Goal: Task Accomplishment & Management: Complete application form

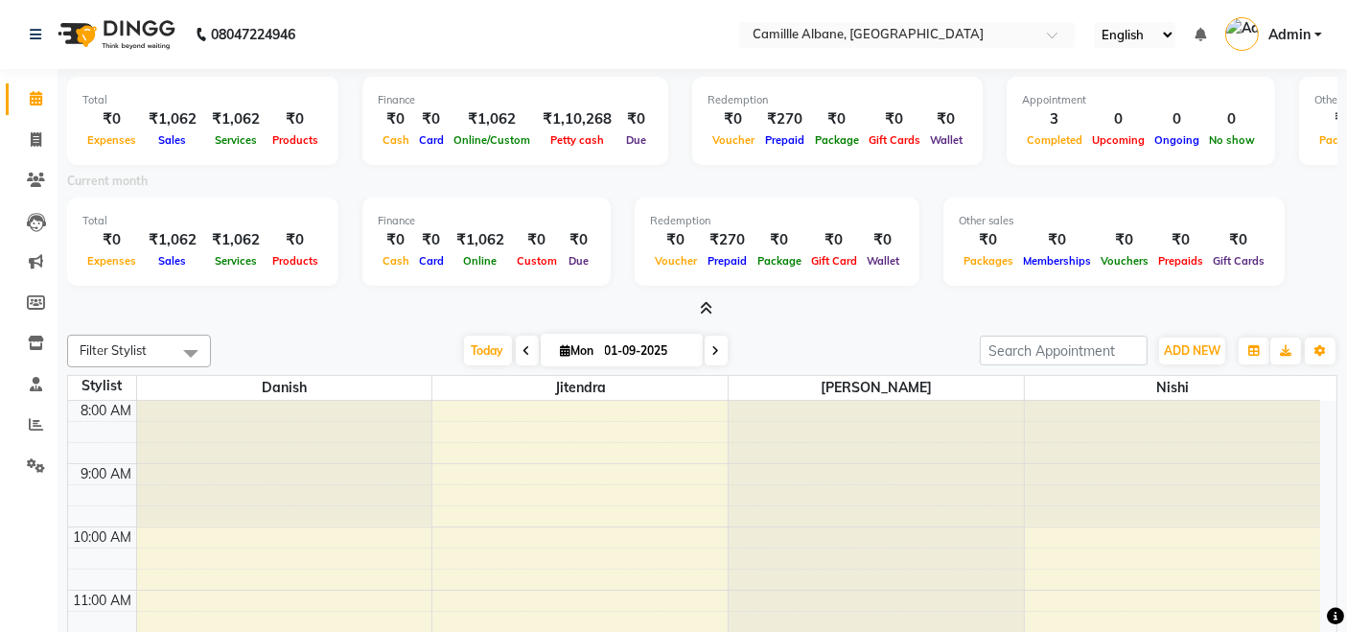
click at [705, 302] on icon at bounding box center [706, 308] width 12 height 14
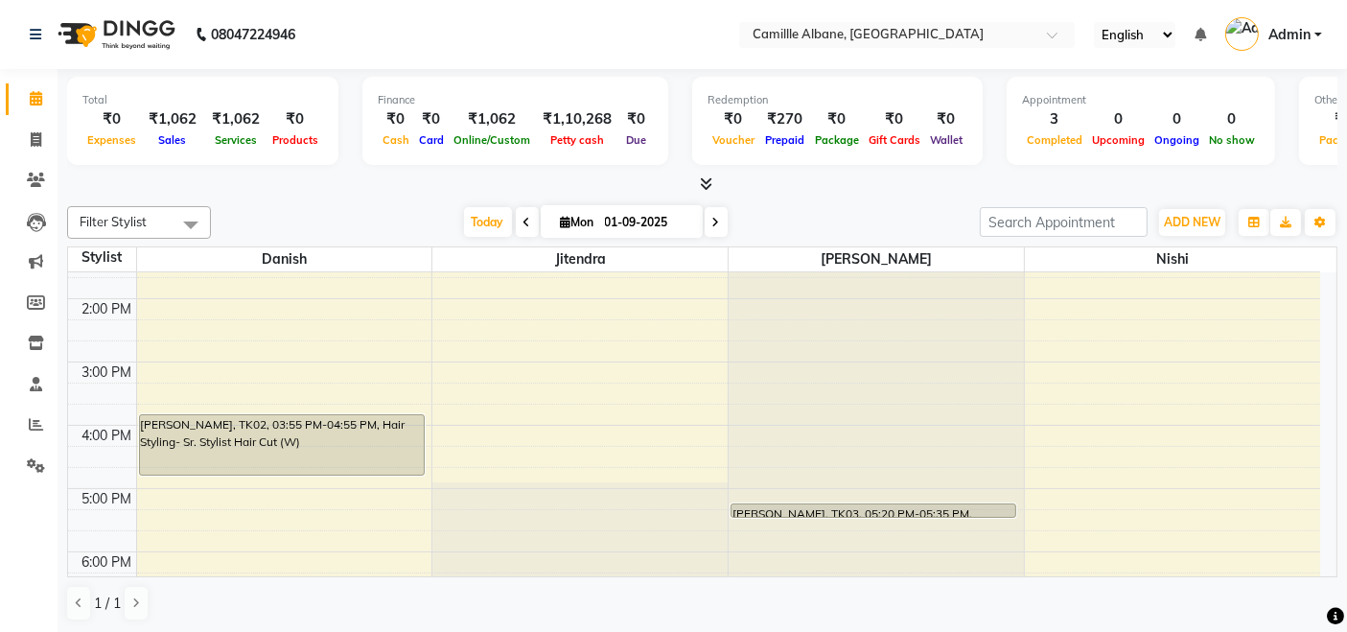
scroll to position [570, 0]
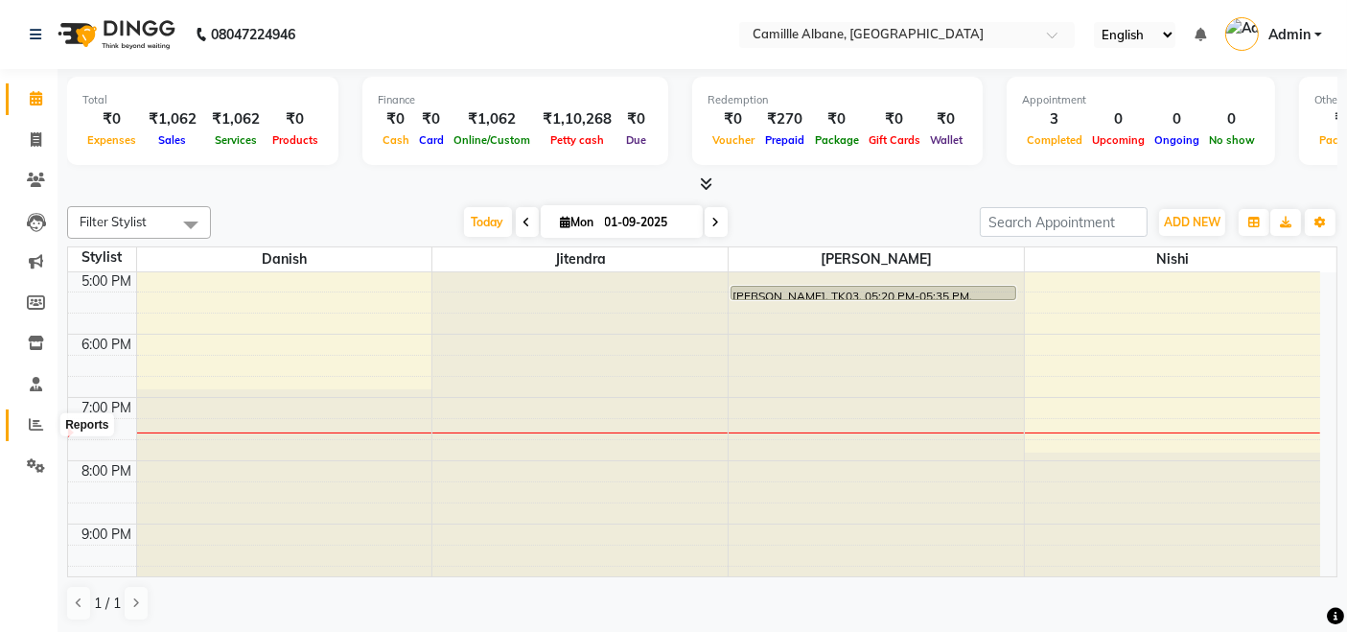
click at [35, 423] on icon at bounding box center [36, 424] width 14 height 14
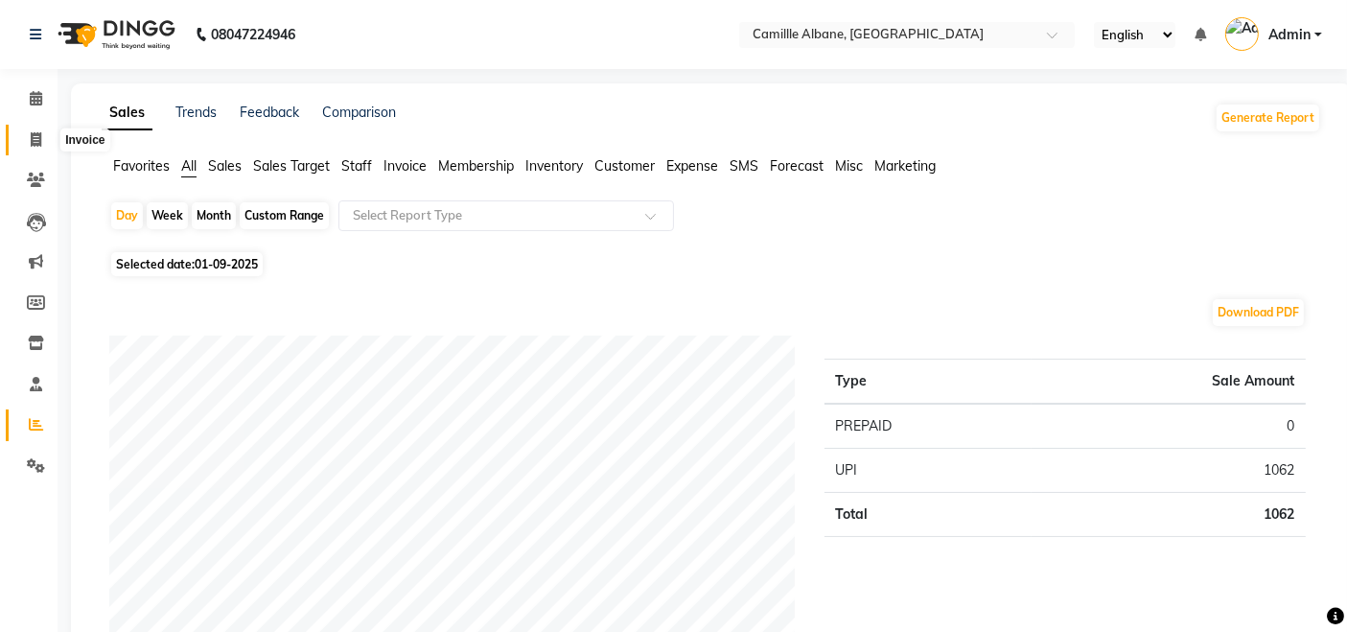
click at [38, 138] on icon at bounding box center [36, 139] width 11 height 14
select select "service"
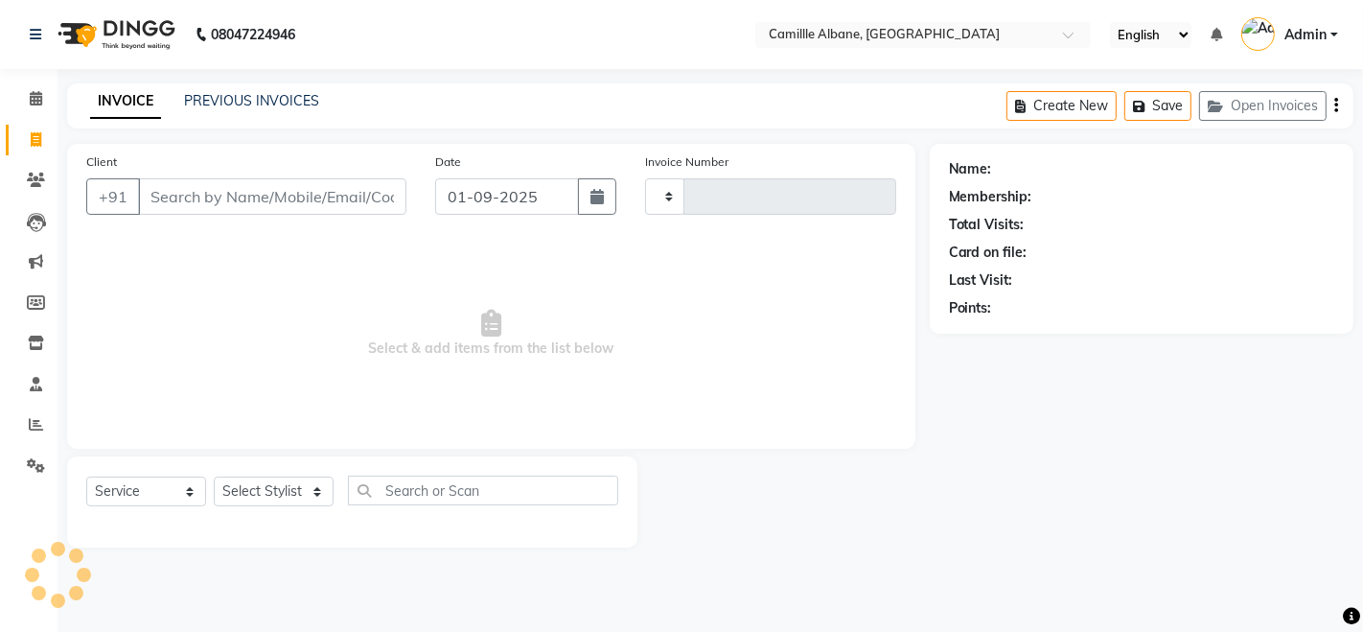
type input "1036"
select select "7025"
click at [285, 93] on link "PREVIOUS INVOICES" at bounding box center [251, 100] width 135 height 17
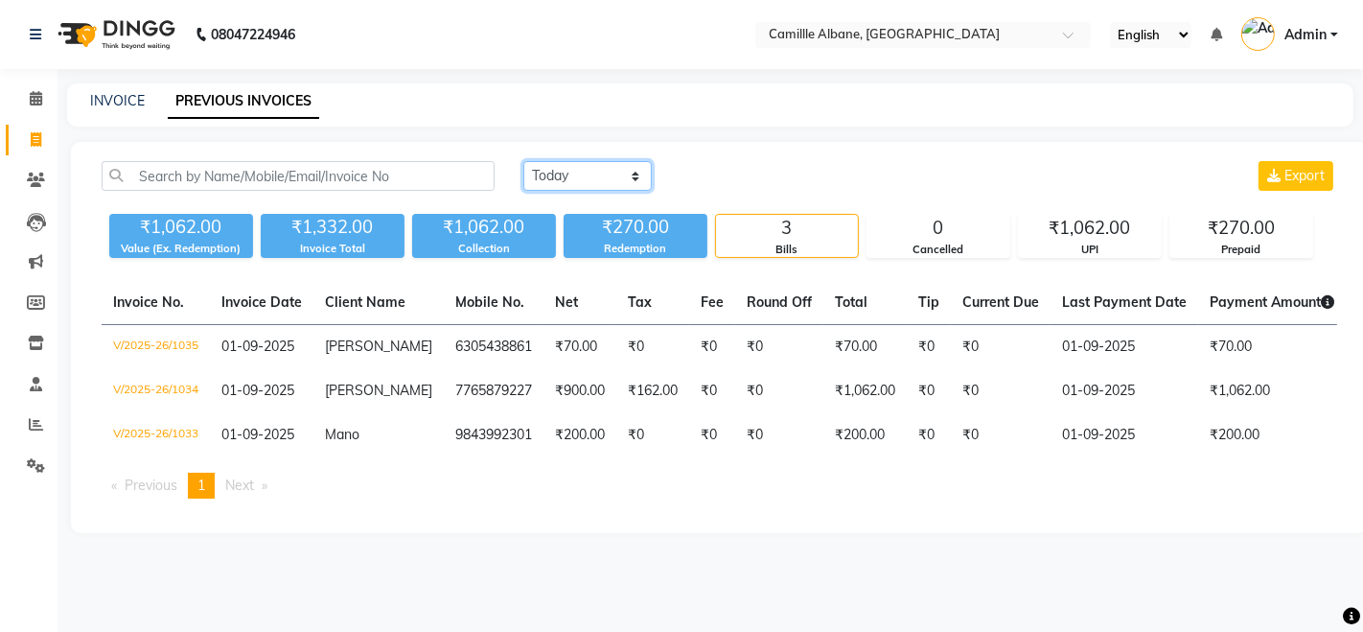
click at [549, 168] on select "Today Yesterday Custom Range" at bounding box center [587, 176] width 128 height 30
select select "range"
click at [523, 161] on select "Today Yesterday Custom Range" at bounding box center [587, 176] width 128 height 30
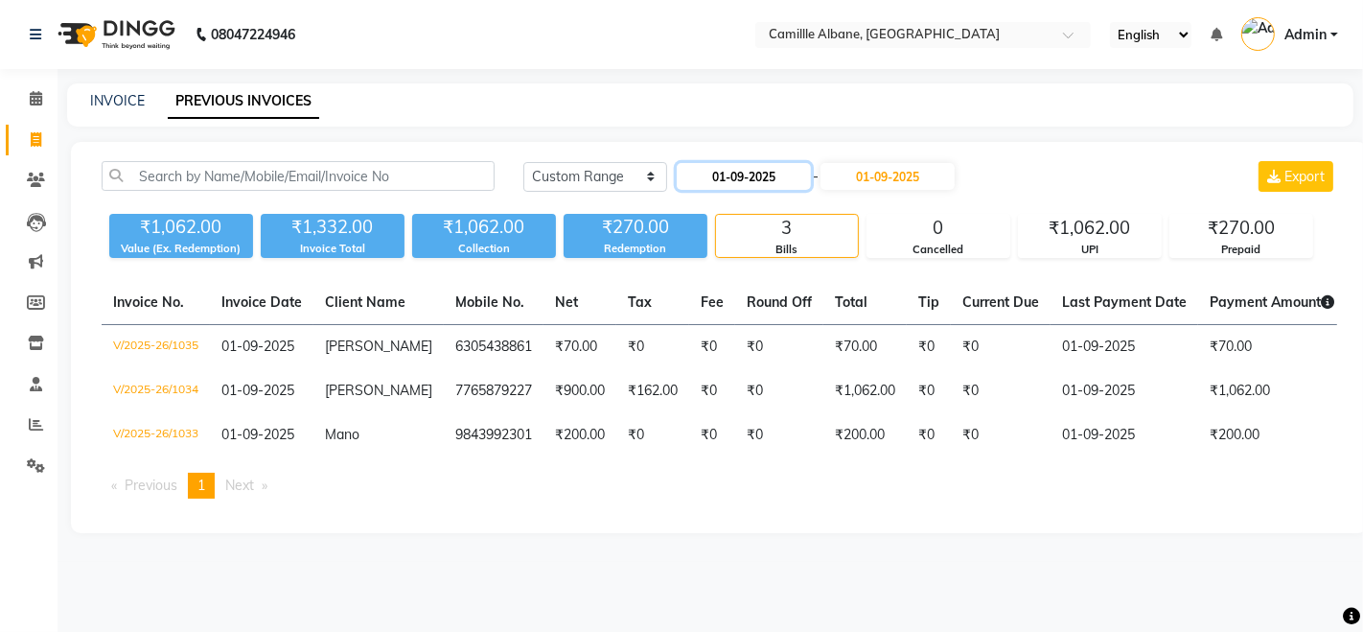
click at [726, 173] on input "01-09-2025" at bounding box center [744, 176] width 134 height 27
select select "9"
select select "2025"
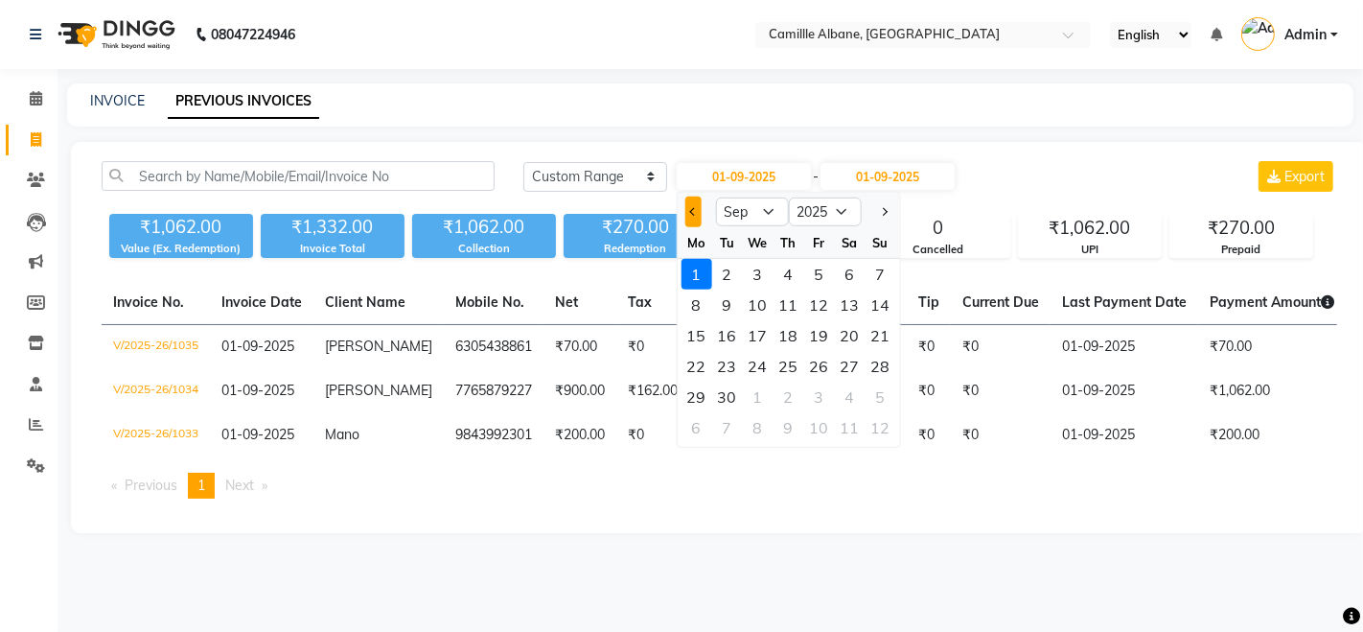
click at [692, 211] on span "Previous month" at bounding box center [693, 212] width 8 height 8
select select "8"
click at [814, 275] on div "1" at bounding box center [818, 274] width 31 height 31
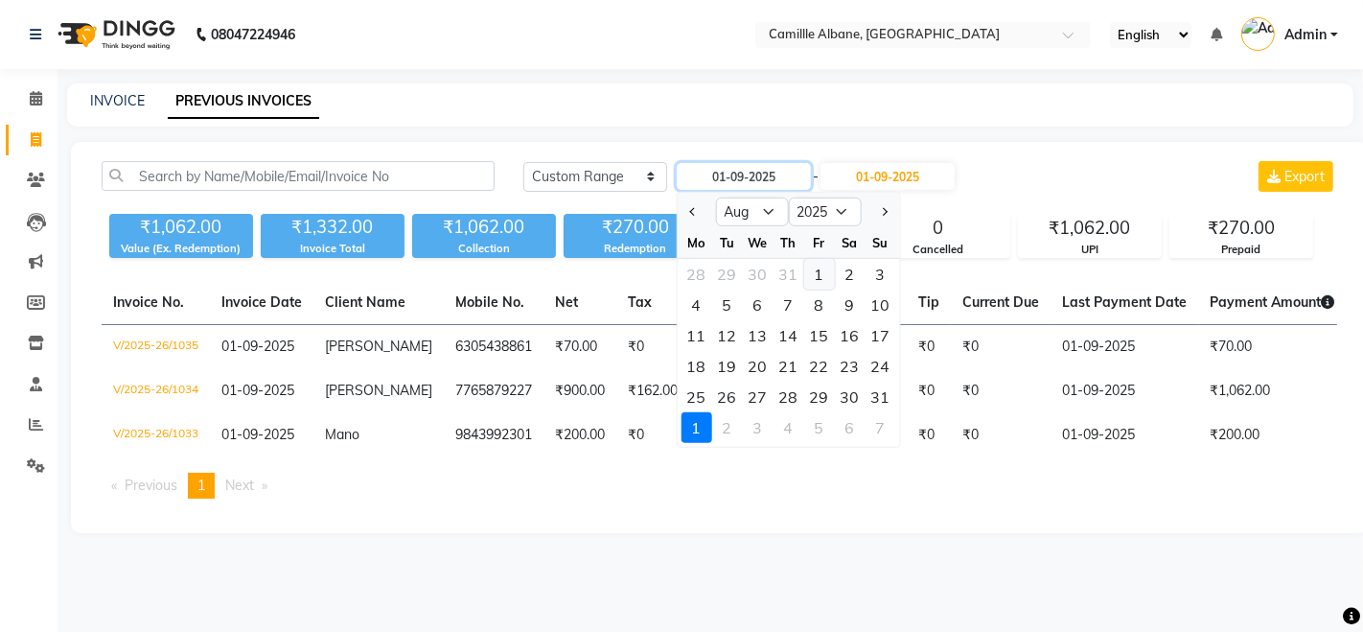
type input "01-08-2025"
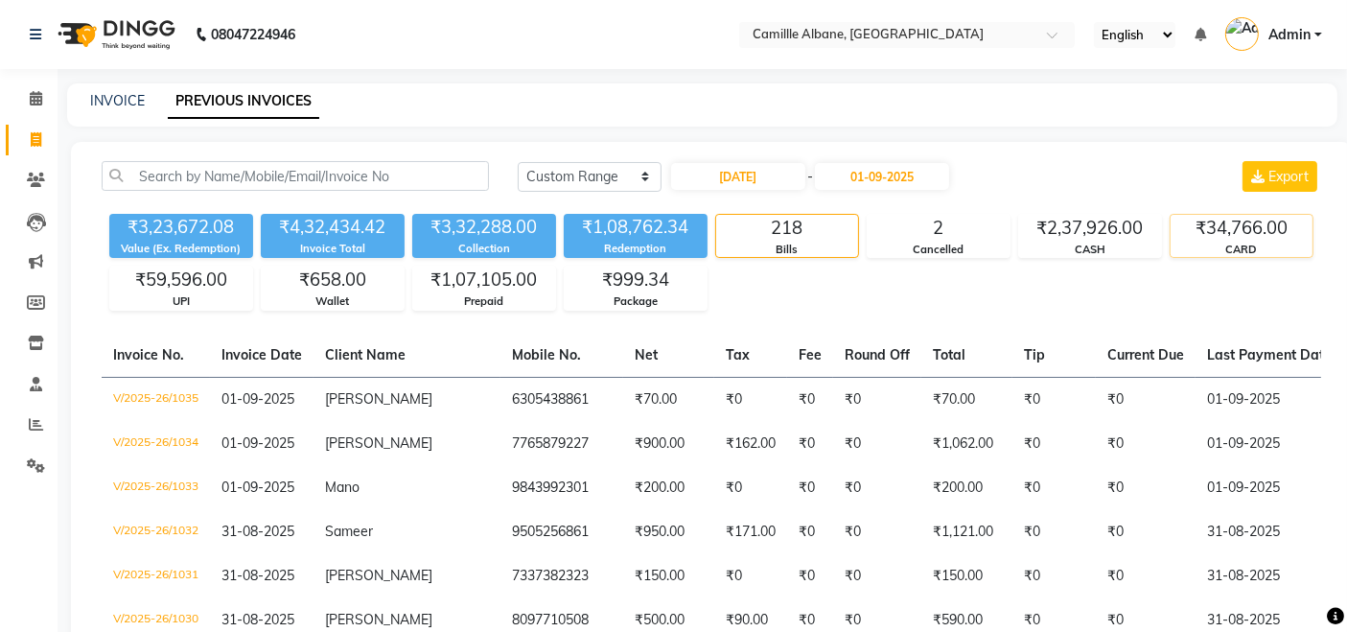
click at [1218, 255] on div "CARD" at bounding box center [1241, 250] width 142 height 16
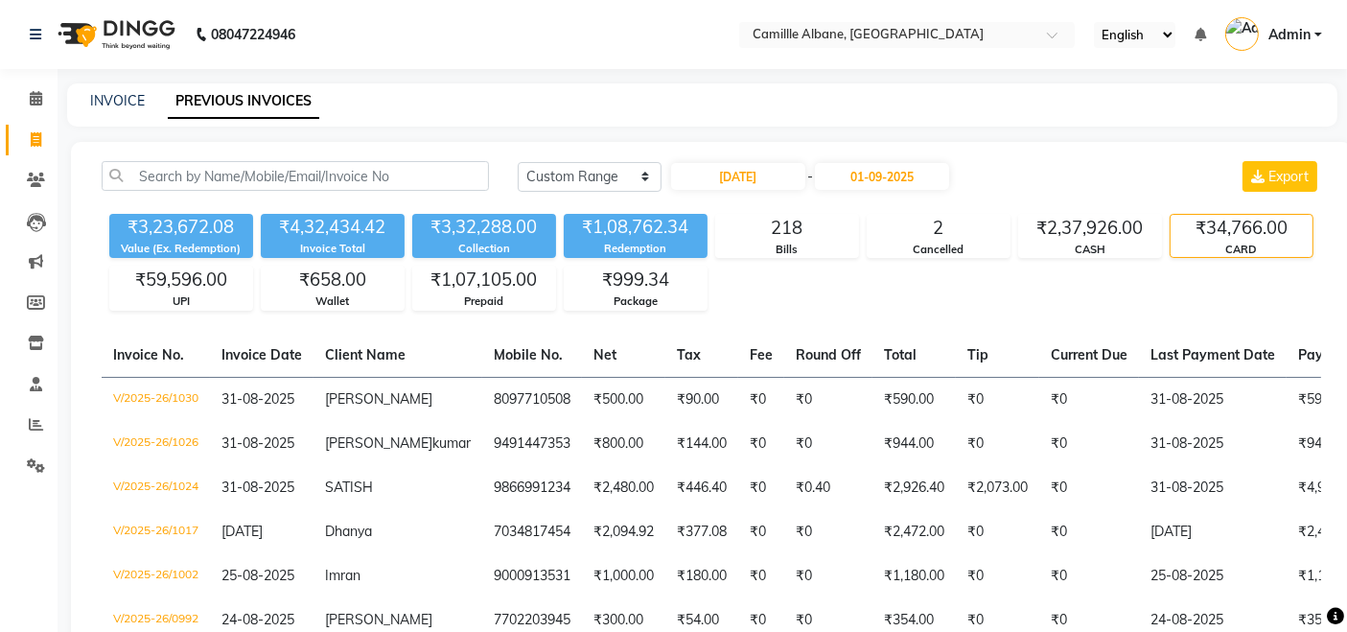
click at [956, 363] on th "Tip" at bounding box center [997, 356] width 83 height 44
click at [967, 358] on span "Tip" at bounding box center [977, 354] width 21 height 17
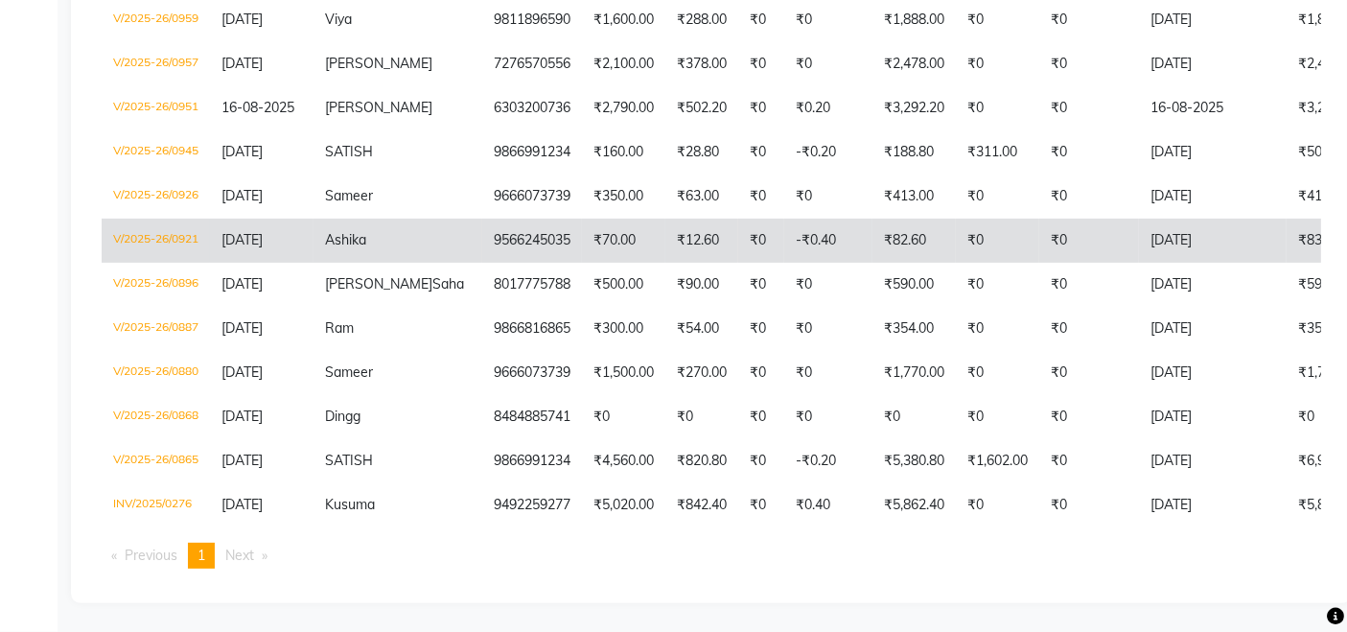
click at [482, 219] on td "9566245035" at bounding box center [532, 241] width 100 height 44
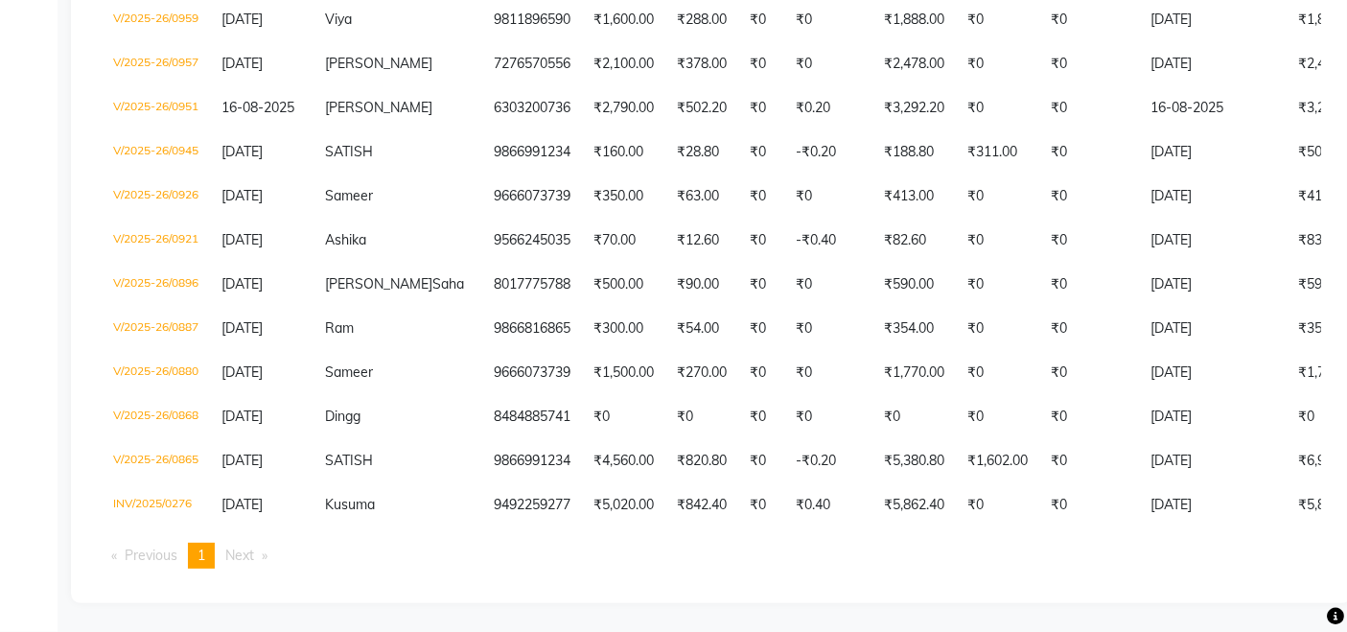
scroll to position [0, 0]
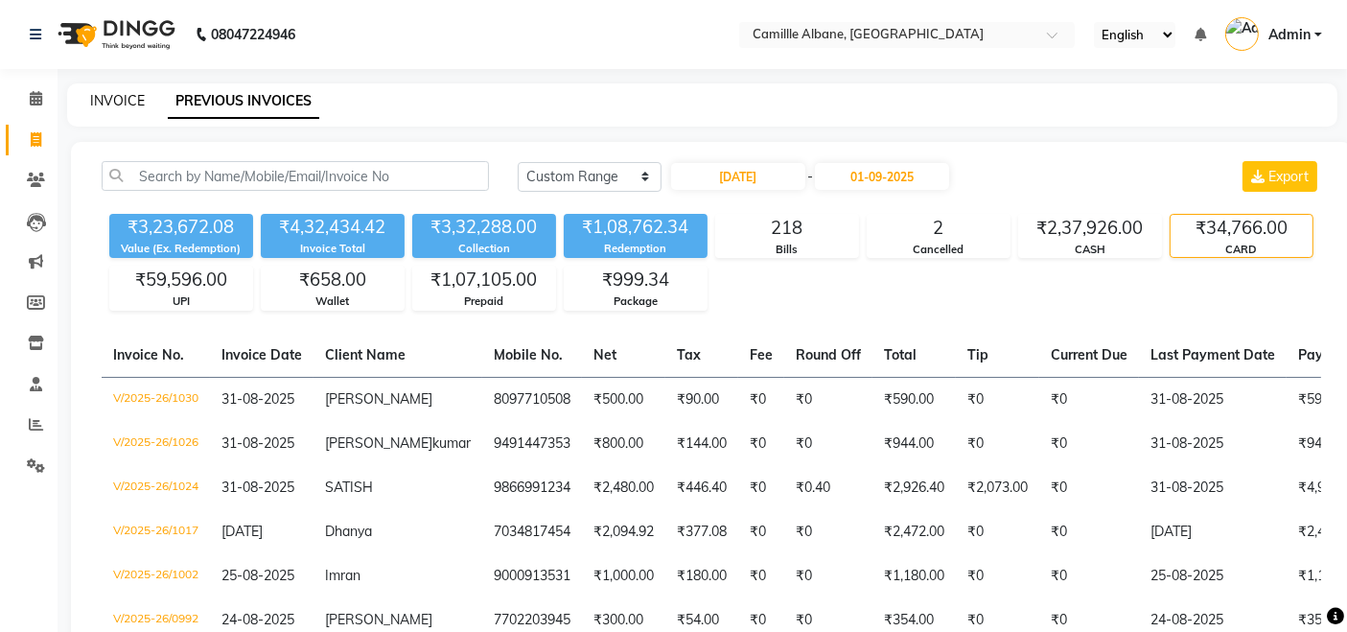
click at [112, 106] on link "INVOICE" at bounding box center [117, 100] width 55 height 17
select select "service"
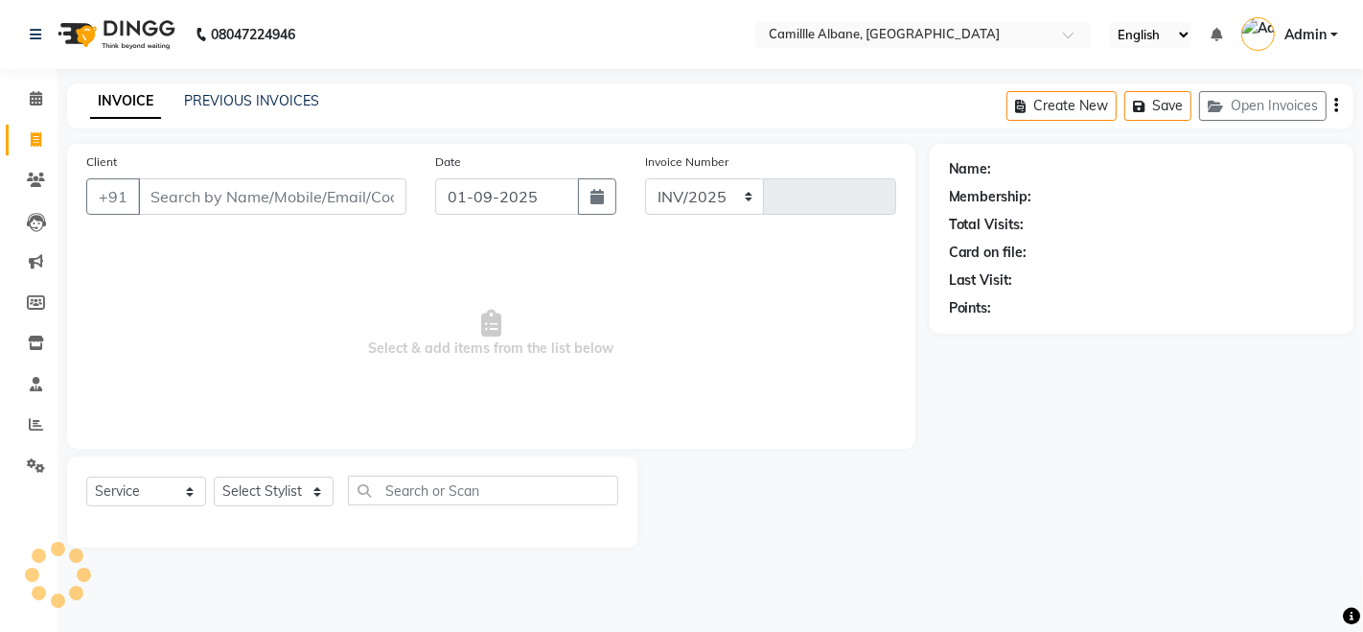
select select "7025"
type input "1036"
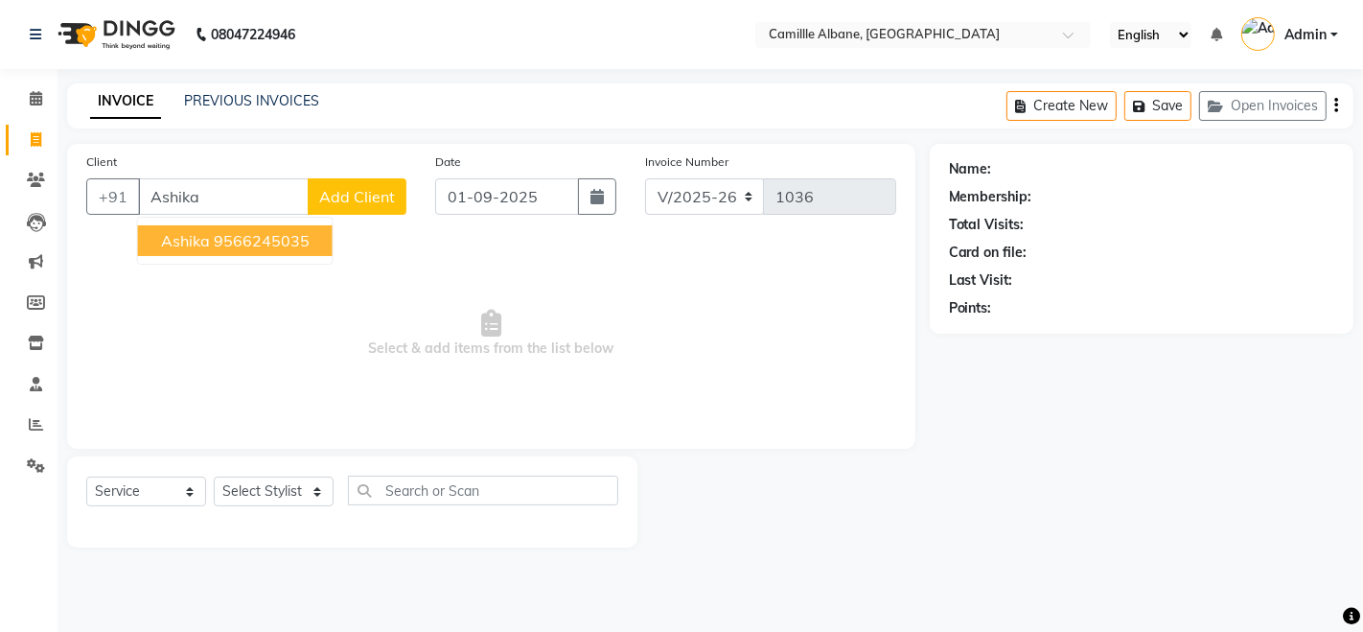
click at [291, 243] on ngb-highlight "9566245035" at bounding box center [262, 240] width 96 height 19
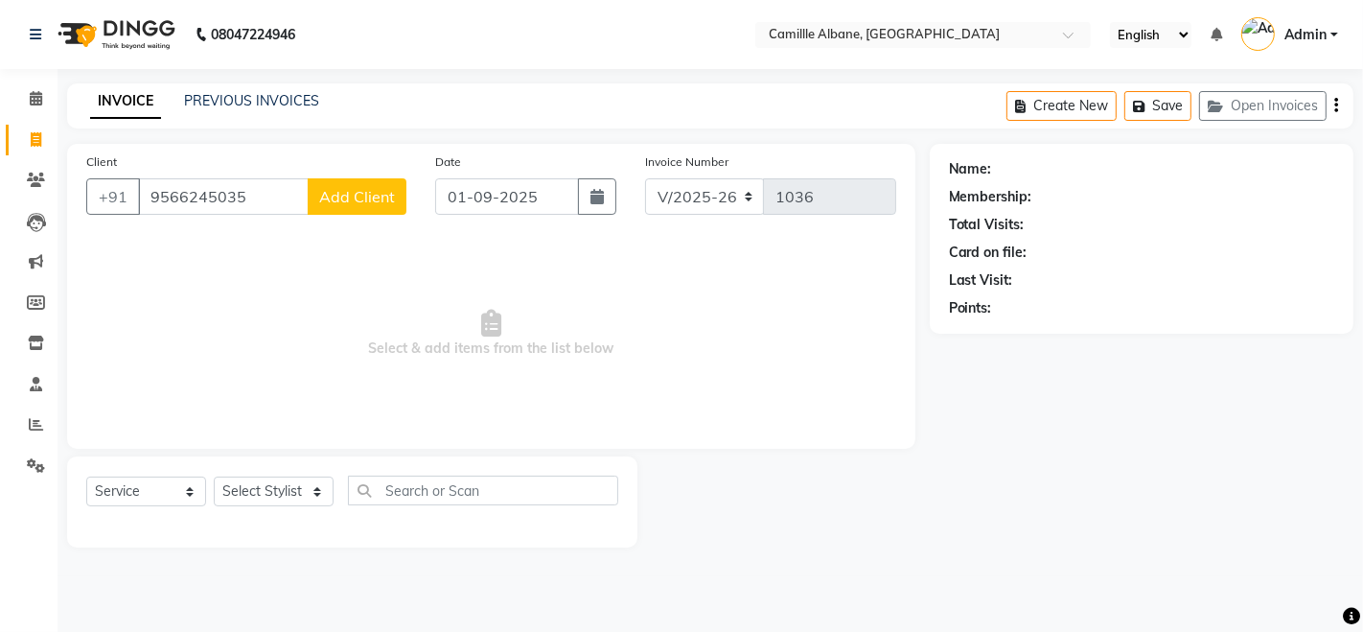
type input "9566245035"
click at [263, 480] on select "Select Stylist Admin Danish Dr, Rajani Jitendra K T Ramarao Lalitha Madhu Nishi" at bounding box center [274, 491] width 120 height 30
select select "57806"
click at [214, 476] on select "Select Stylist Admin Danish Dr, Rajani Jitendra K T Ramarao Lalitha Madhu Nishi" at bounding box center [274, 491] width 120 height 30
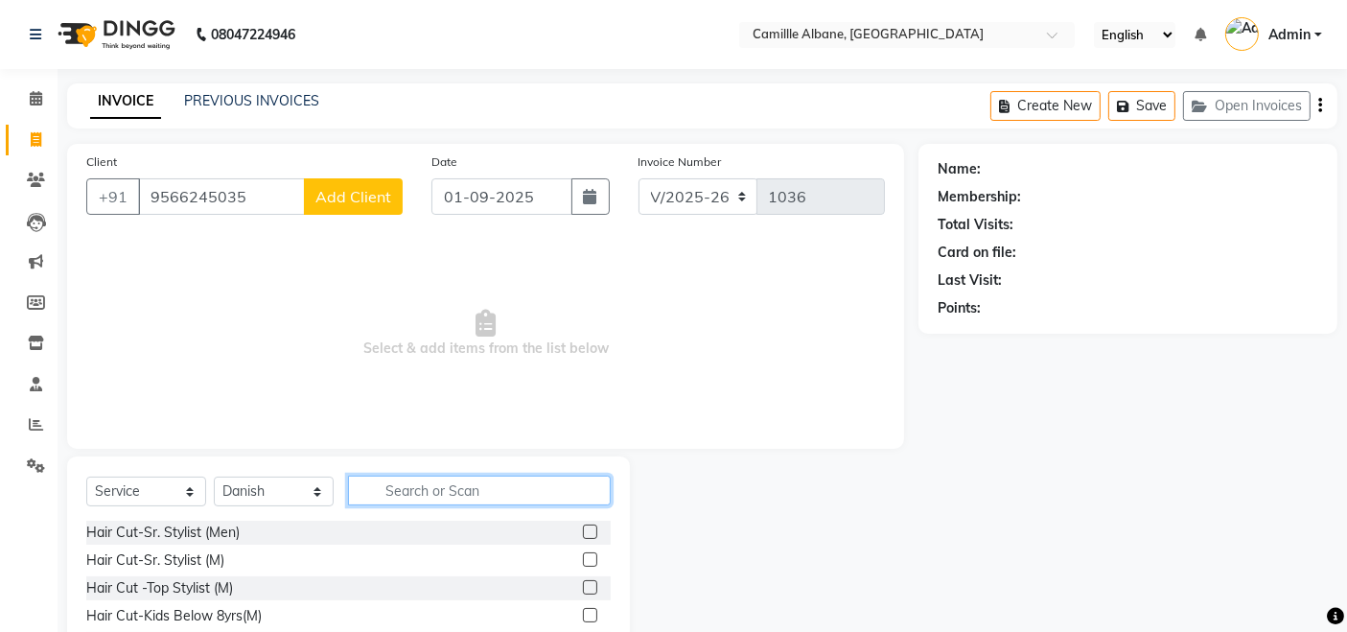
click at [388, 494] on input "text" at bounding box center [479, 490] width 263 height 30
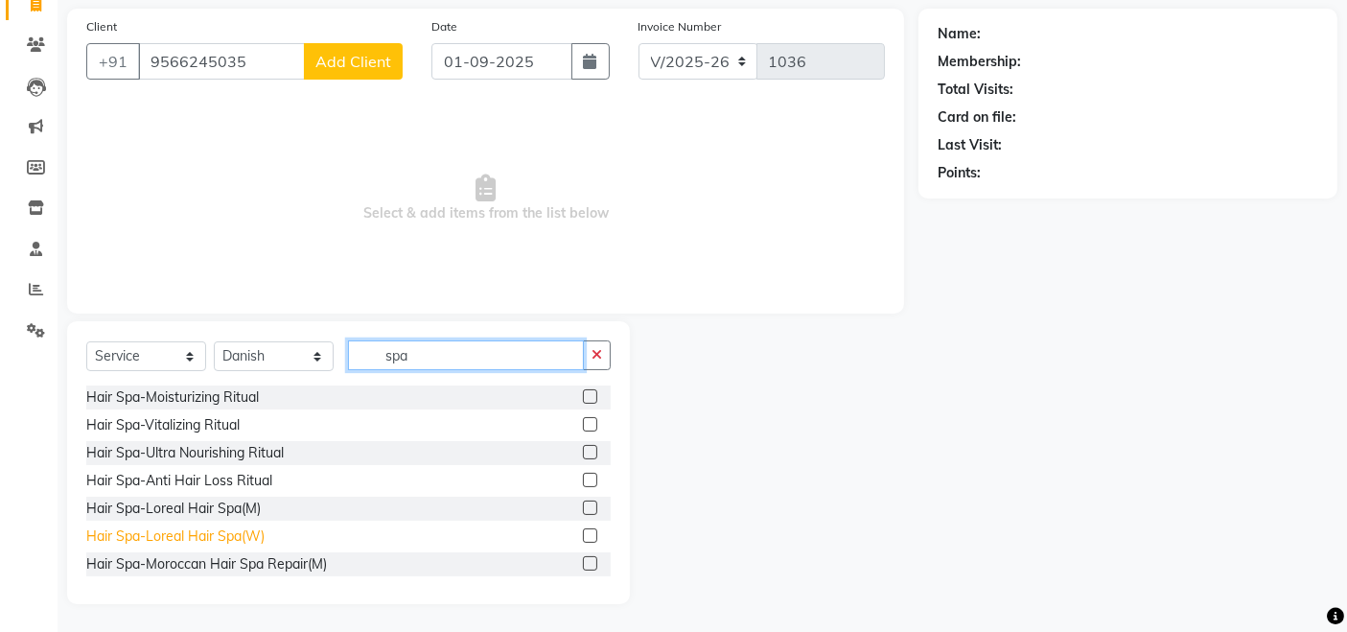
type input "spa"
click at [219, 536] on div "Hair Spa-Loreal Hair Spa(W)" at bounding box center [175, 536] width 178 height 20
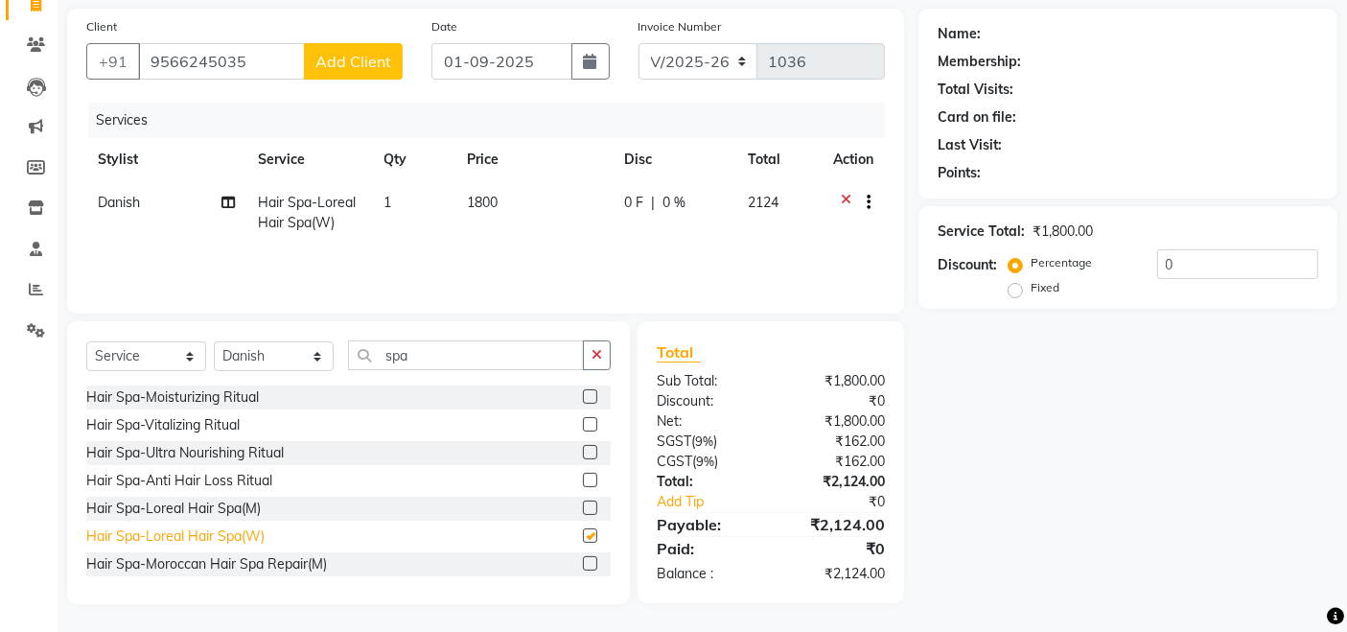
checkbox input "false"
click at [495, 203] on span "1800" at bounding box center [482, 202] width 31 height 17
select select "57806"
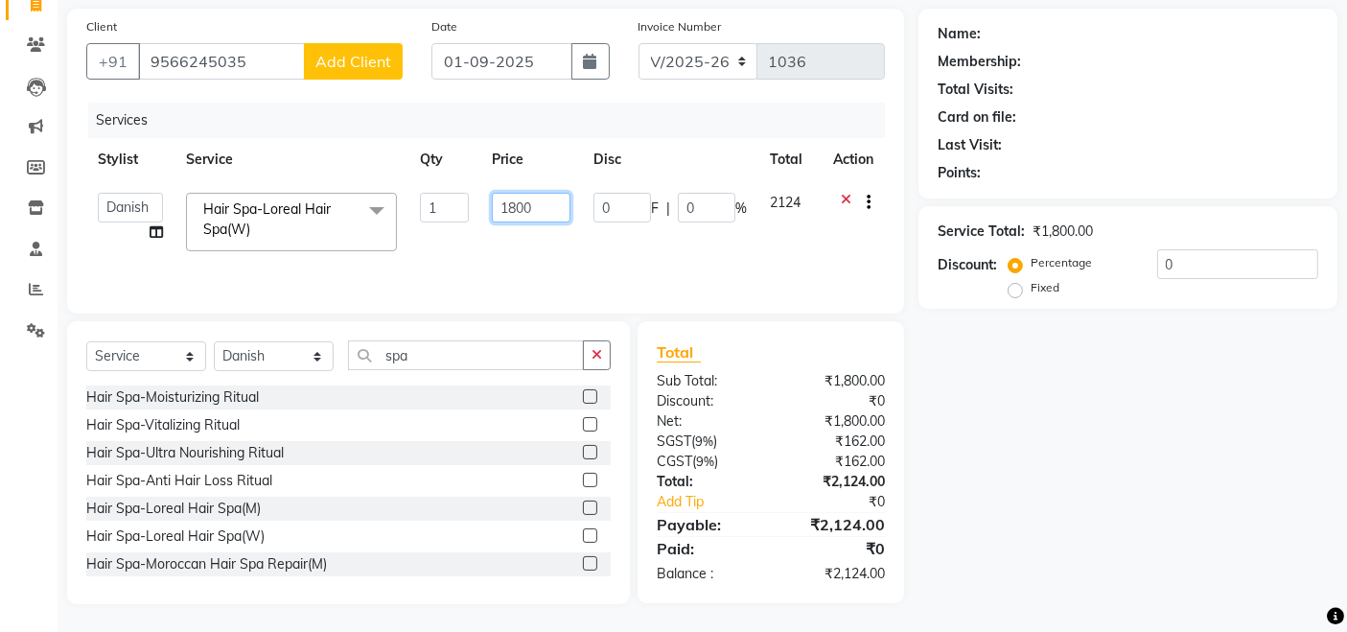
click at [542, 211] on input "1800" at bounding box center [531, 208] width 79 height 30
type input "1"
type input "2000"
click at [283, 354] on select "Select Stylist Admin Danish Dr, Rajani Jitendra K T Ramarao Lalitha Madhu Nishi" at bounding box center [274, 356] width 120 height 30
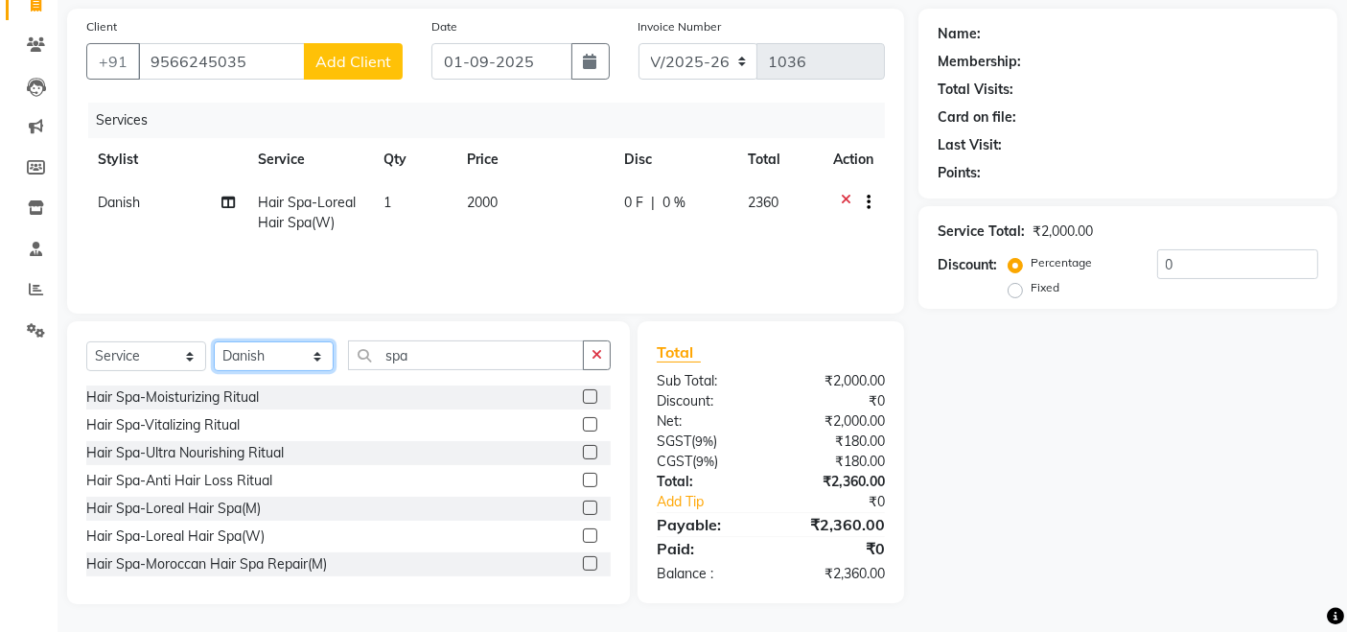
select select "57813"
click at [214, 341] on select "Select Stylist Admin Danish Dr, Rajani Jitendra K T Ramarao Lalitha Madhu Nishi" at bounding box center [274, 356] width 120 height 30
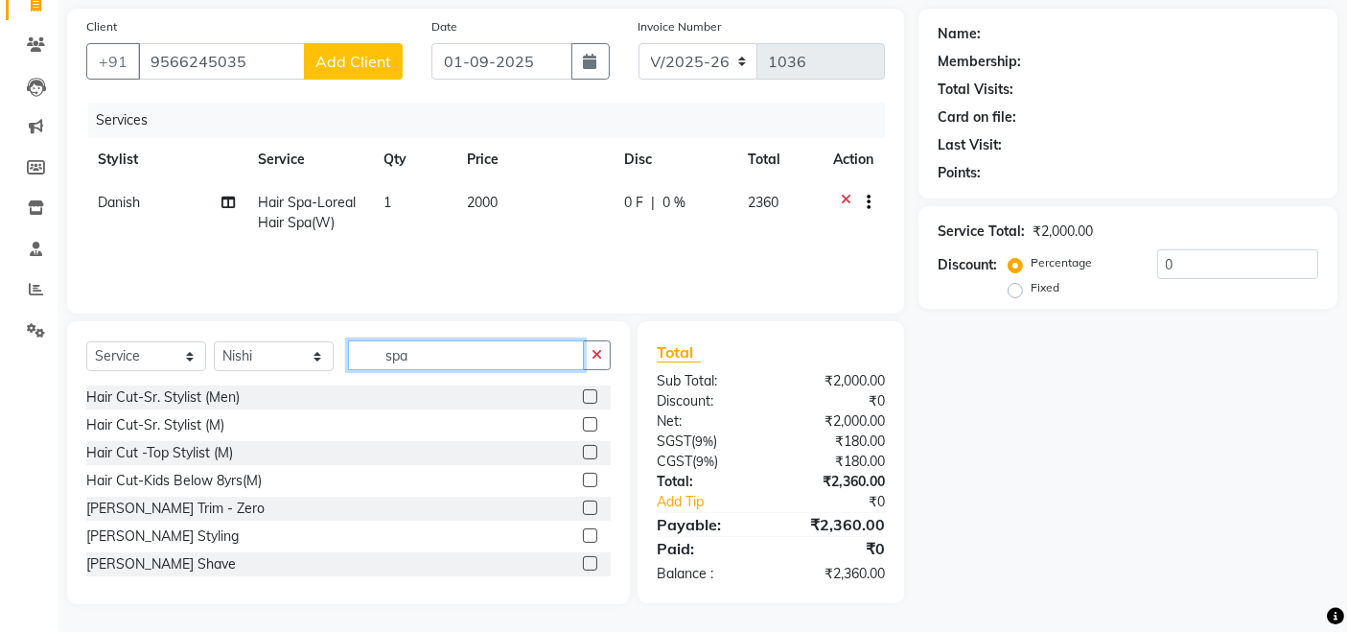
click at [476, 348] on input "spa" at bounding box center [466, 355] width 236 height 30
type input "s"
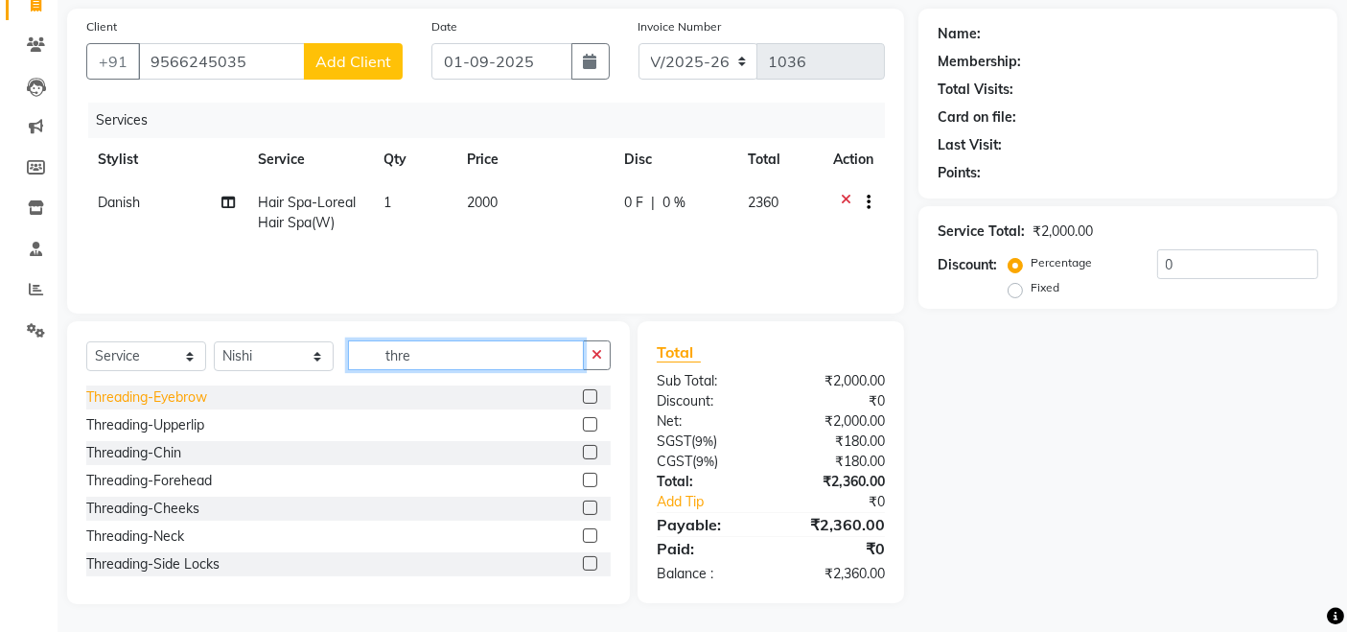
type input "thre"
click at [159, 390] on div "Threading-Eyebrow" at bounding box center [146, 397] width 121 height 20
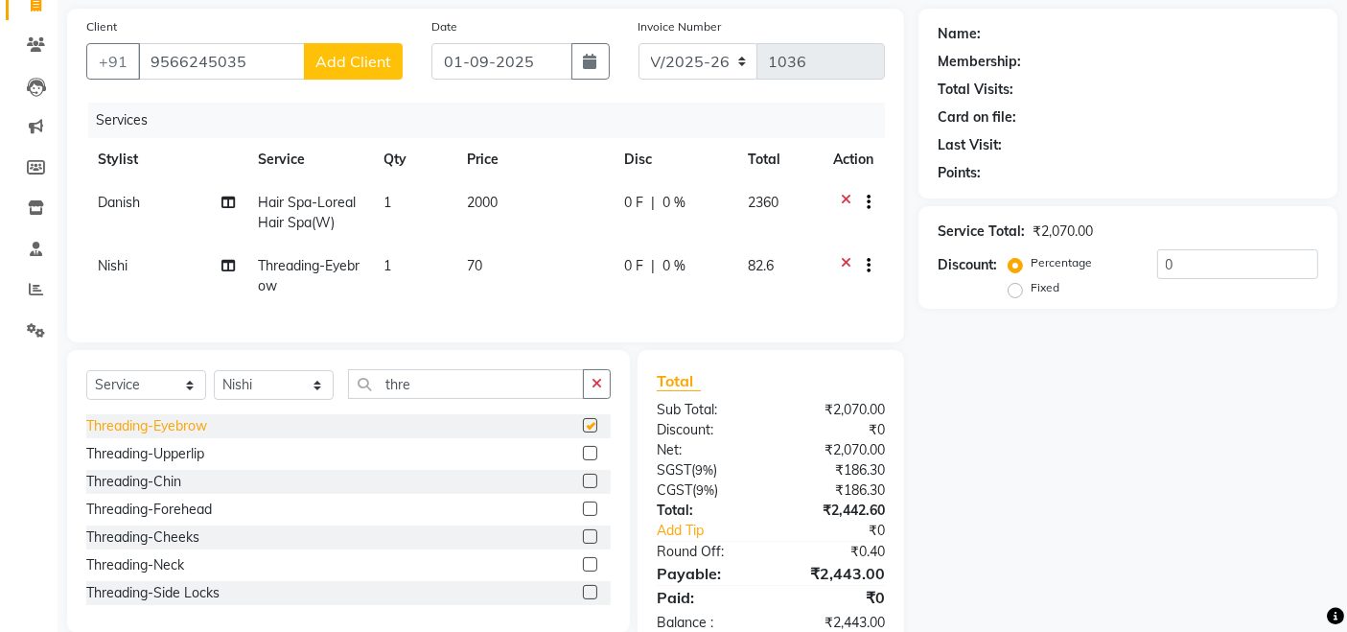
checkbox input "false"
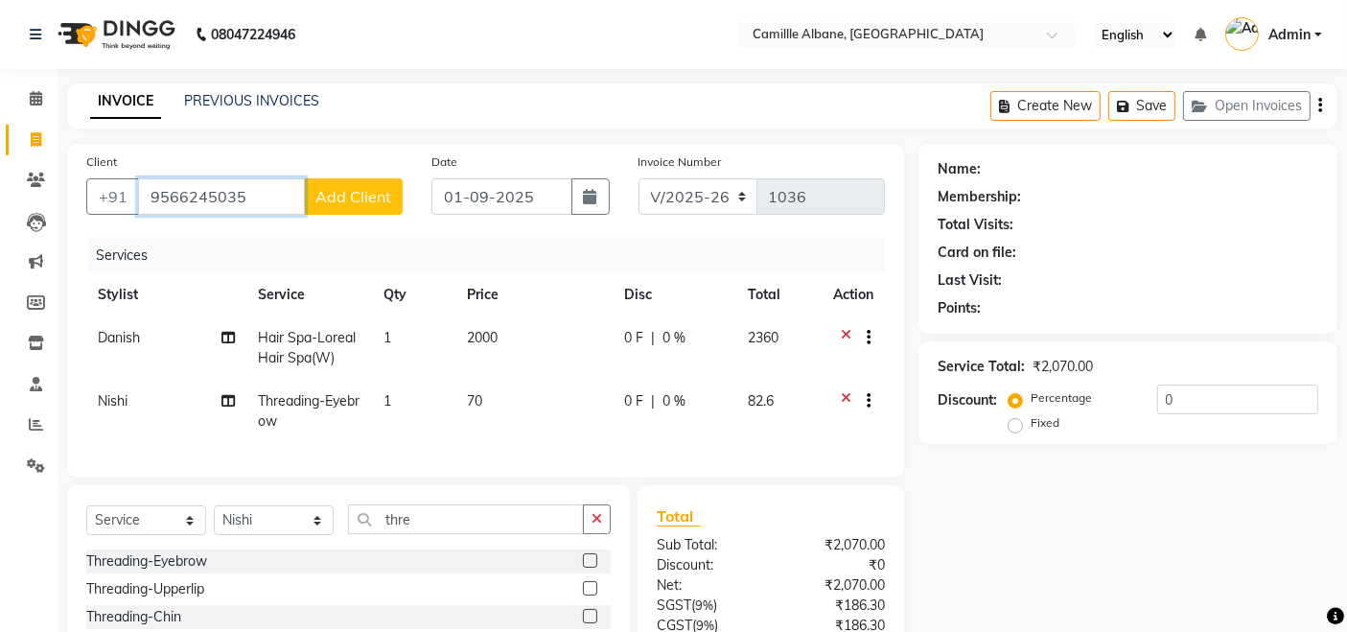
click at [274, 195] on input "9566245035" at bounding box center [221, 196] width 167 height 36
click at [352, 198] on span "Add Client" at bounding box center [353, 196] width 76 height 19
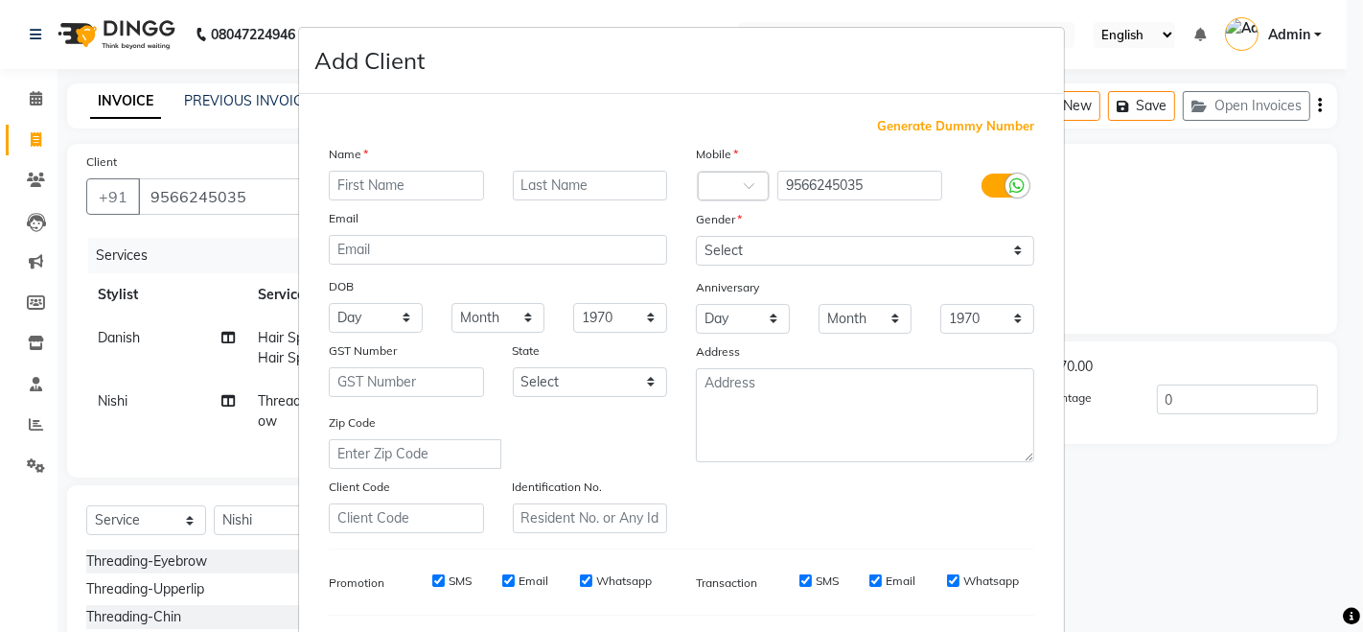
click at [373, 193] on input "text" at bounding box center [406, 186] width 155 height 30
click at [539, 185] on input "text" at bounding box center [590, 186] width 155 height 30
click at [392, 184] on input "aashika" at bounding box center [406, 186] width 155 height 30
type input "a"
type input "p"
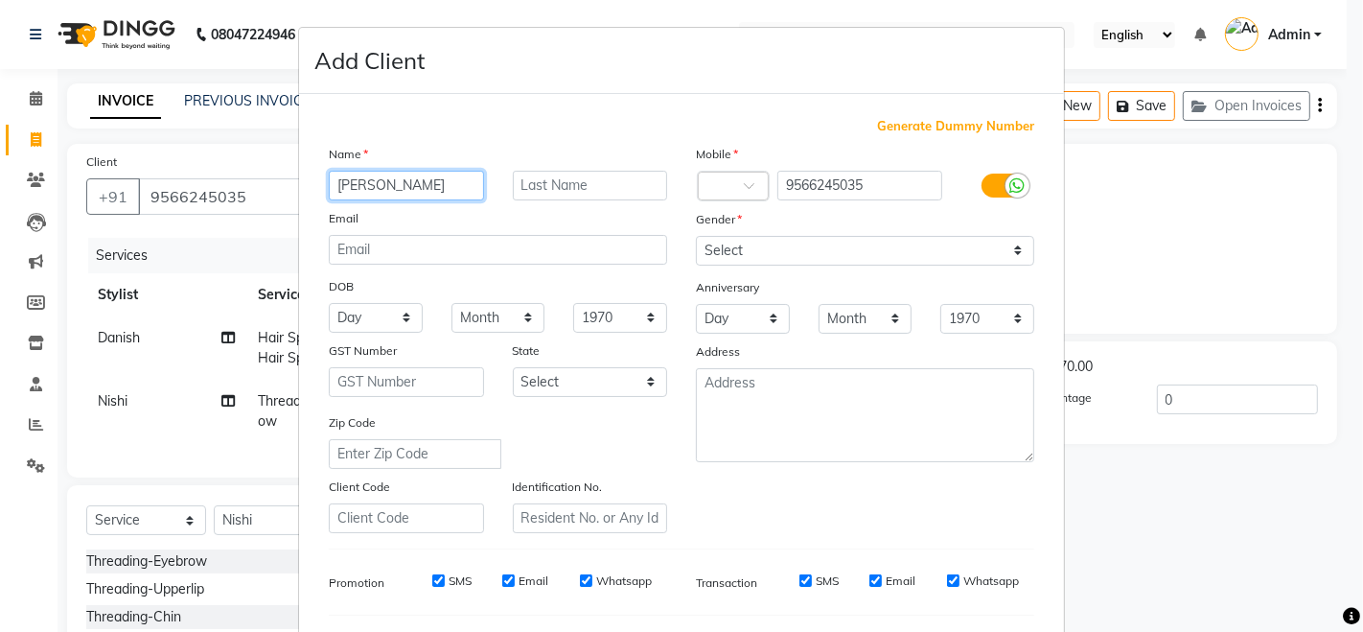
type input "aashika"
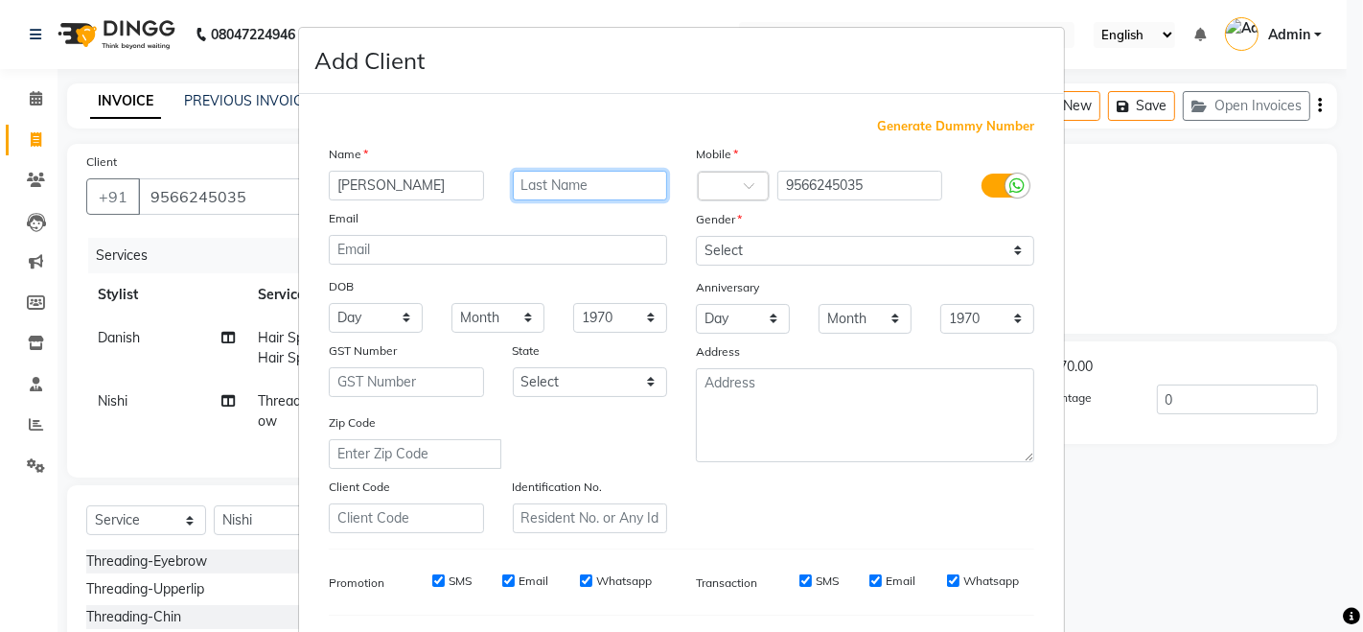
click at [520, 196] on input "text" at bounding box center [590, 186] width 155 height 30
type input "prem kumar"
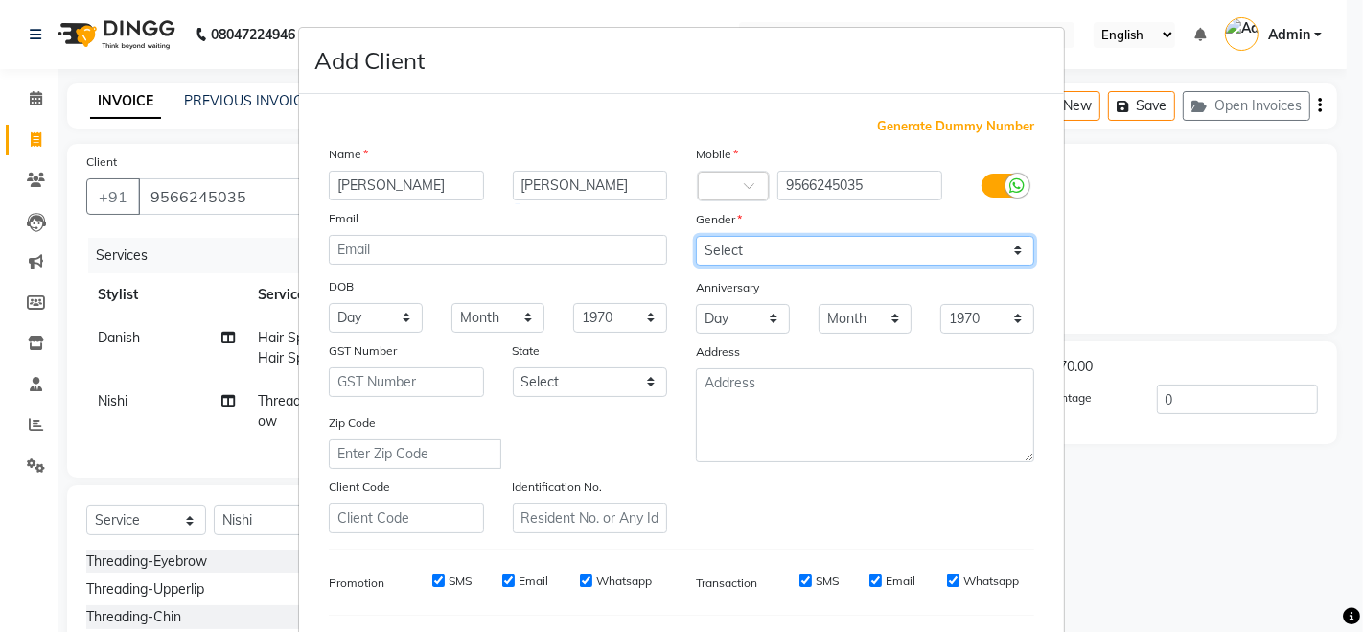
click at [780, 244] on select "Select Male Female Other Prefer Not To Say" at bounding box center [865, 251] width 338 height 30
select select "female"
click at [696, 236] on select "Select Male Female Other Prefer Not To Say" at bounding box center [865, 251] width 338 height 30
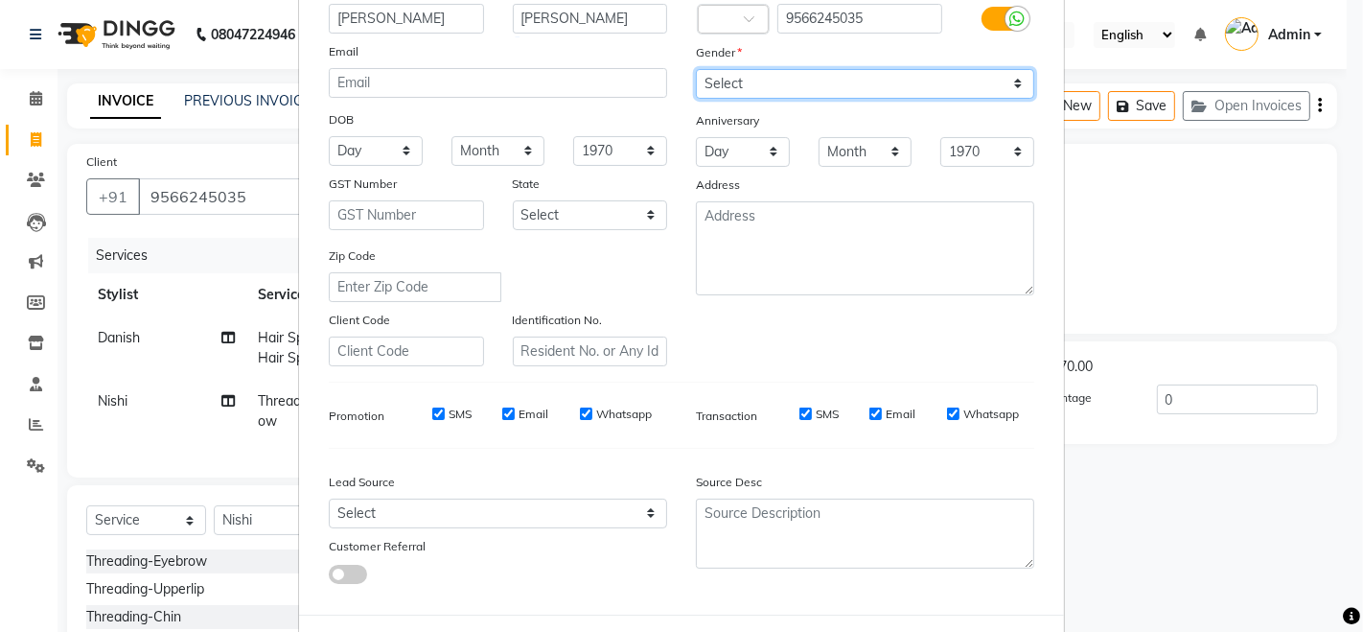
scroll to position [251, 0]
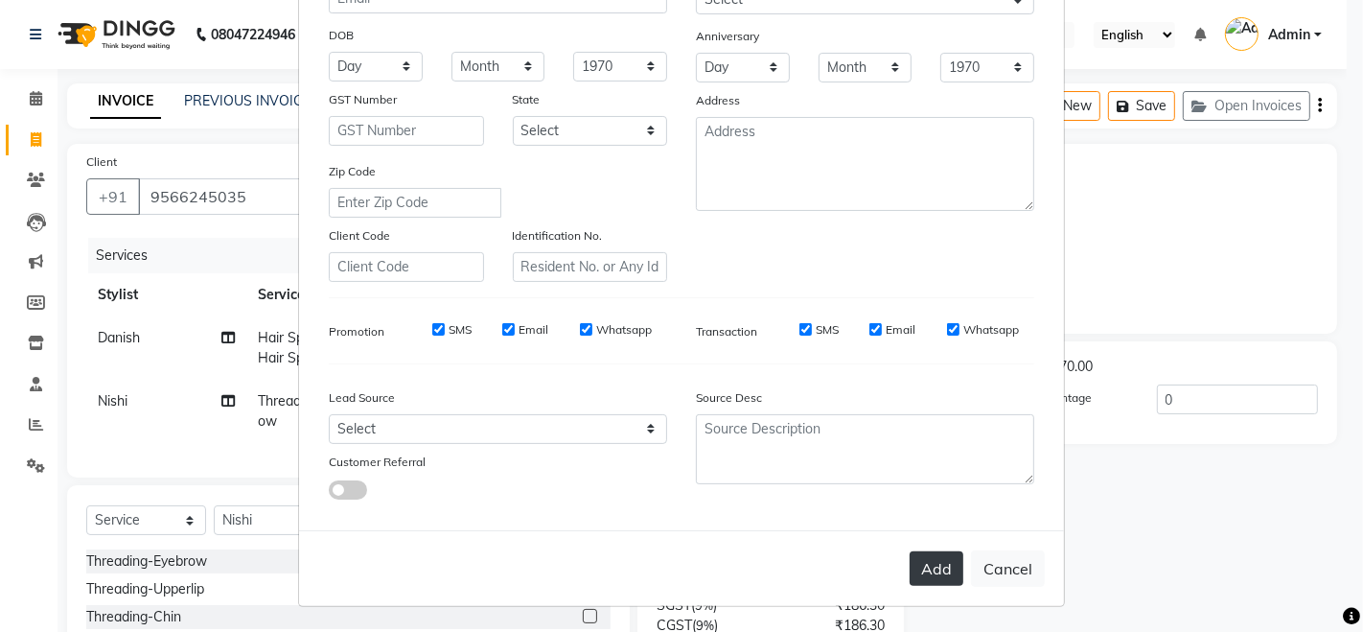
click at [948, 554] on button "Add" at bounding box center [937, 568] width 54 height 35
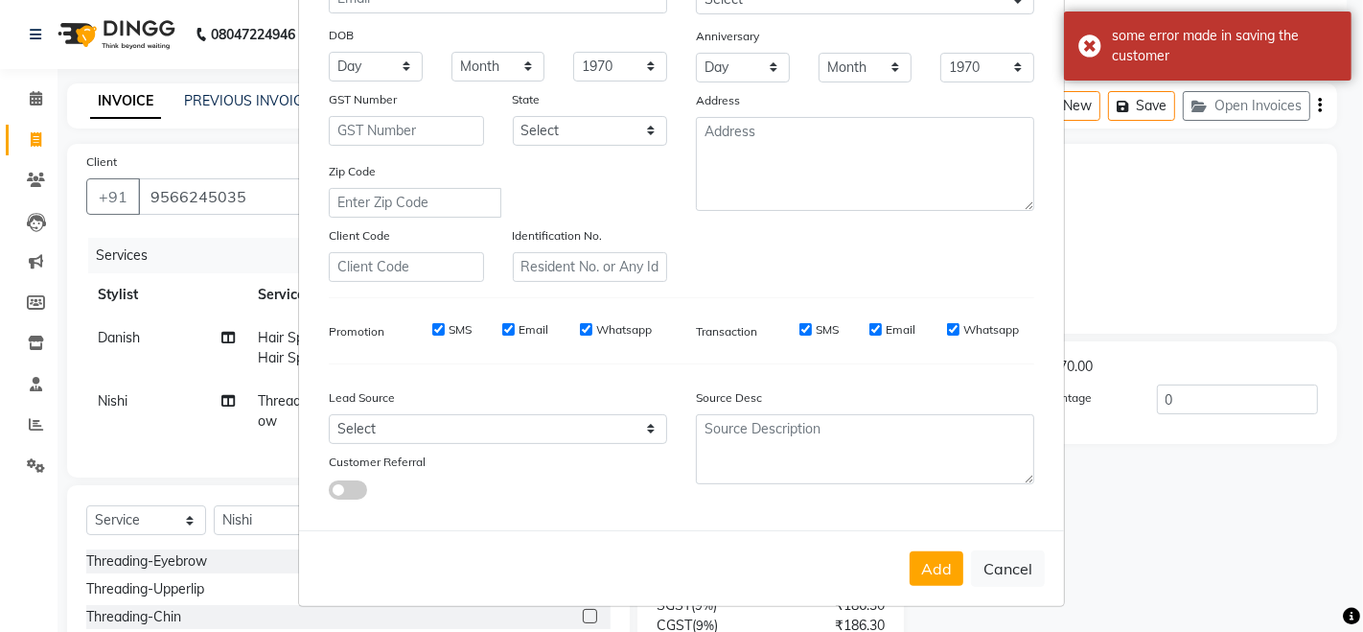
scroll to position [0, 0]
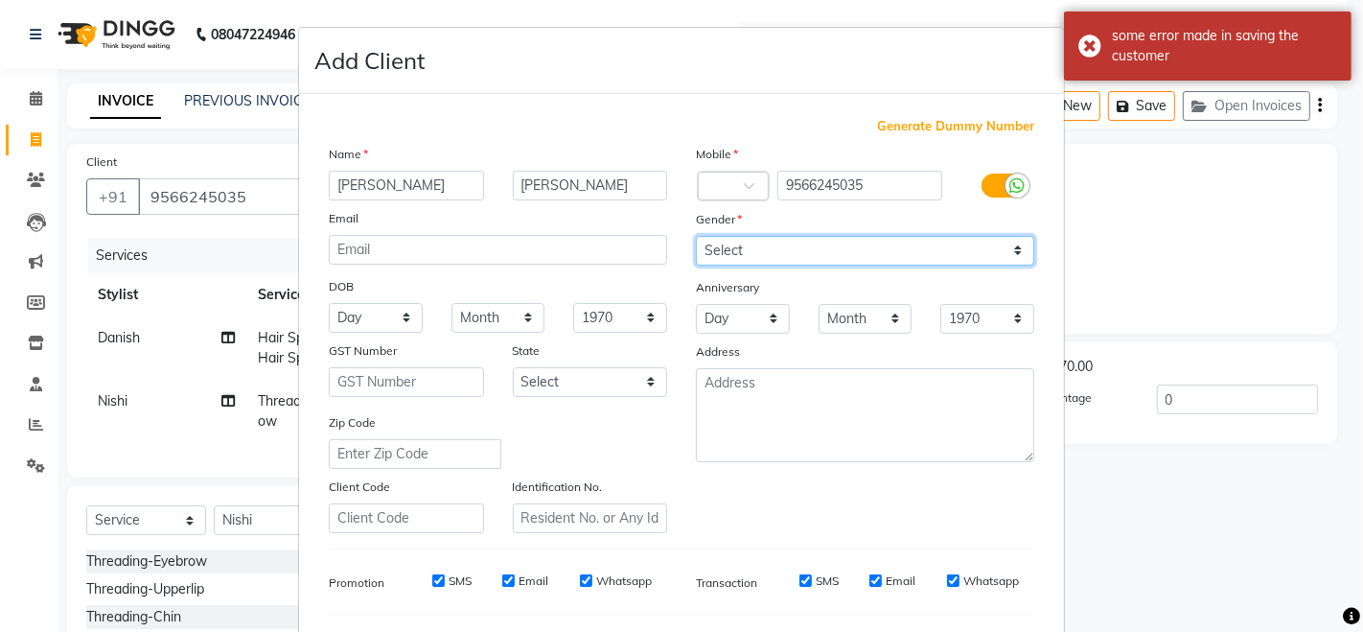
click at [787, 250] on select "Select Male Female Other Prefer Not To Say" at bounding box center [865, 251] width 338 height 30
click at [696, 236] on select "Select Male Female Other Prefer Not To Say" at bounding box center [865, 251] width 338 height 30
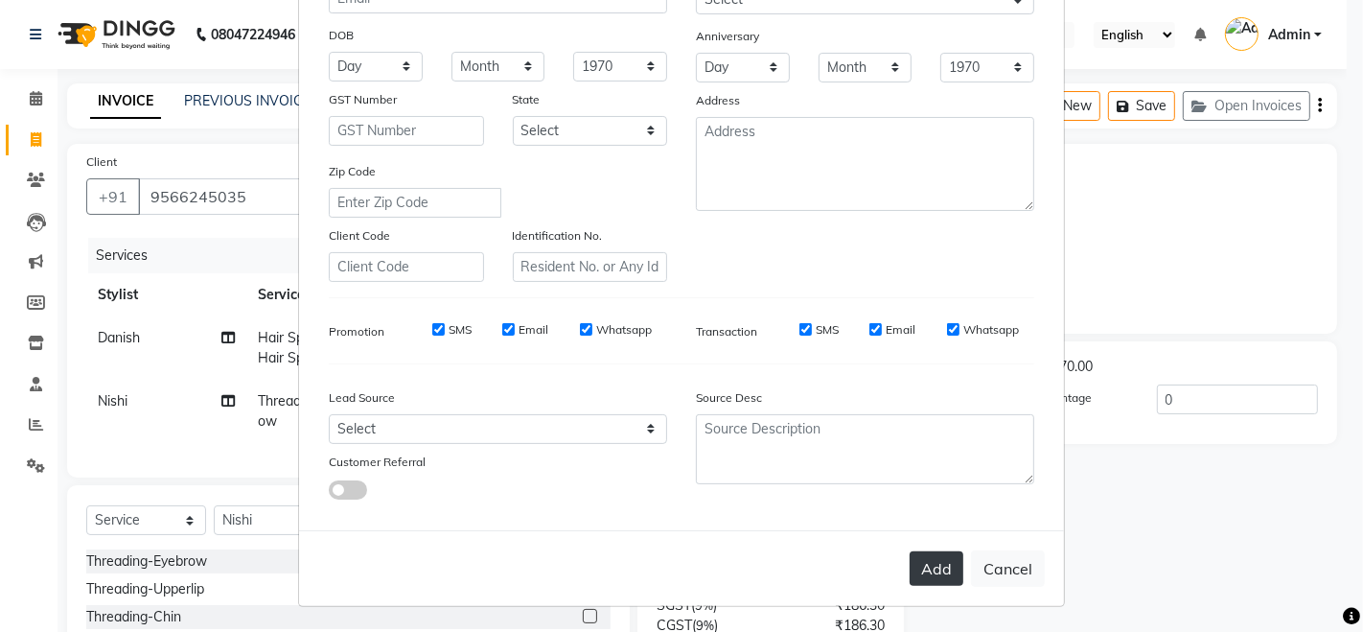
click at [911, 560] on button "Add" at bounding box center [937, 568] width 54 height 35
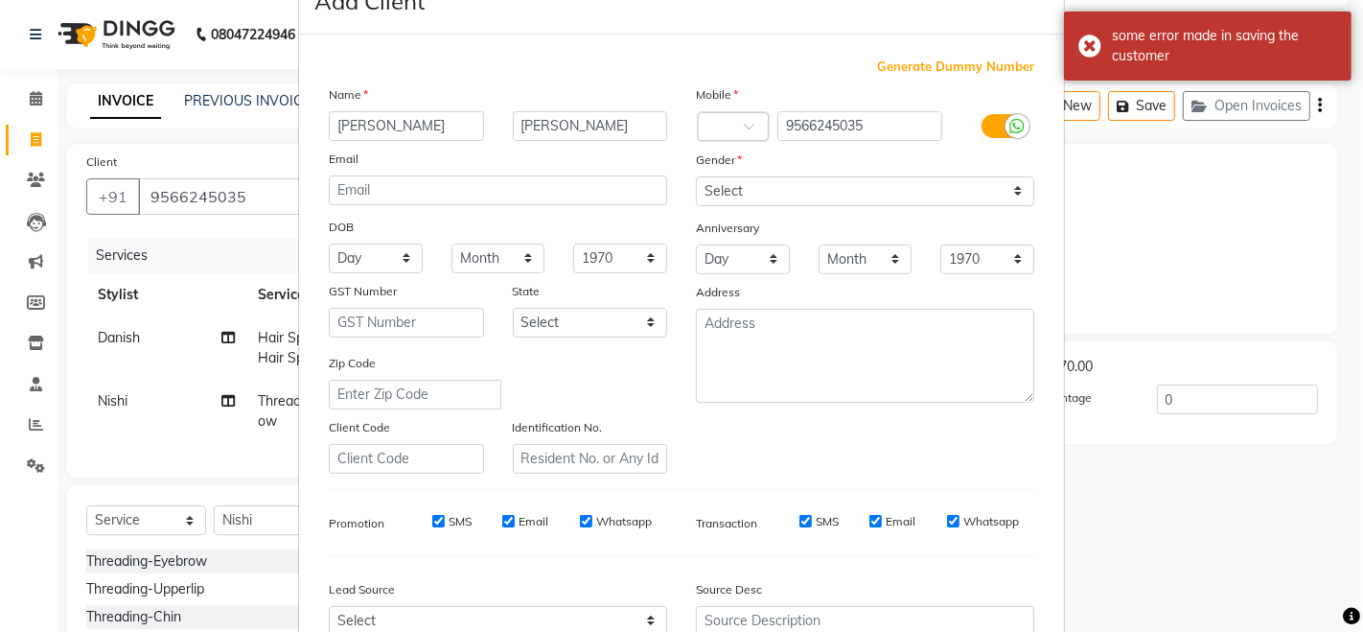
scroll to position [0, 0]
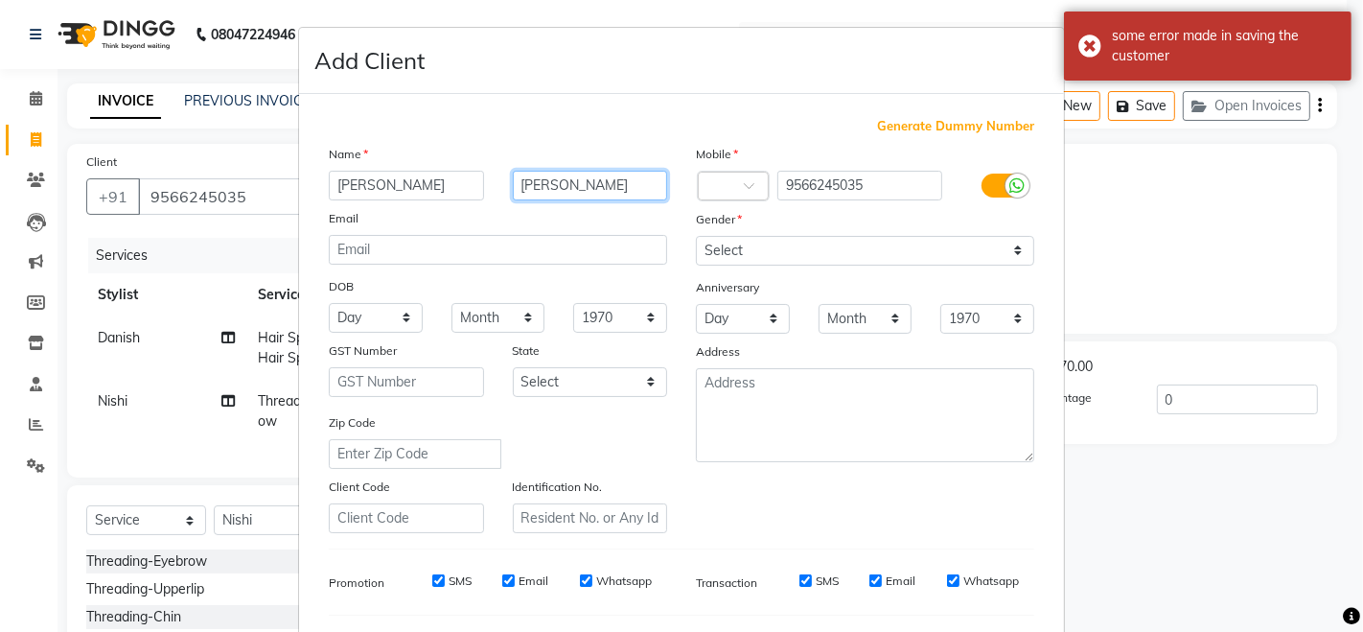
click at [590, 184] on input "prem kumar" at bounding box center [590, 186] width 155 height 30
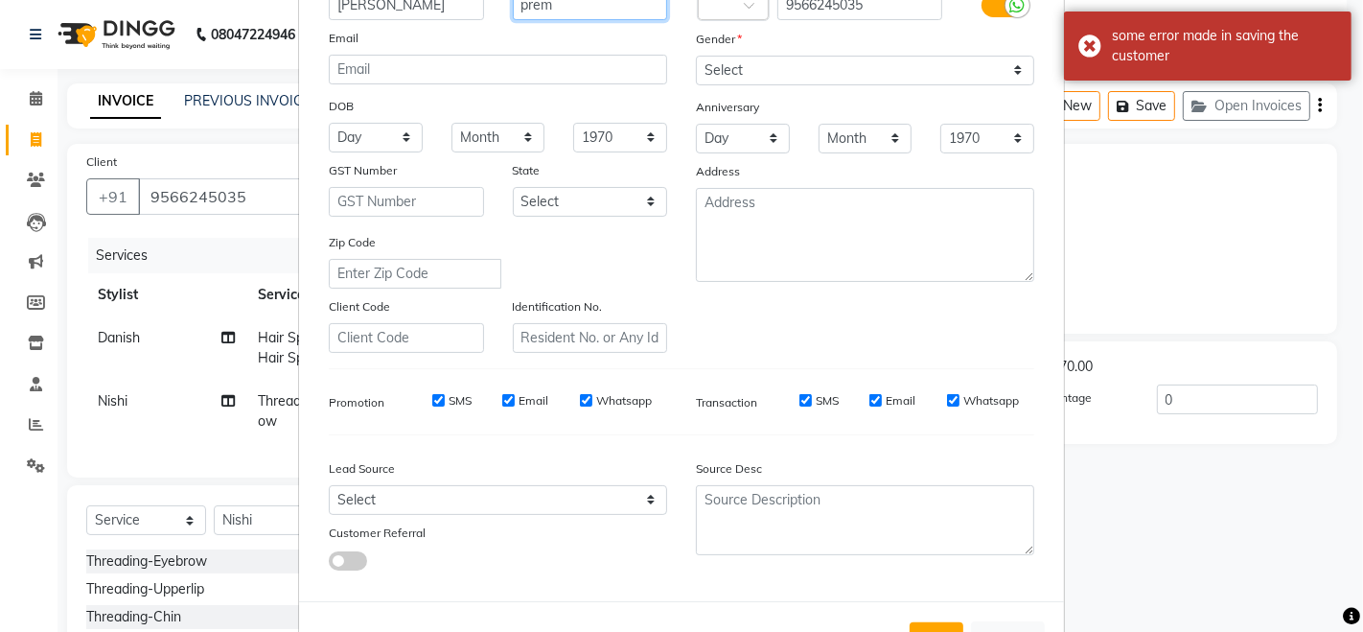
scroll to position [251, 0]
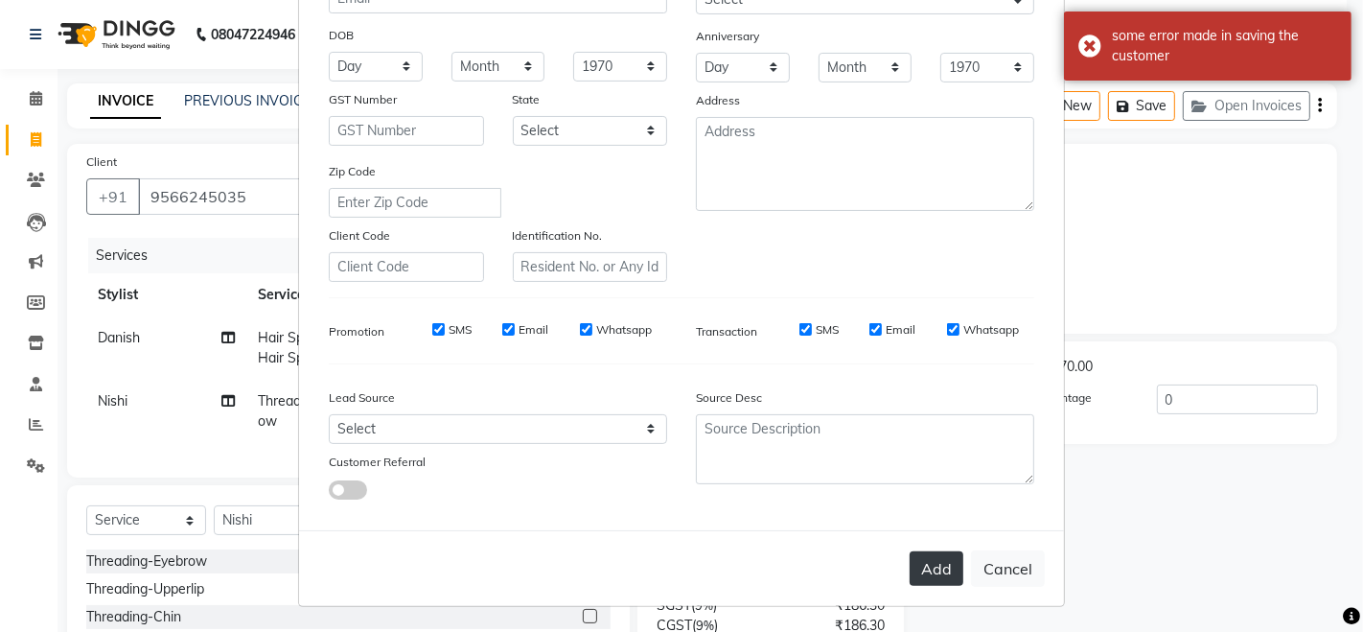
type input "prem"
click at [936, 579] on button "Add" at bounding box center [937, 568] width 54 height 35
click at [930, 565] on button "Add" at bounding box center [937, 568] width 54 height 35
click at [930, 565] on div "Add Cancel" at bounding box center [681, 568] width 765 height 76
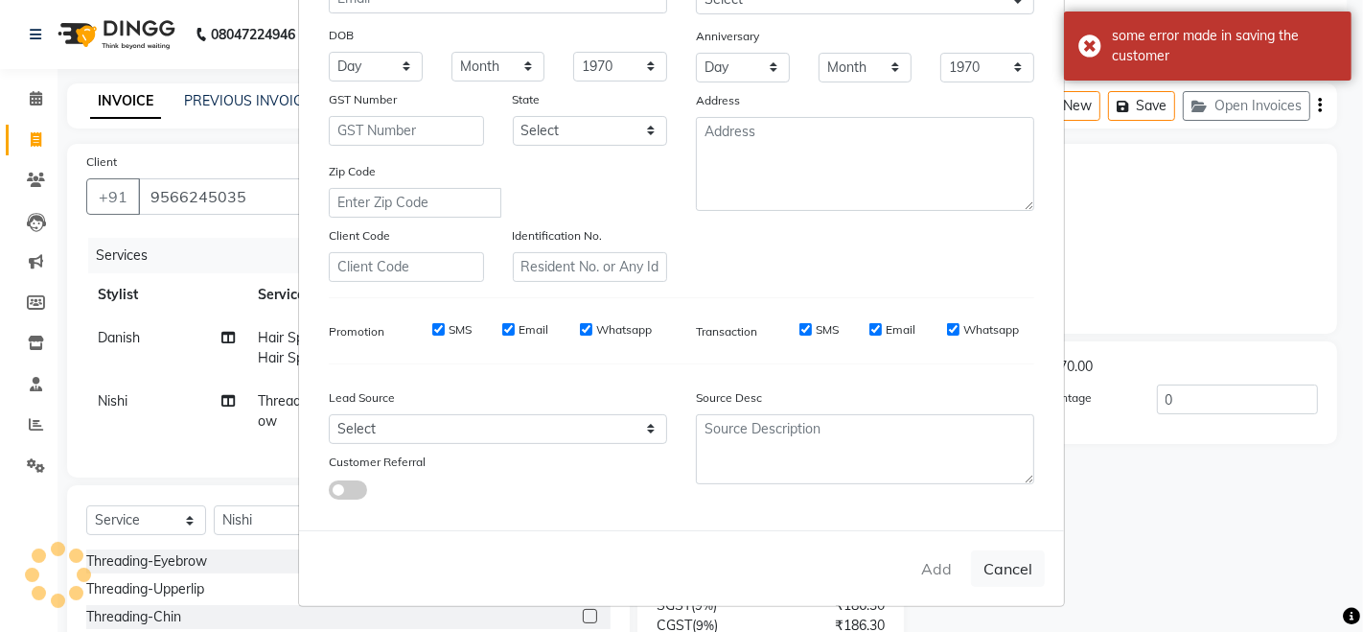
click at [930, 565] on button "Add" at bounding box center [937, 568] width 54 height 35
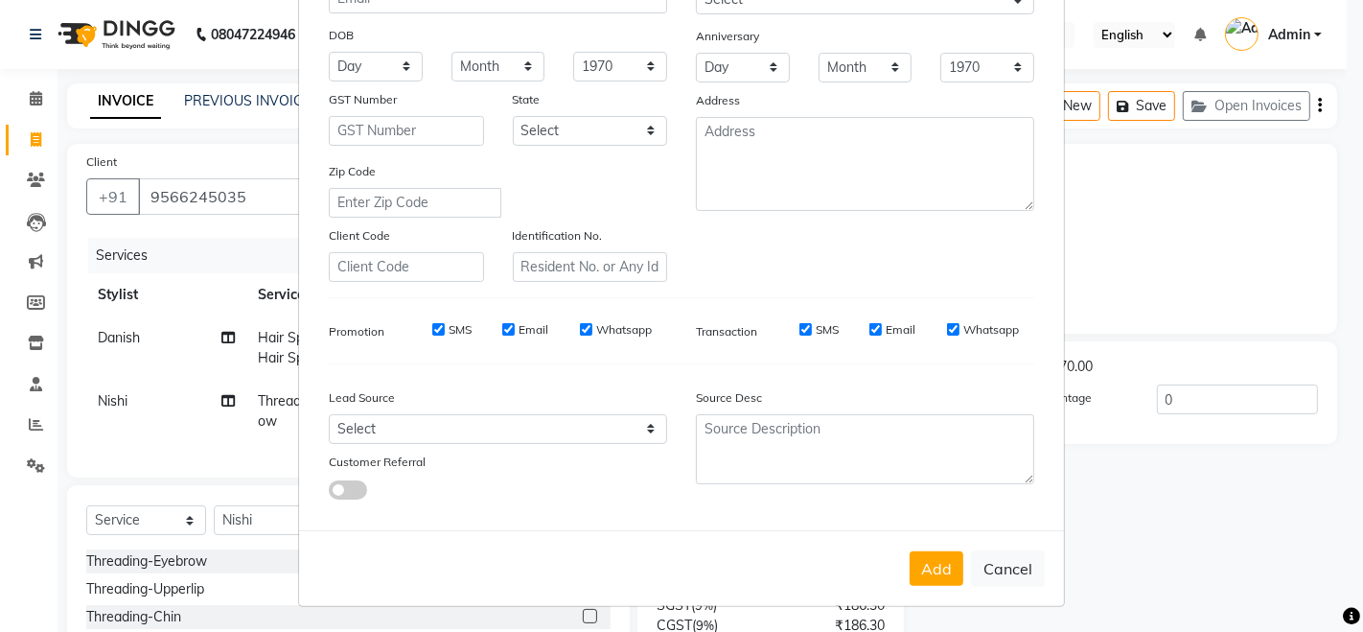
scroll to position [74, 0]
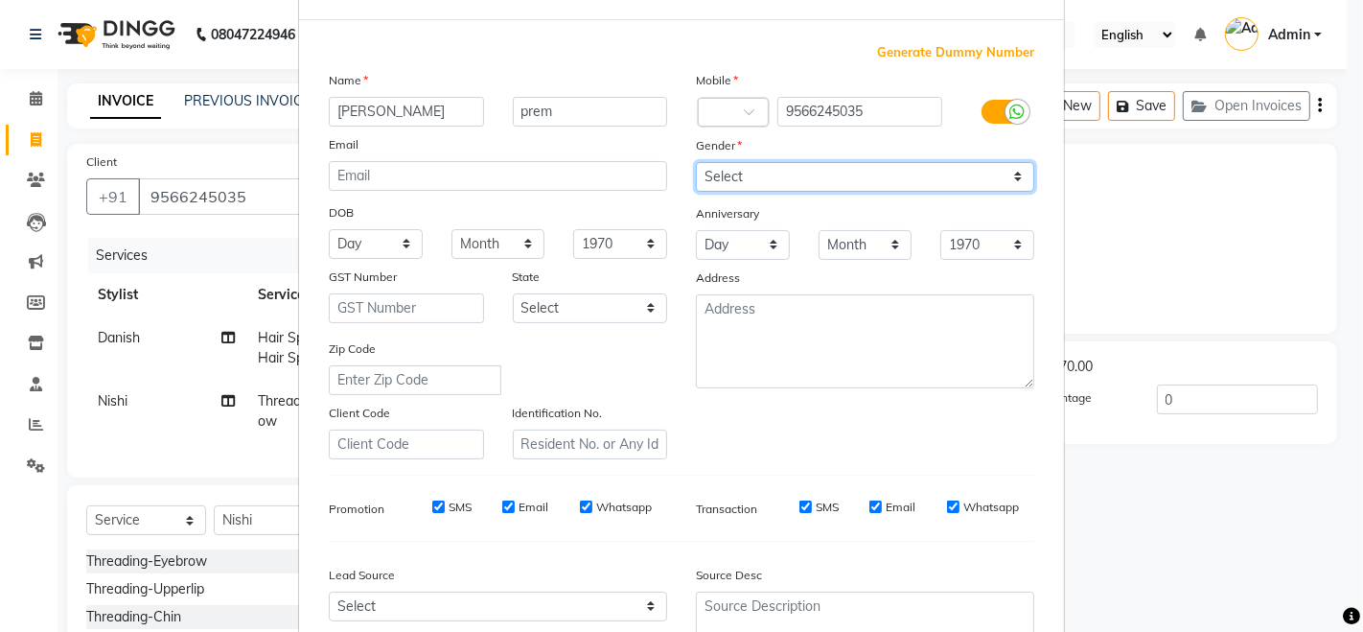
click at [976, 163] on select "Select Male Female Other Prefer Not To Say" at bounding box center [865, 177] width 338 height 30
click at [696, 162] on select "Select Male Female Other Prefer Not To Say" at bounding box center [865, 177] width 338 height 30
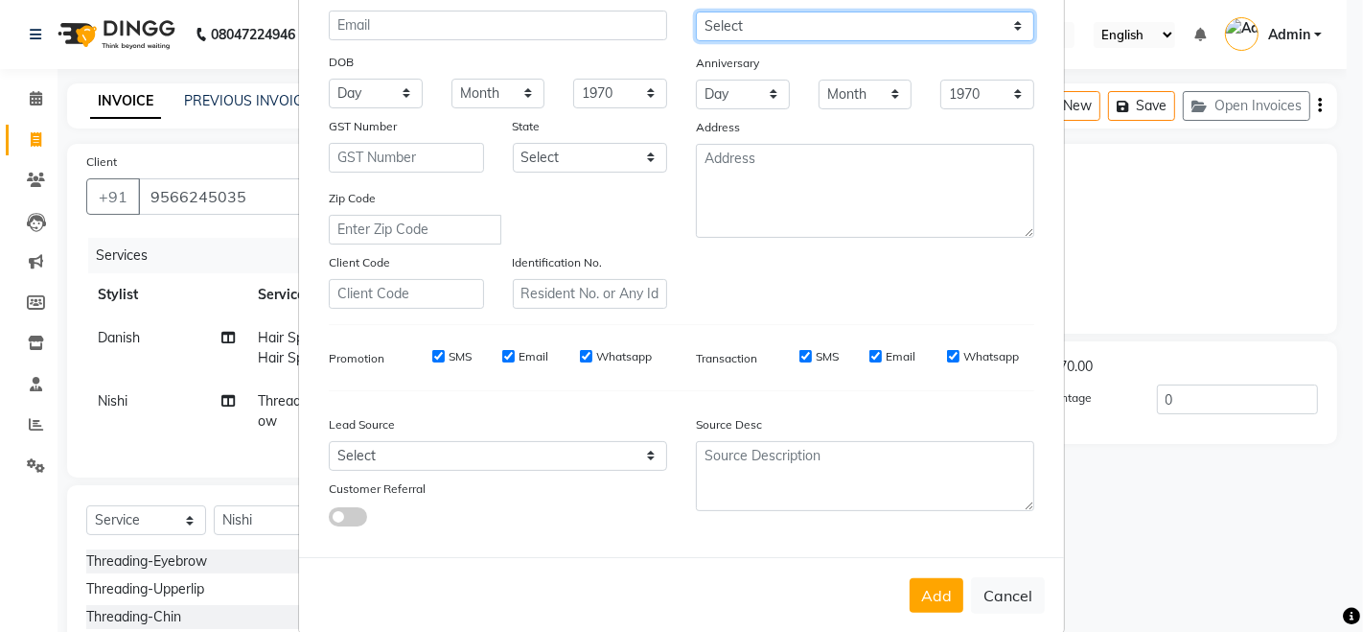
scroll to position [251, 0]
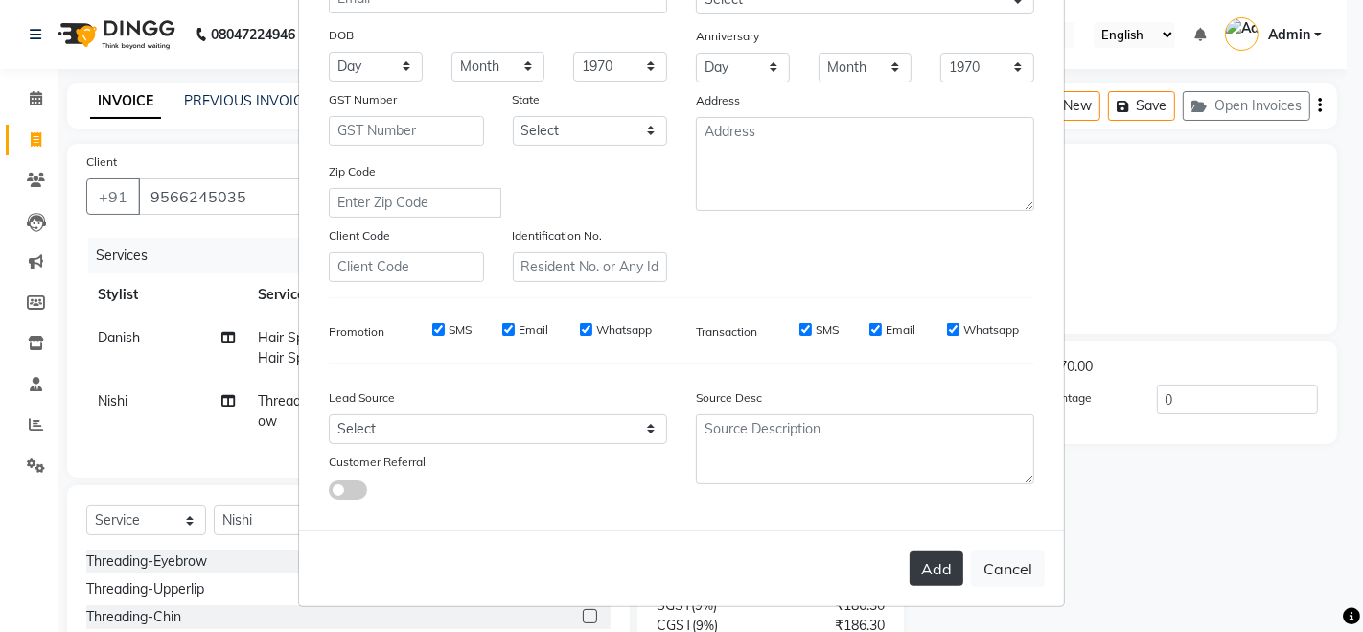
click at [923, 571] on button "Add" at bounding box center [937, 568] width 54 height 35
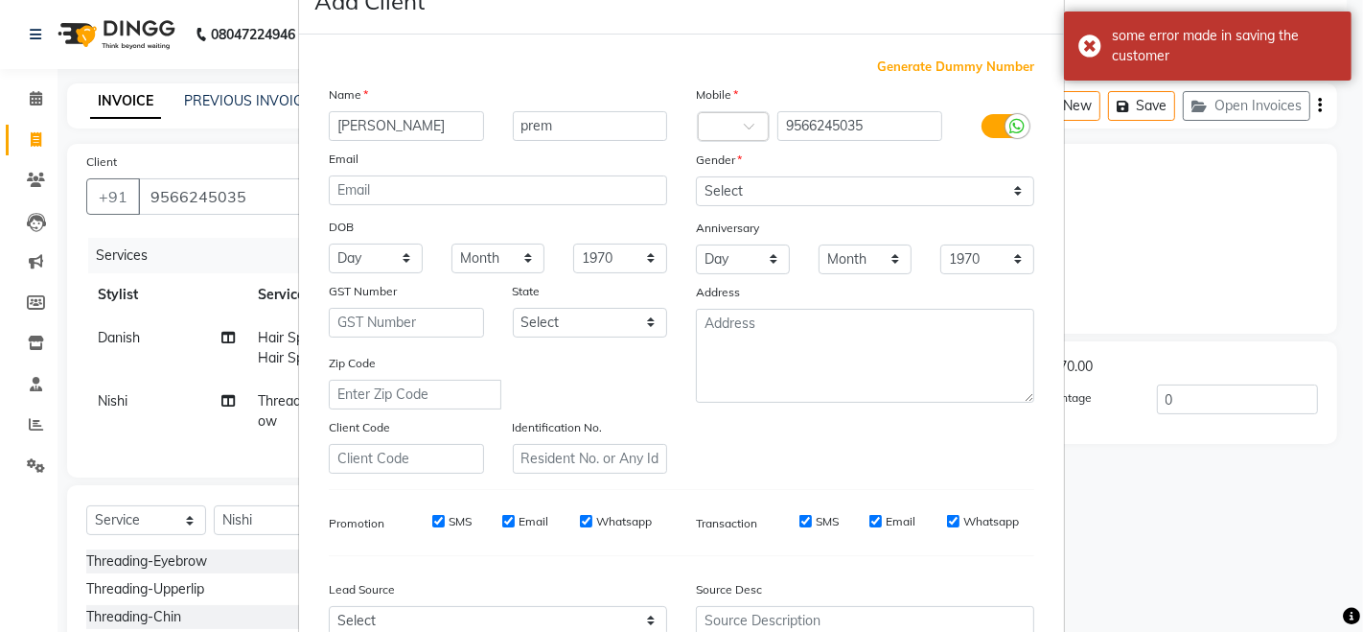
scroll to position [0, 0]
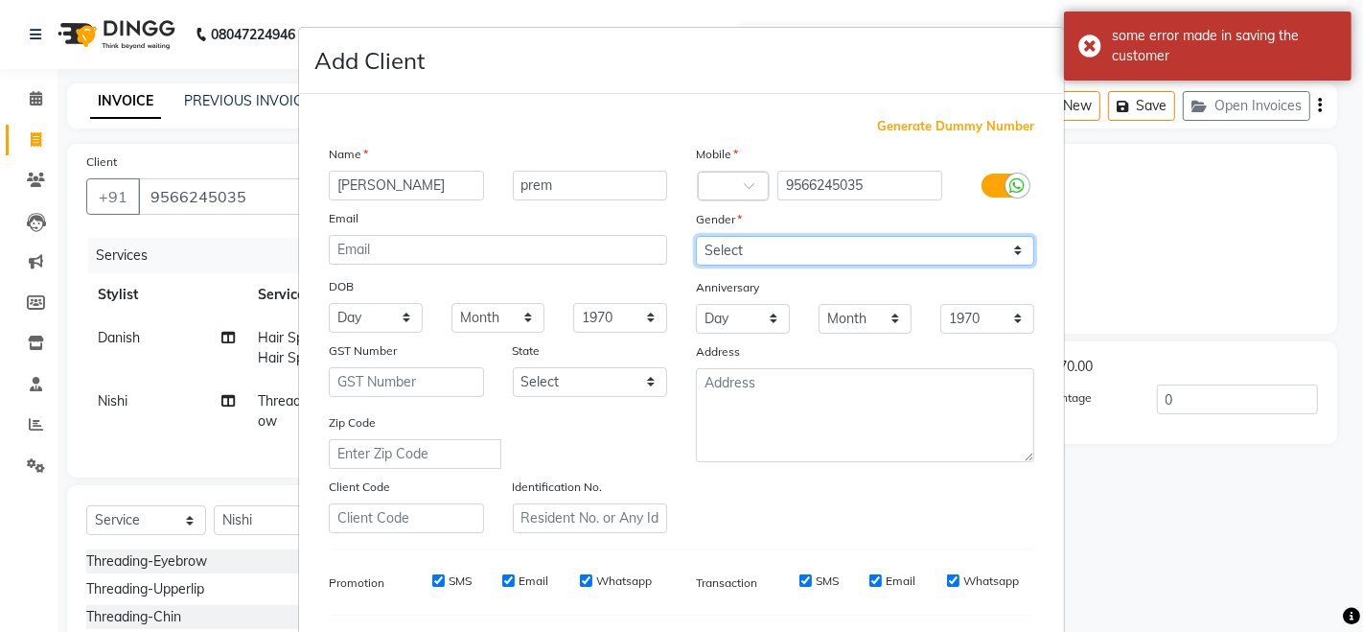
click at [810, 256] on select "Select Male Female Other Prefer Not To Say" at bounding box center [865, 251] width 338 height 30
select select "female"
click at [696, 236] on select "Select Male Female Other Prefer Not To Say" at bounding box center [865, 251] width 338 height 30
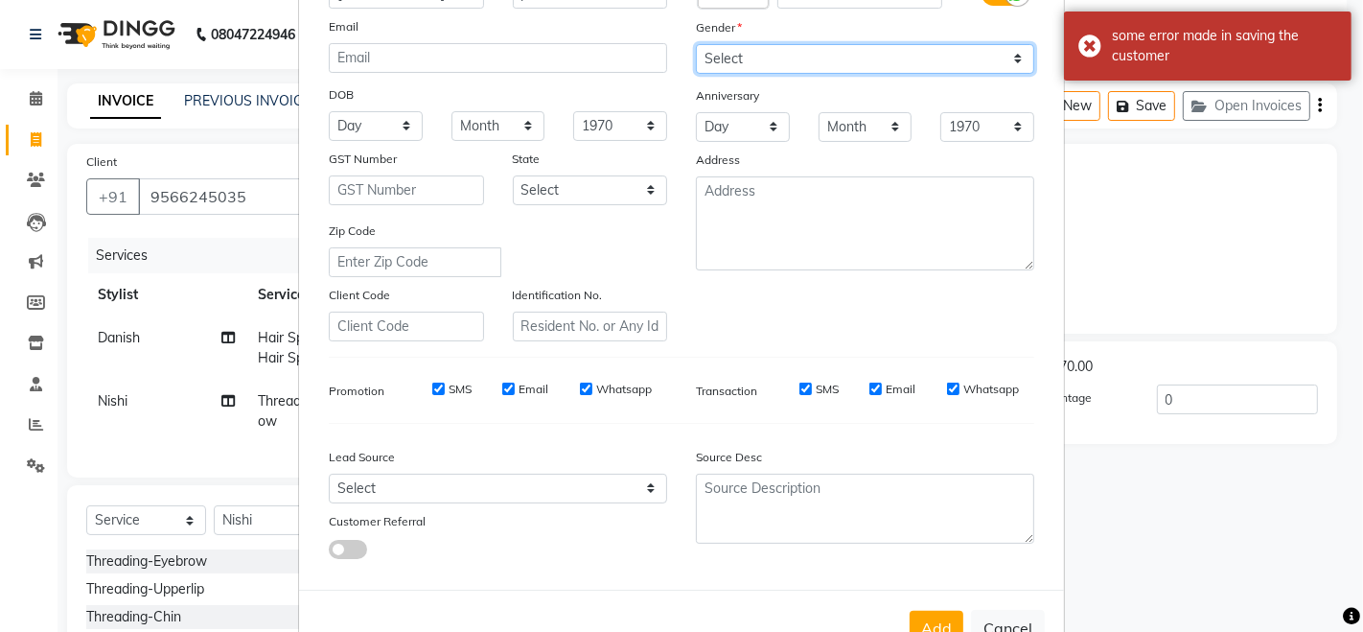
scroll to position [251, 0]
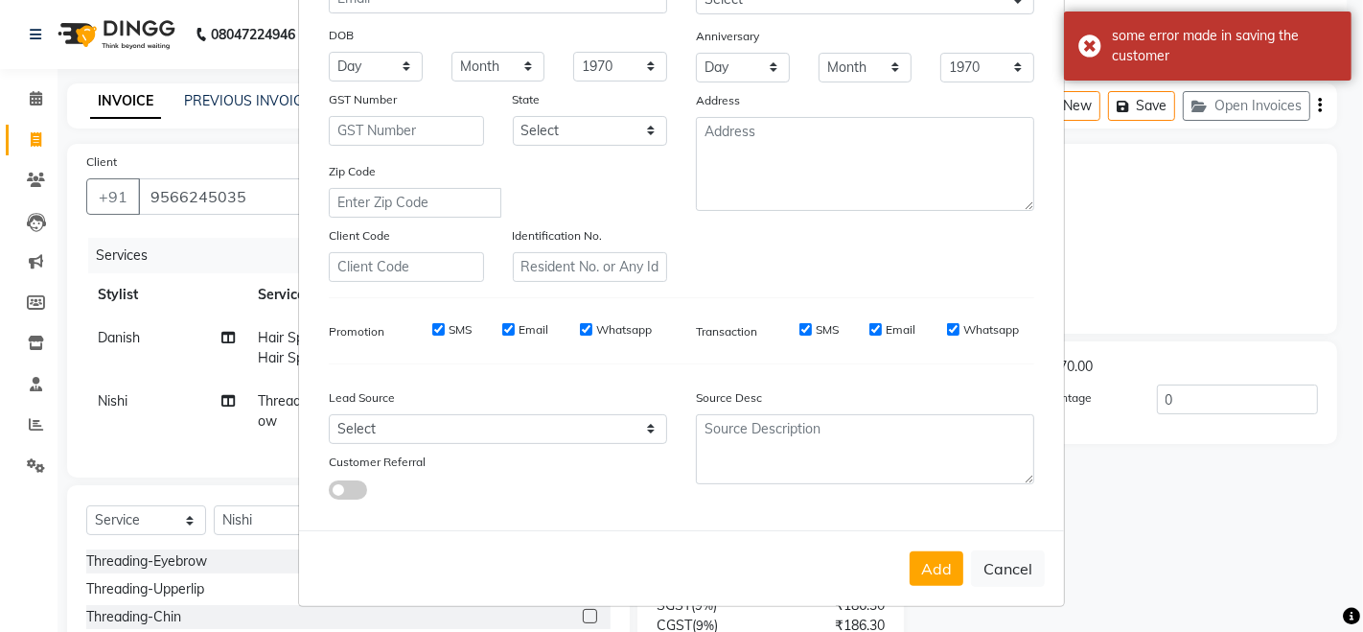
click at [938, 546] on div "Add Cancel" at bounding box center [681, 568] width 765 height 76
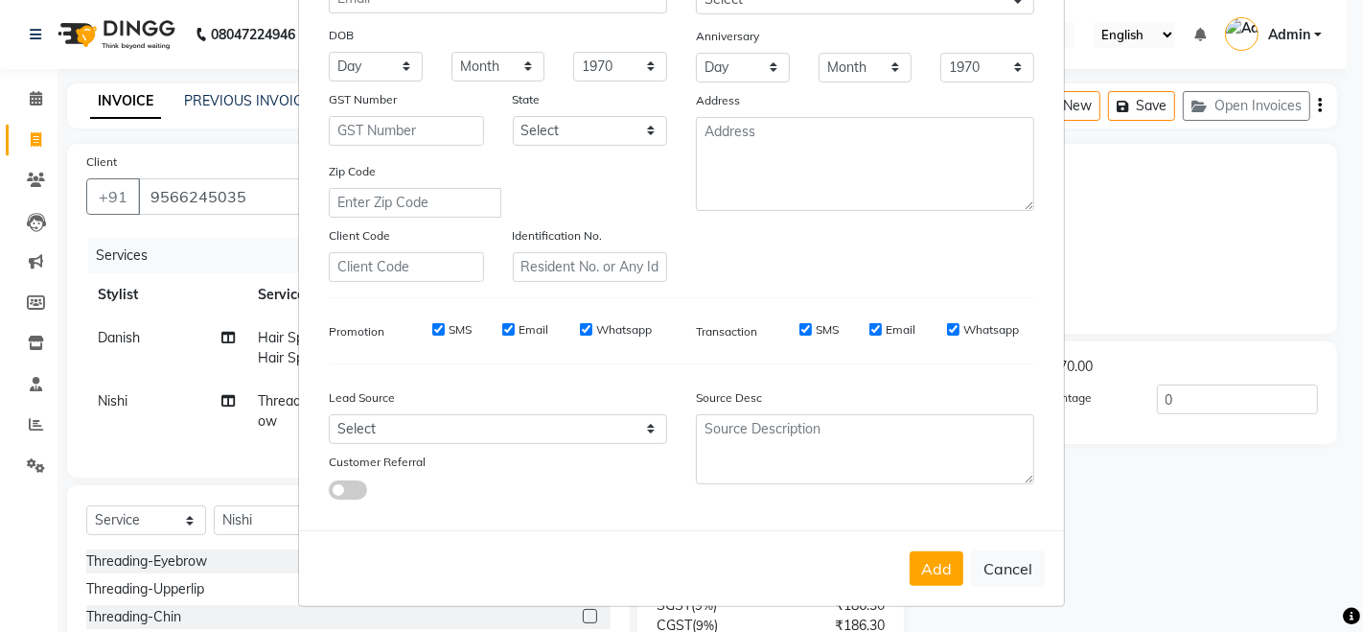
click at [938, 546] on div "Add Cancel" at bounding box center [681, 568] width 765 height 76
click at [928, 553] on button "Add" at bounding box center [937, 568] width 54 height 35
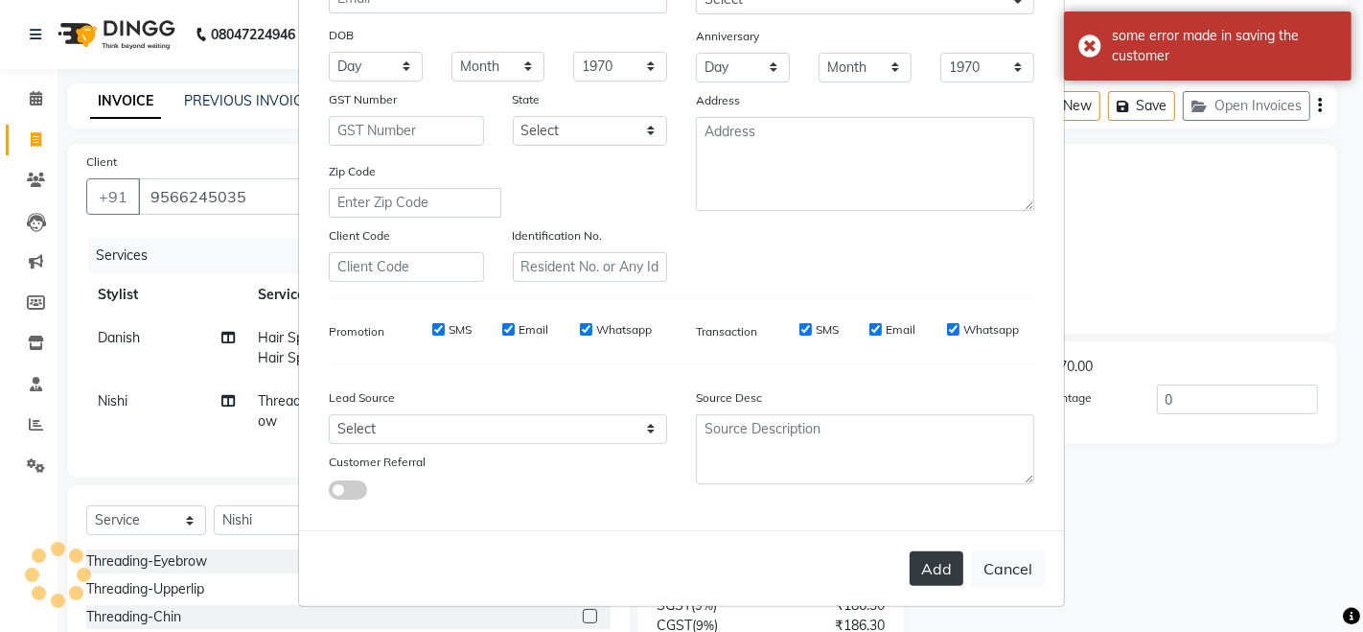
click at [910, 553] on button "Add" at bounding box center [937, 568] width 54 height 35
click at [920, 557] on button "Add" at bounding box center [937, 568] width 54 height 35
click at [920, 557] on div "Add Cancel" at bounding box center [681, 568] width 765 height 76
click at [920, 557] on button "Add" at bounding box center [937, 568] width 54 height 35
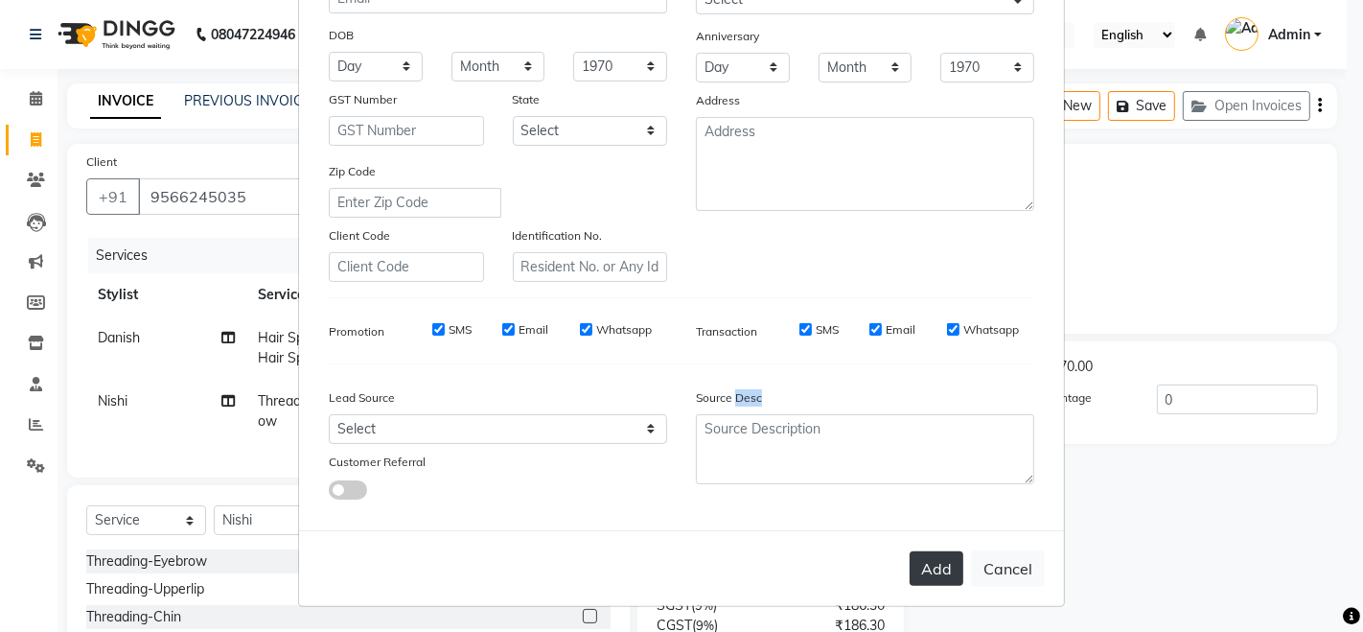
click at [928, 562] on button "Add" at bounding box center [937, 568] width 54 height 35
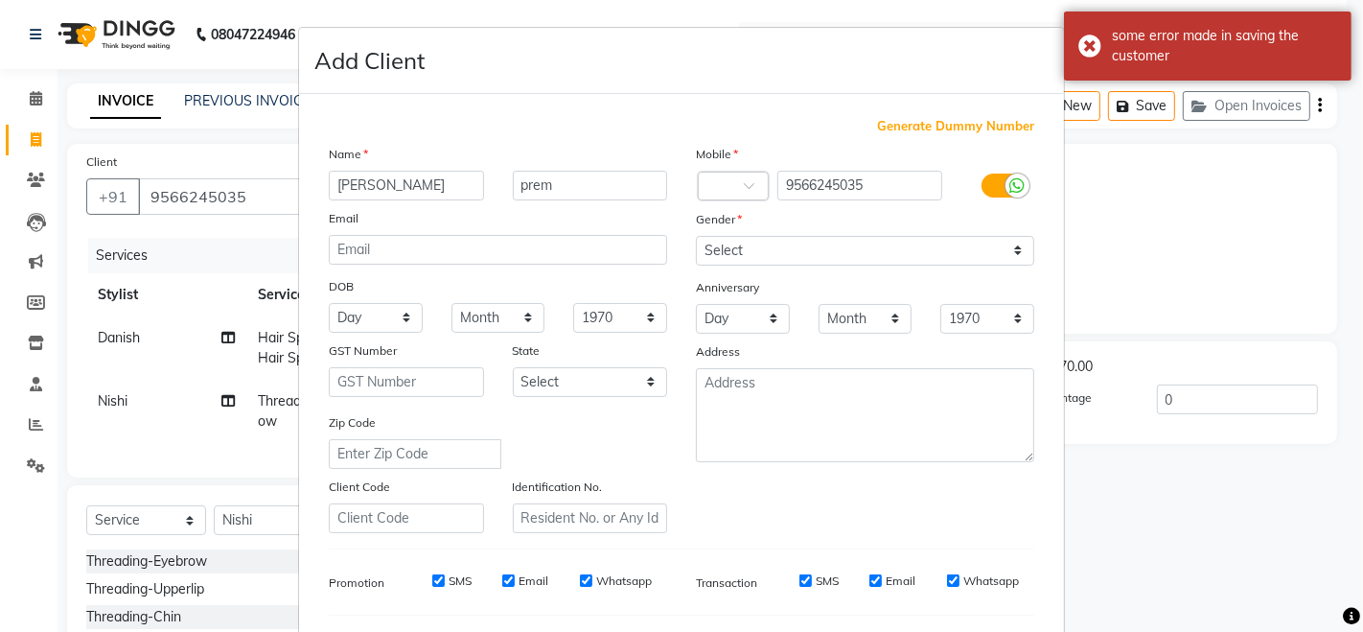
scroll to position [0, 0]
click at [1195, 256] on ngb-modal-window "Add Client Generate Dummy Number Name aashika prem Email DOB Day 01 02 03 04 05…" at bounding box center [681, 316] width 1363 height 632
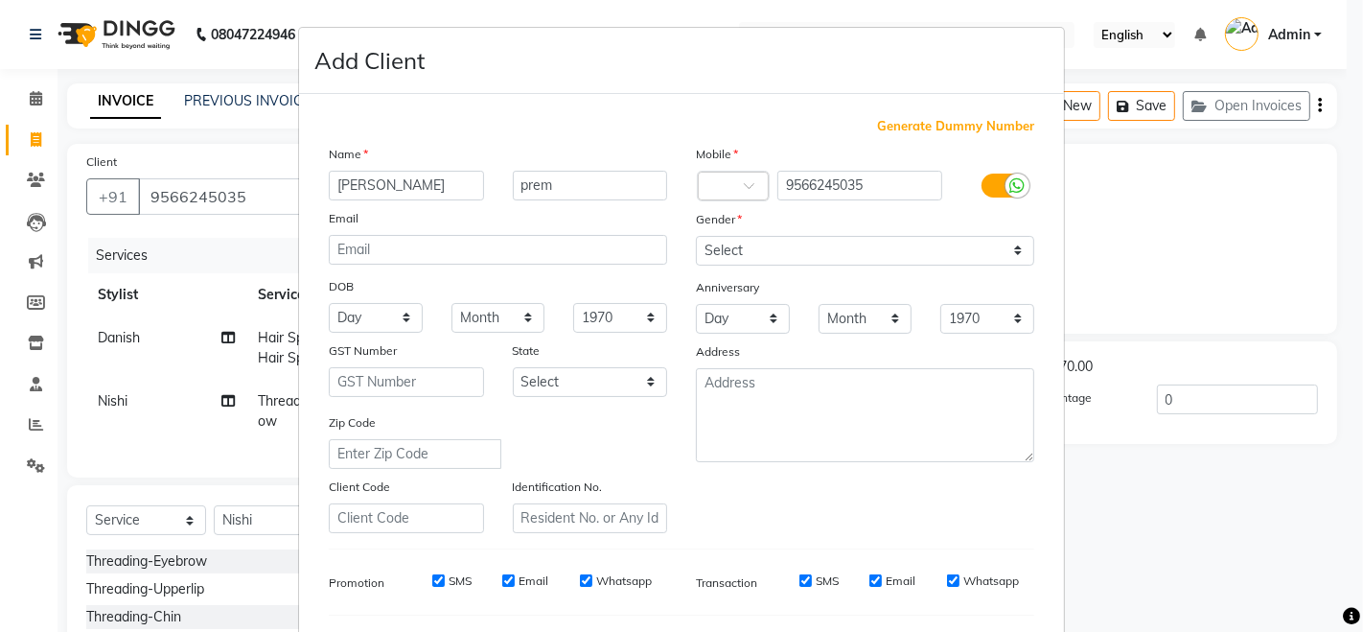
click at [1188, 289] on ngb-modal-window "Add Client Generate Dummy Number Name aashika prem Email DOB Day 01 02 03 04 05…" at bounding box center [681, 316] width 1363 height 632
click at [832, 64] on div "Add Client" at bounding box center [681, 61] width 765 height 66
click at [848, 181] on input "9566245035" at bounding box center [860, 186] width 166 height 30
click at [1109, 235] on ngb-modal-window "Add Client Generate Dummy Number Name aashika prem Email DOB Day 01 02 03 04 05…" at bounding box center [681, 316] width 1363 height 632
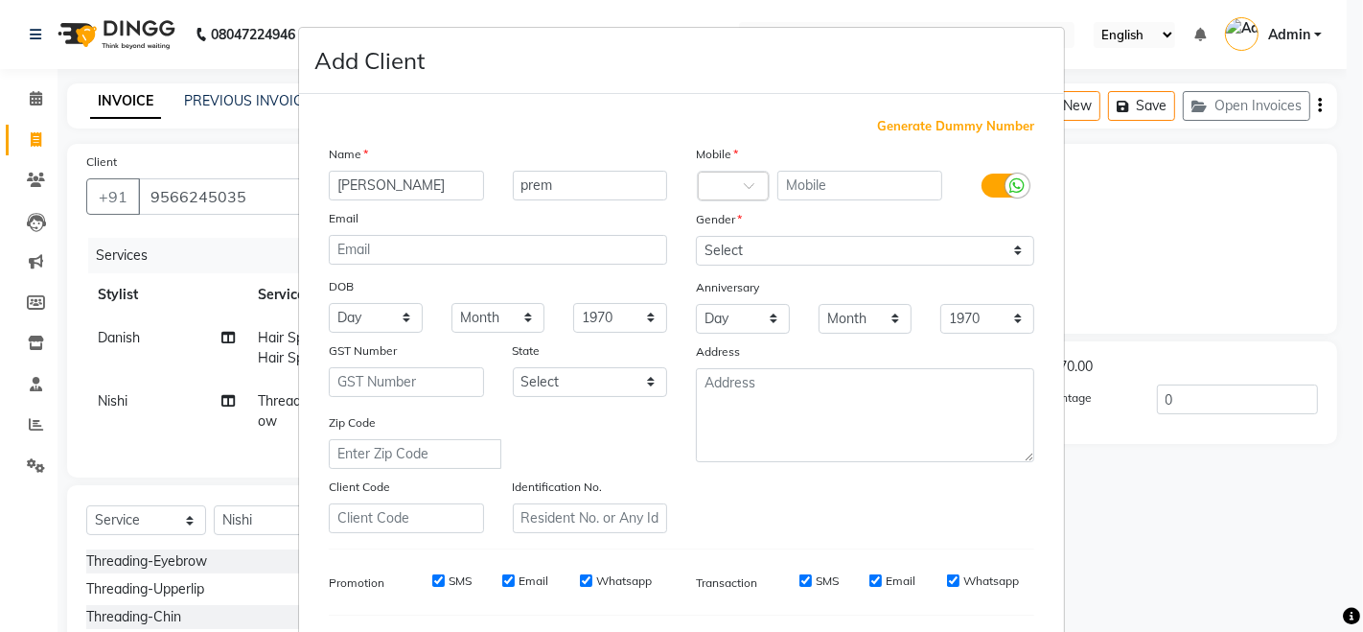
click at [1159, 194] on ngb-modal-window "Add Client Generate Dummy Number Name aashika prem Email DOB Day 01 02 03 04 05…" at bounding box center [681, 316] width 1363 height 632
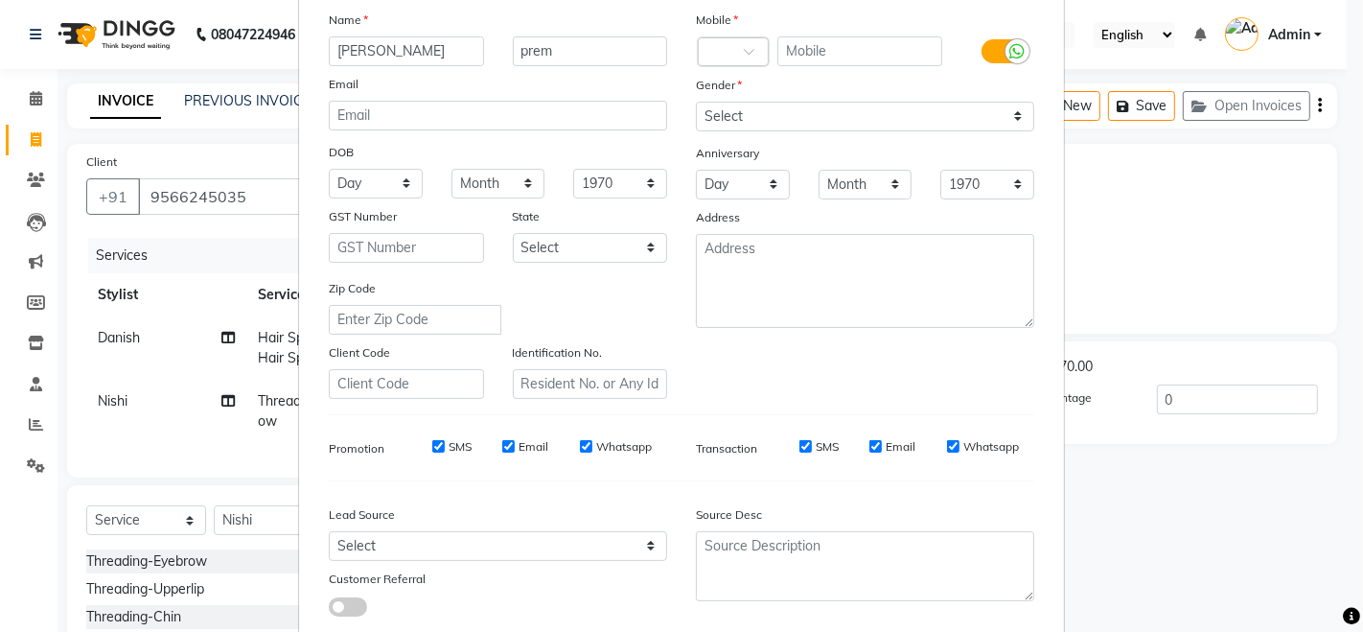
scroll to position [251, 0]
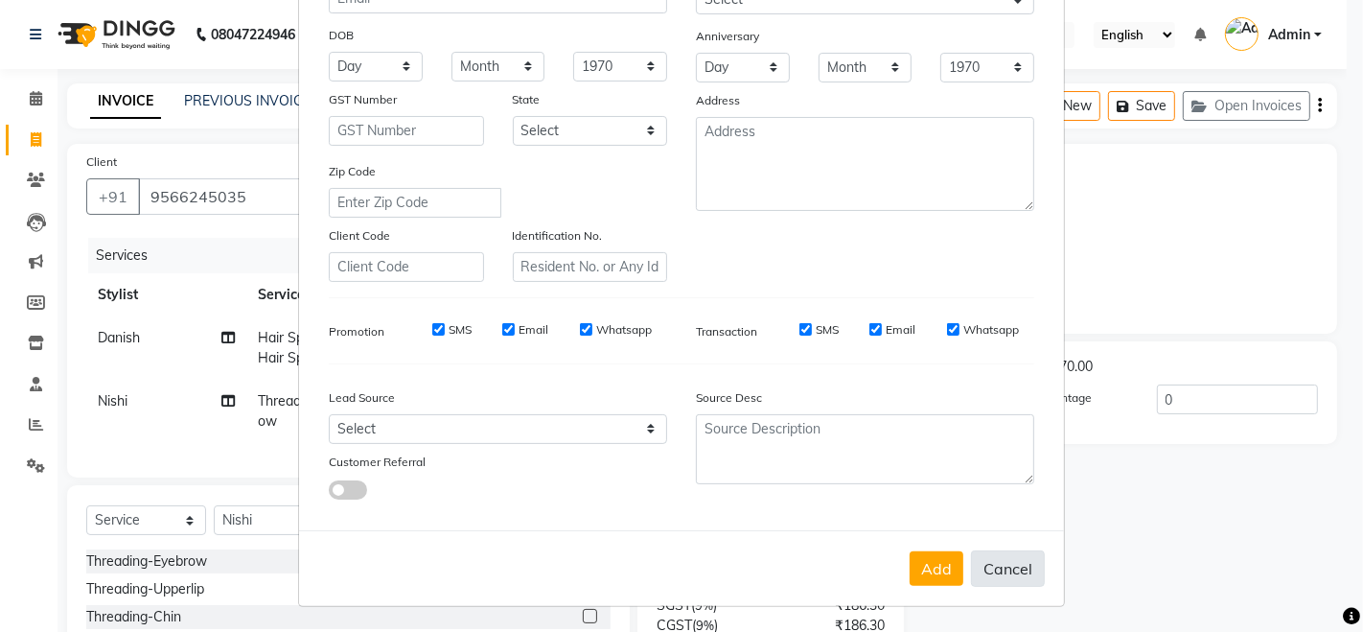
click at [999, 570] on button "Cancel" at bounding box center [1008, 568] width 74 height 36
select select
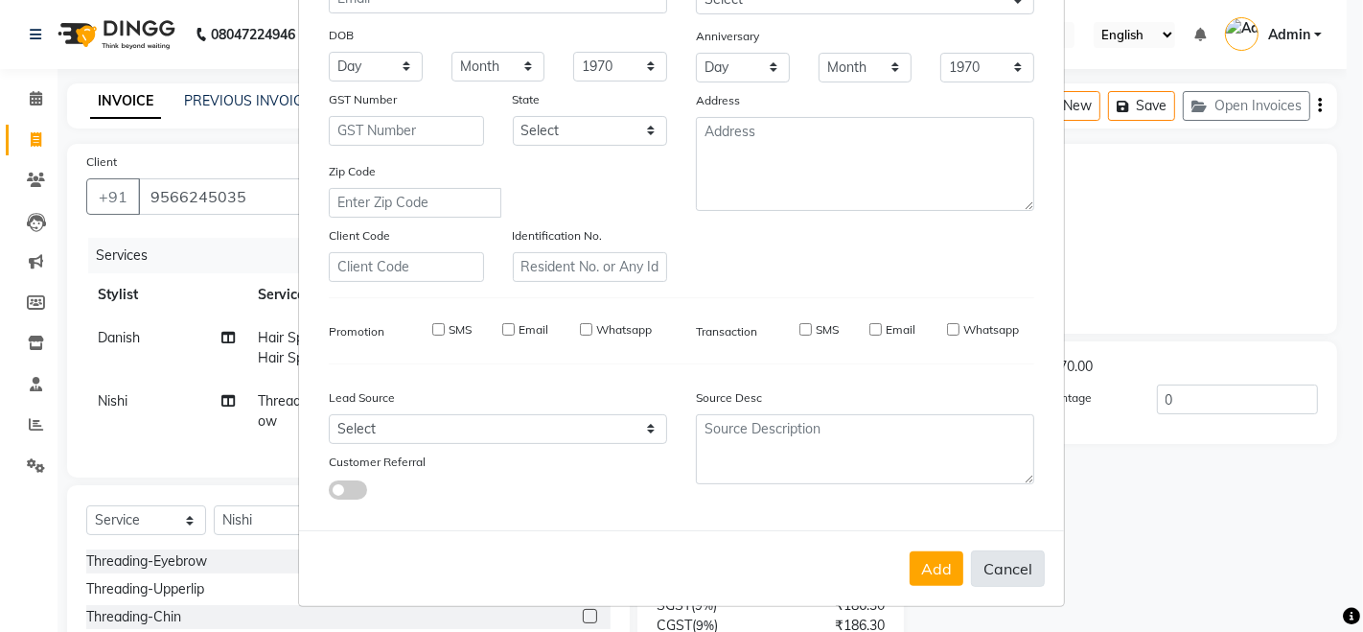
select select
checkbox input "false"
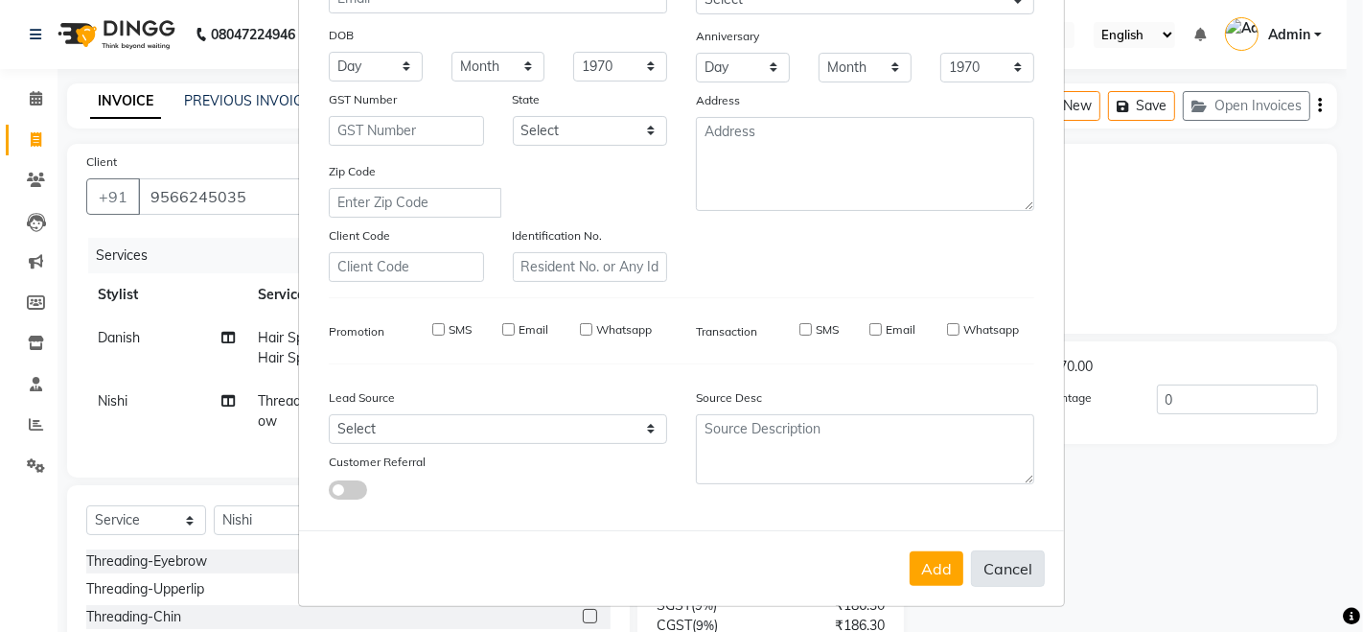
checkbox input "false"
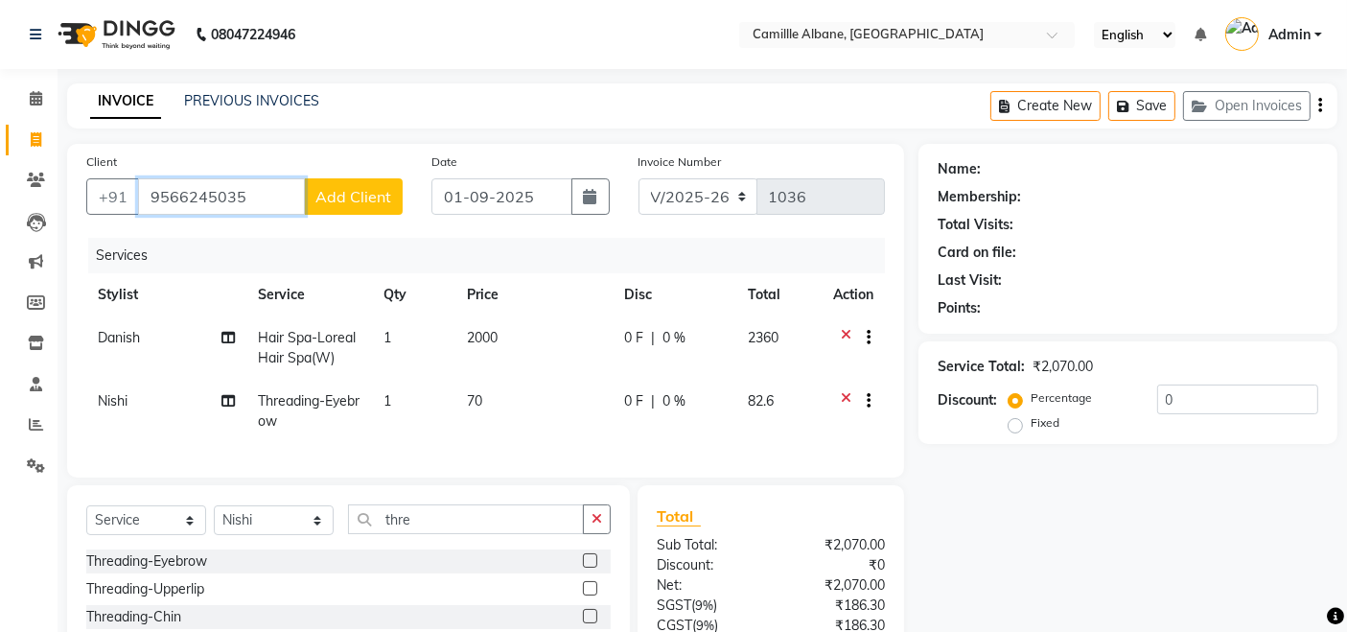
click at [265, 196] on input "9566245035" at bounding box center [221, 196] width 167 height 36
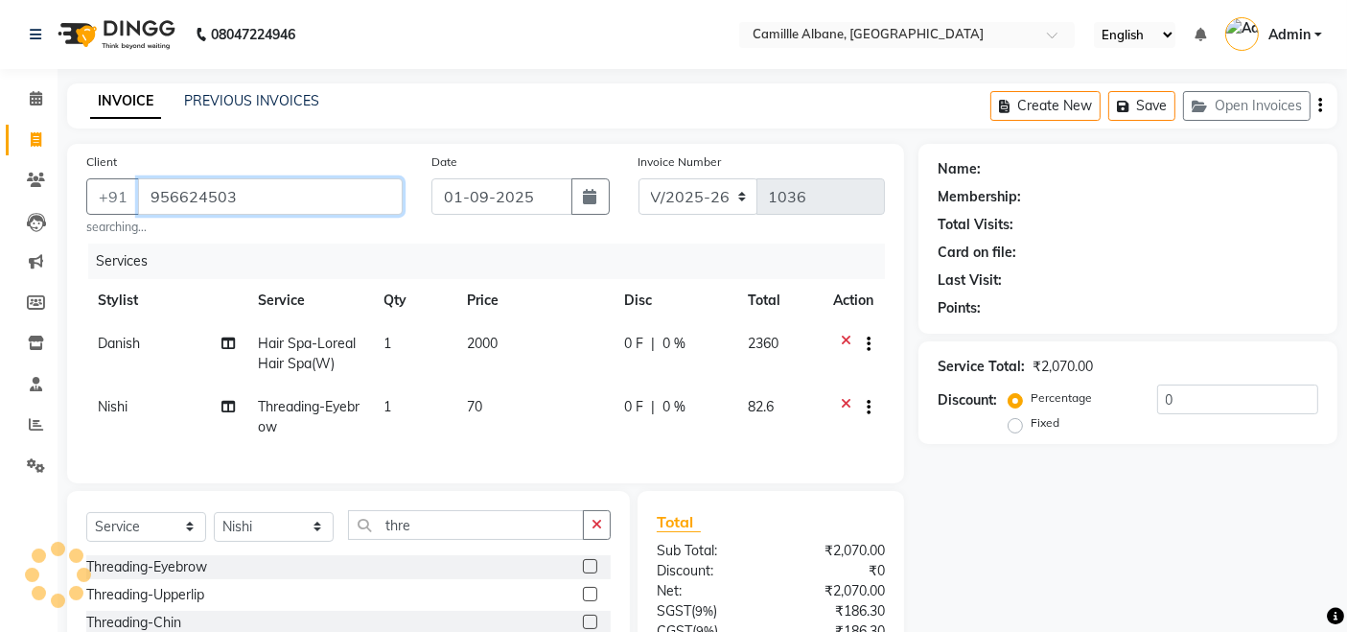
click at [265, 196] on input "956624503" at bounding box center [270, 196] width 265 height 36
paste input "5"
type input "9566245035"
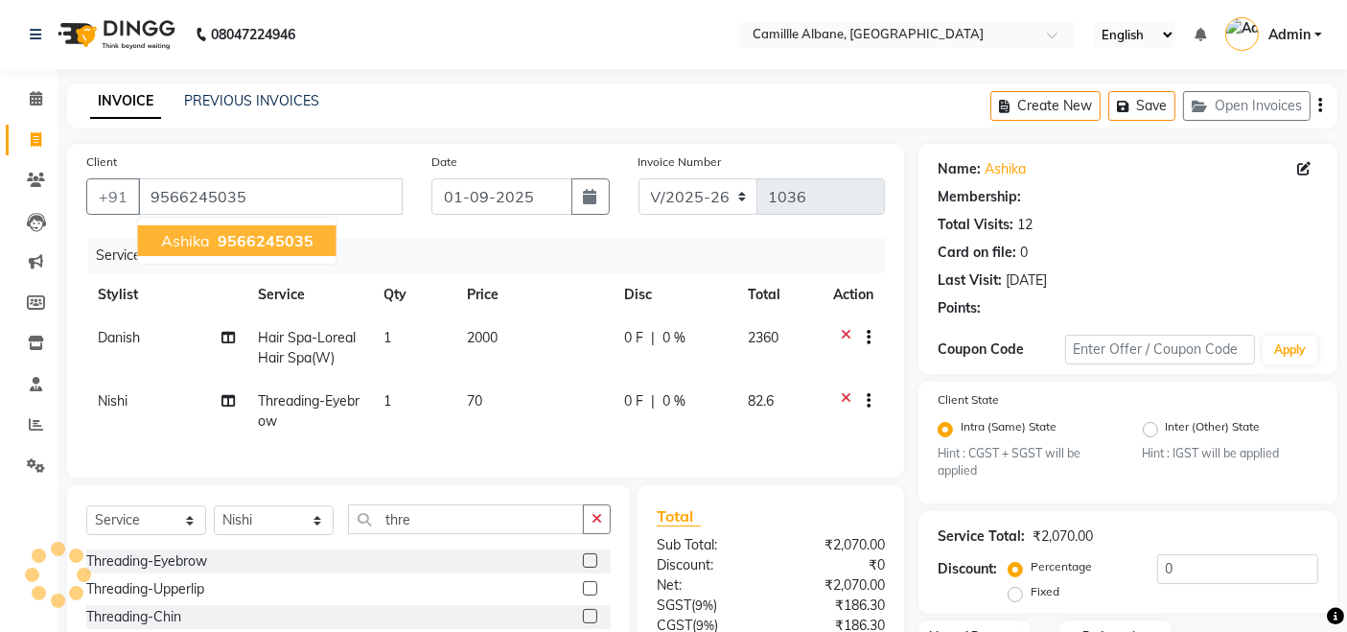
click at [277, 249] on button "Ashika 9566245035" at bounding box center [237, 240] width 198 height 31
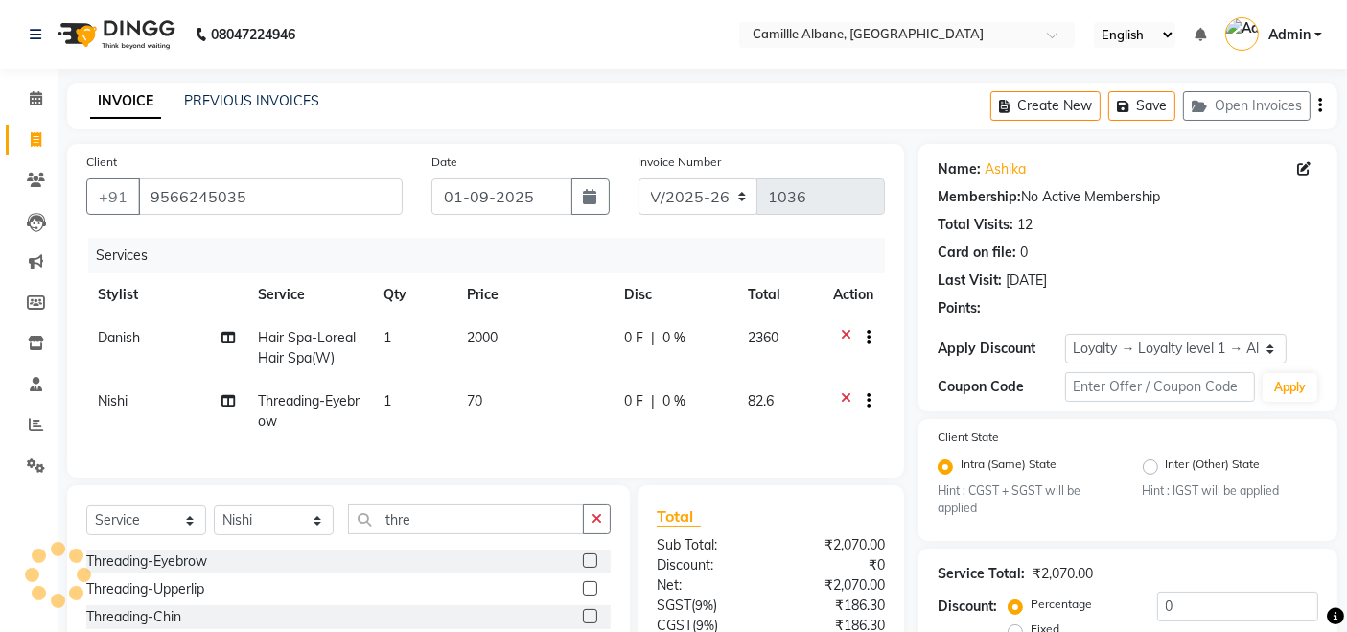
select select "1: Object"
click at [1302, 172] on icon at bounding box center [1303, 168] width 13 height 13
select select "female"
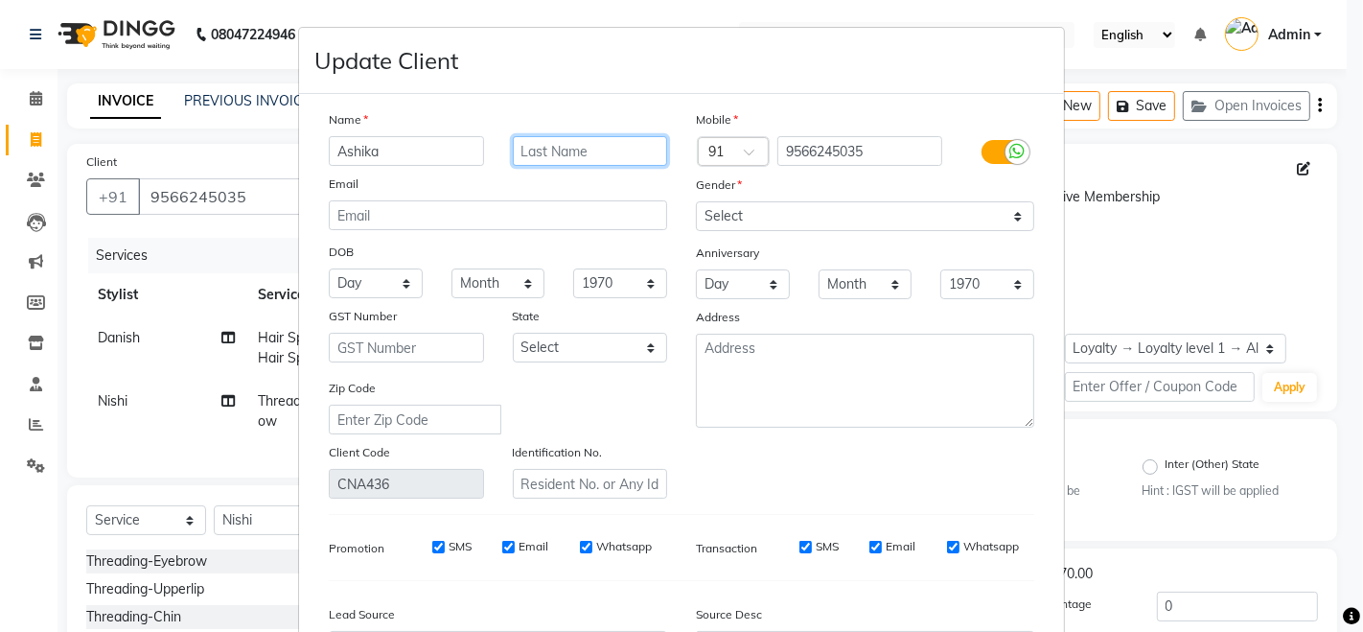
click at [613, 153] on input "text" at bounding box center [590, 151] width 155 height 30
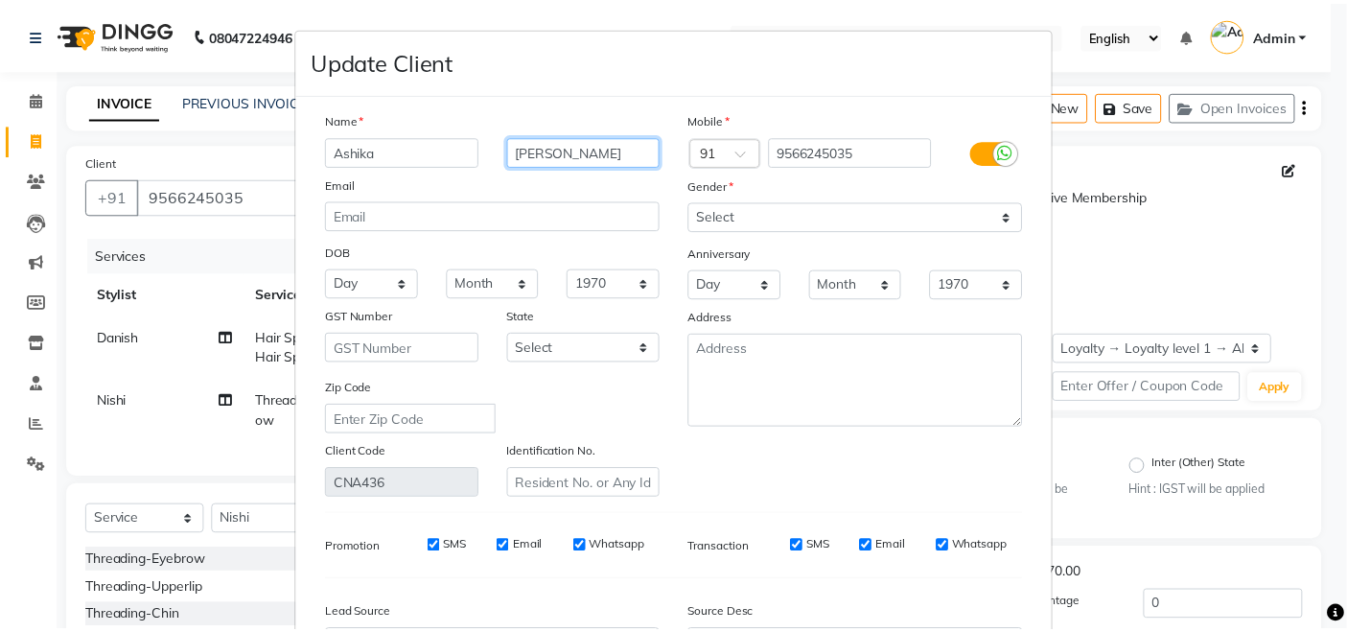
scroll to position [218, 0]
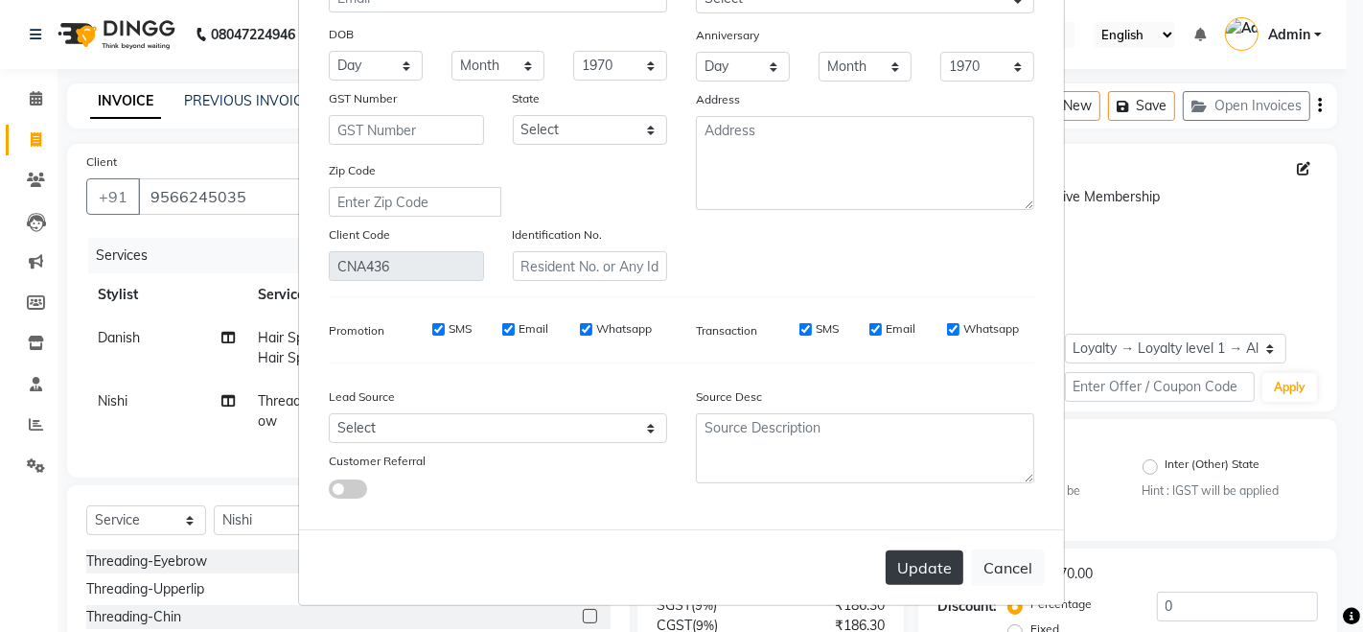
type input "Prem Kumar"
click at [931, 562] on button "Update" at bounding box center [925, 567] width 78 height 35
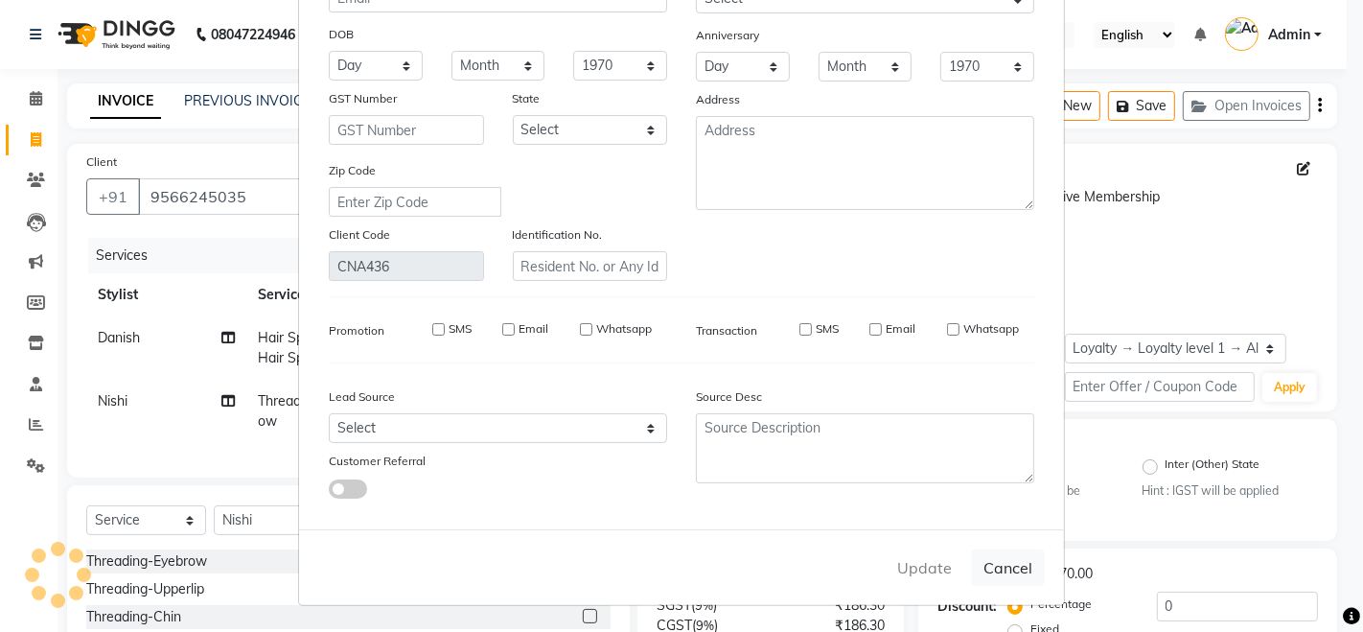
select select
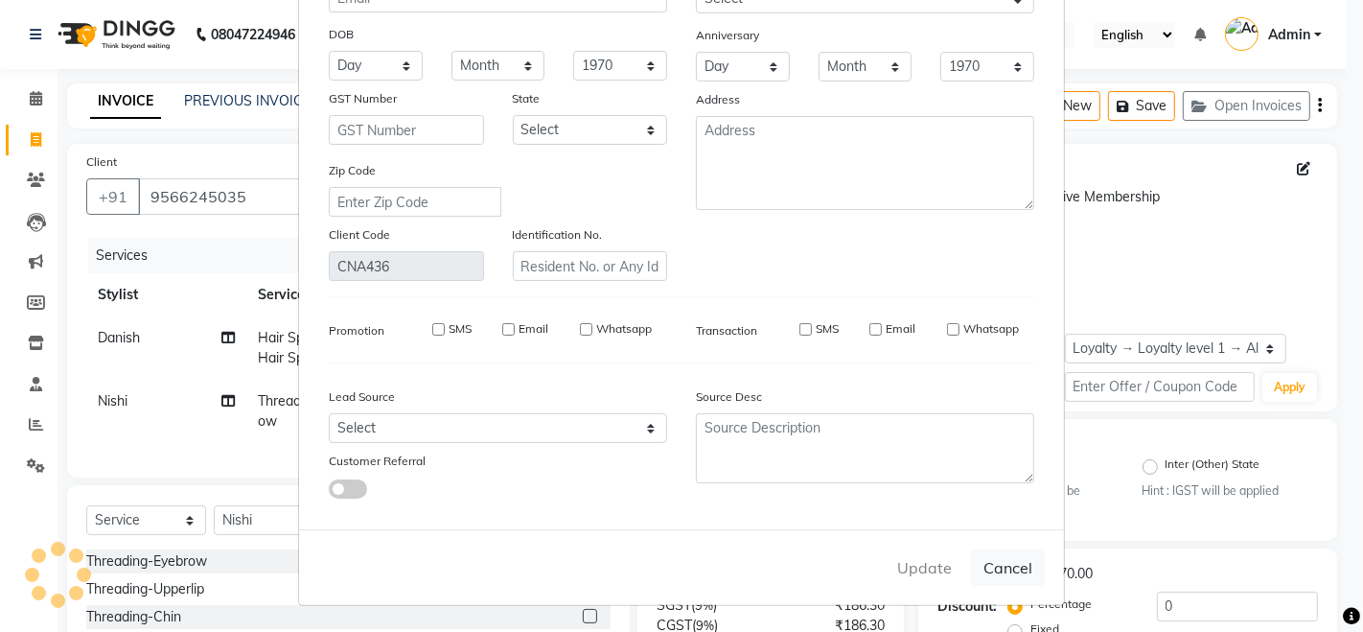
select select
checkbox input "false"
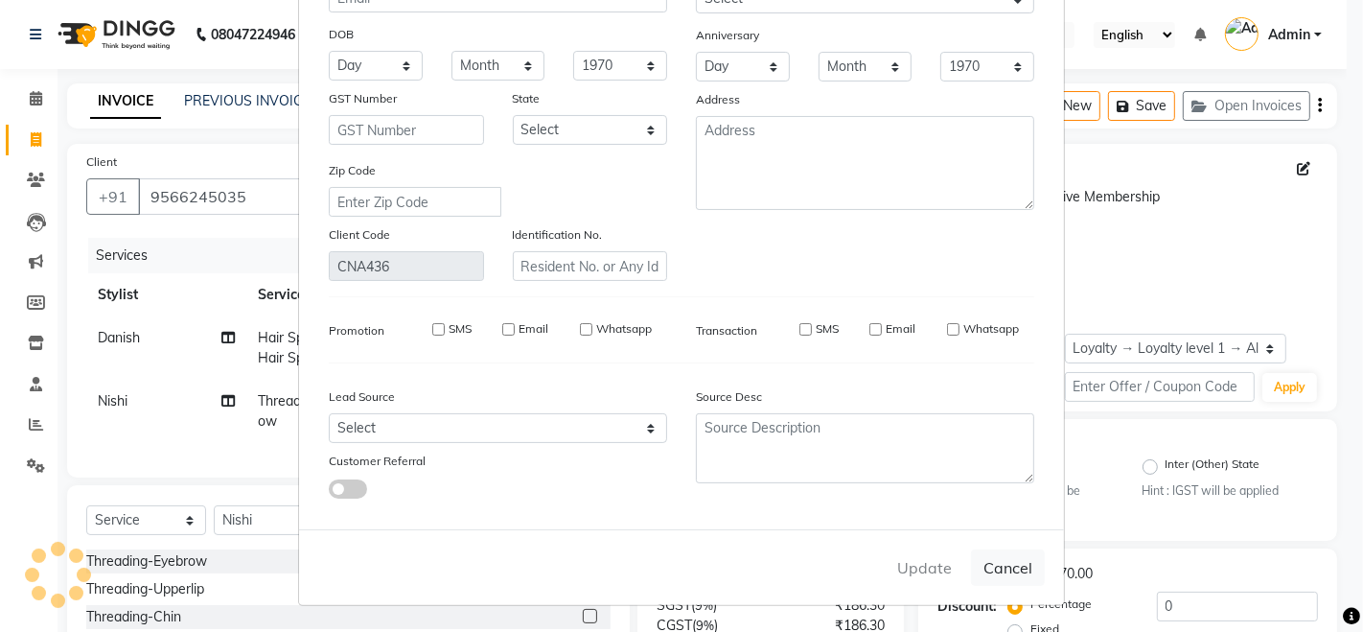
checkbox input "false"
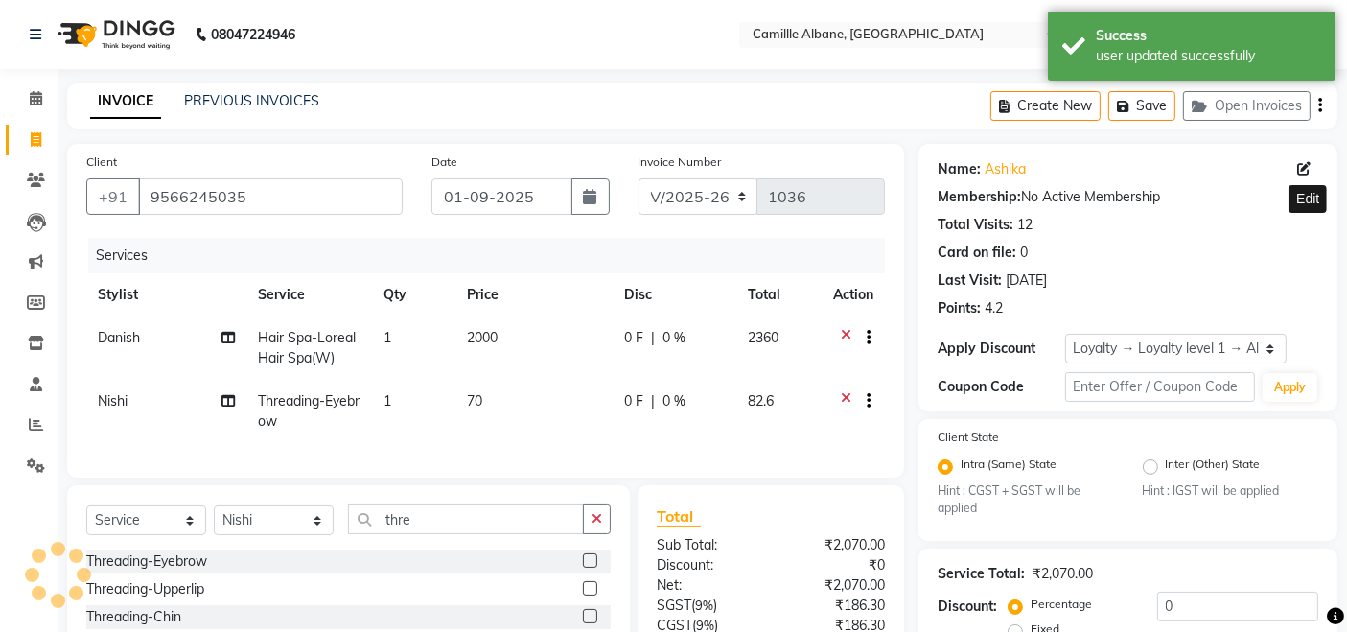
scroll to position [199, 0]
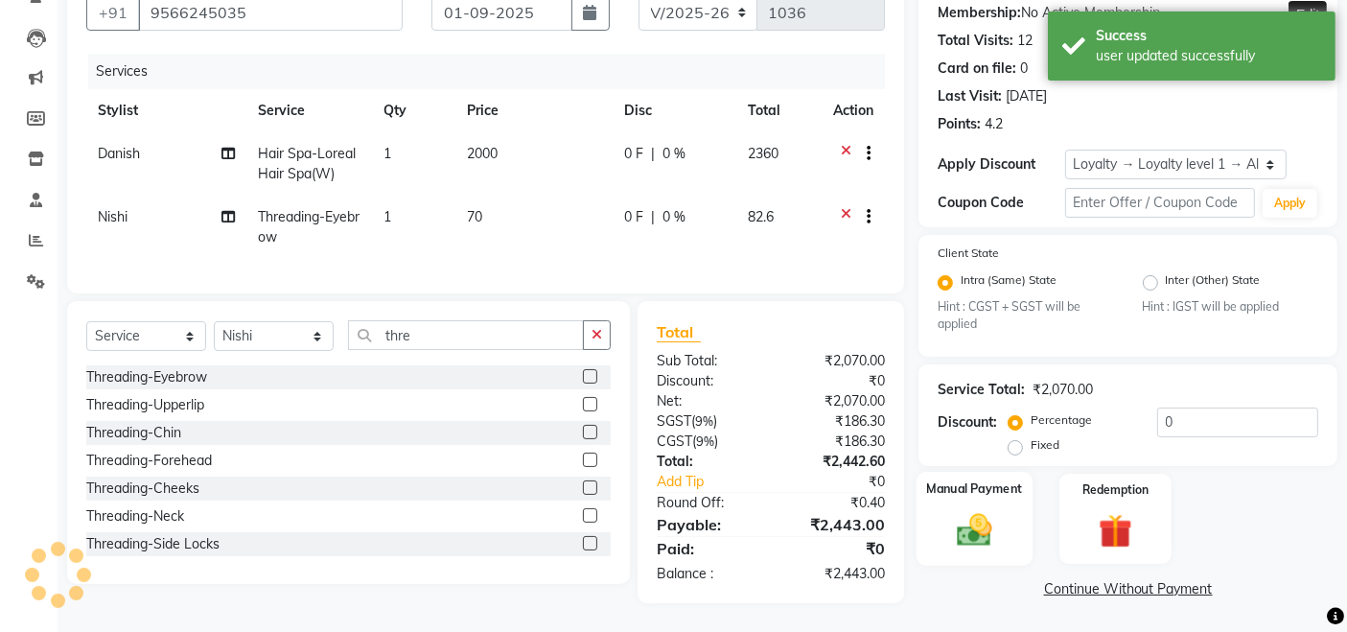
click at [980, 517] on img at bounding box center [975, 530] width 58 height 40
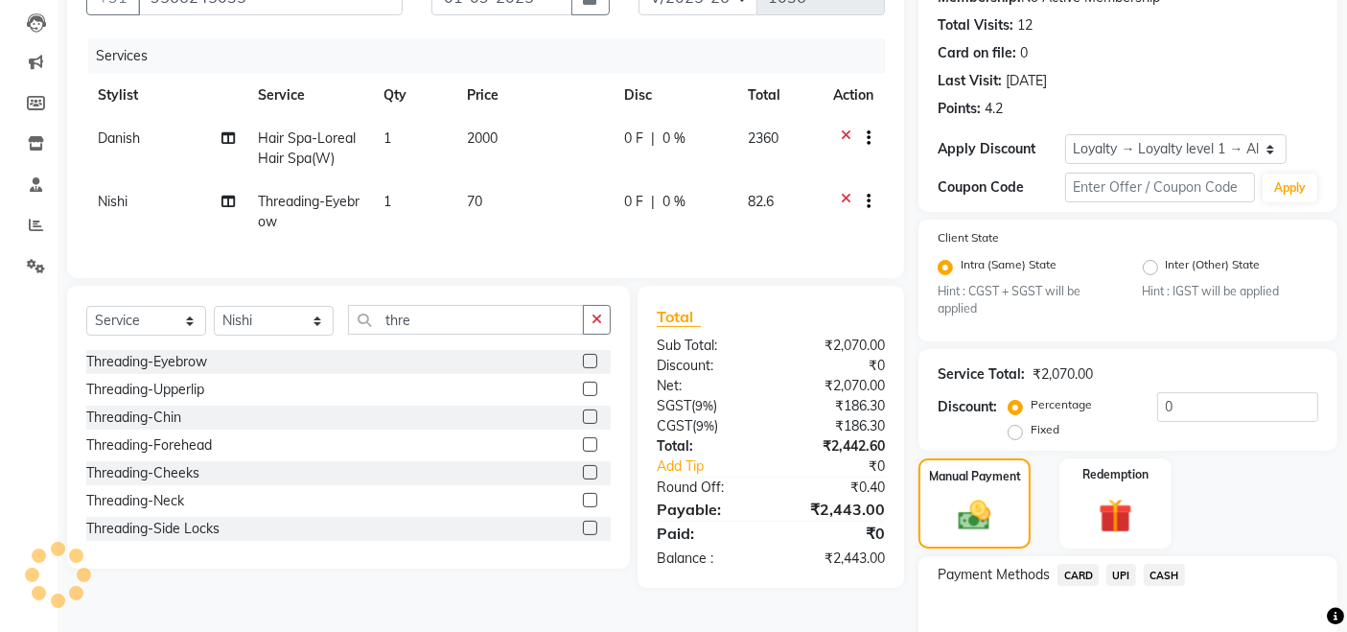
click at [1057, 576] on span "CARD" at bounding box center [1077, 575] width 41 height 22
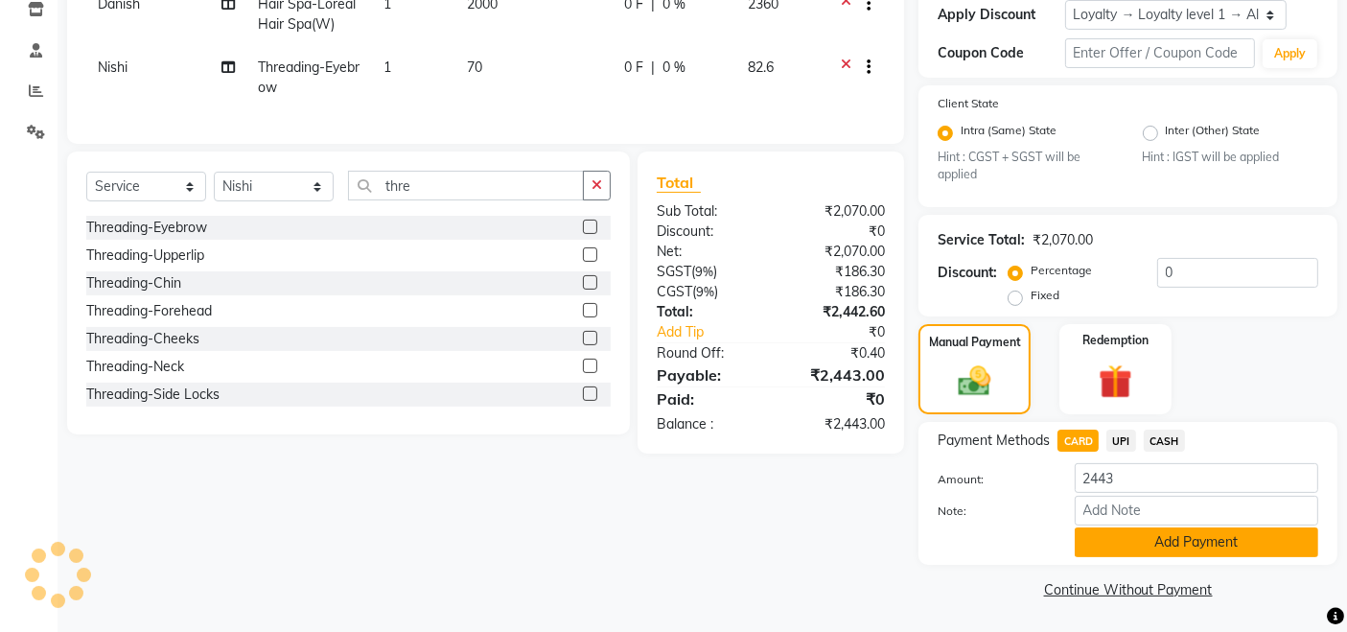
click at [1254, 546] on button "Add Payment" at bounding box center [1195, 542] width 243 height 30
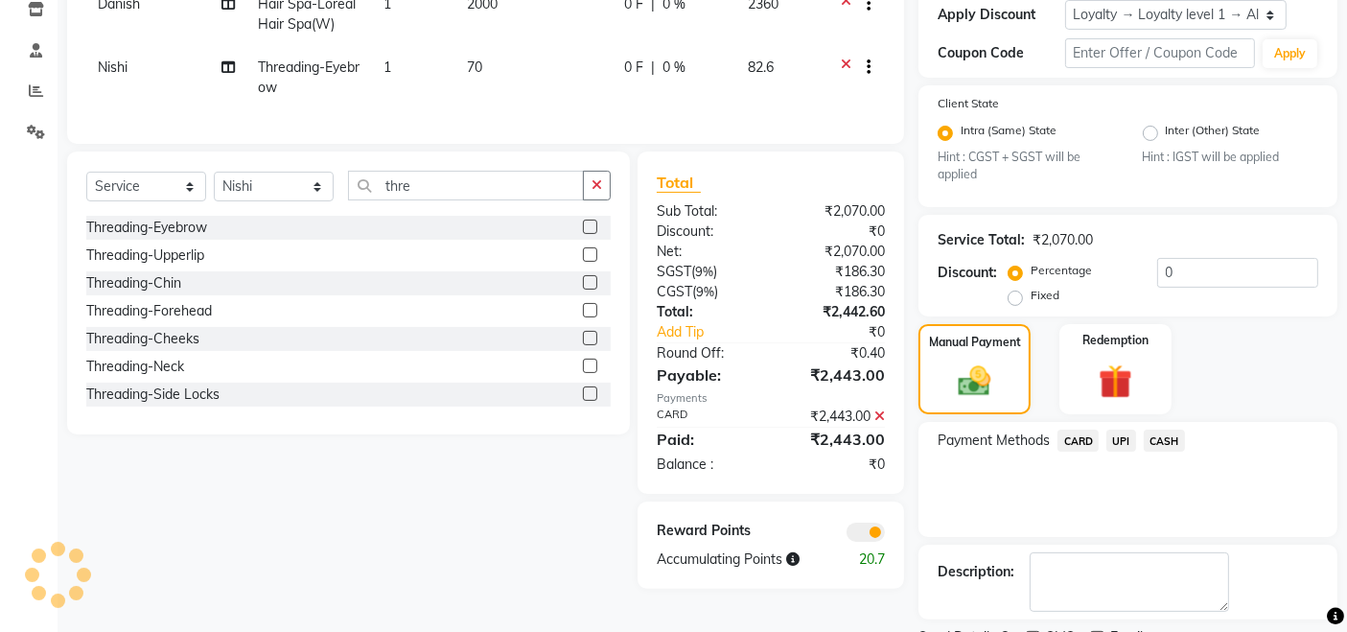
scroll to position [413, 0]
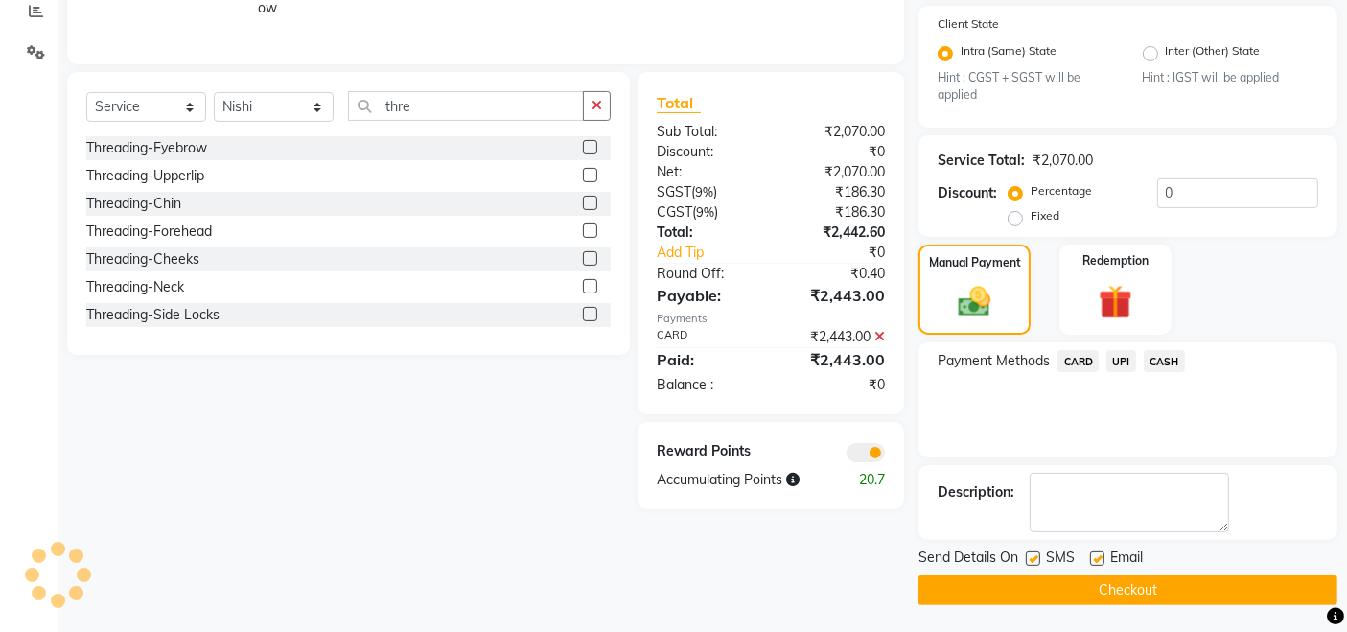
click at [1230, 595] on button "Checkout" at bounding box center [1127, 590] width 419 height 30
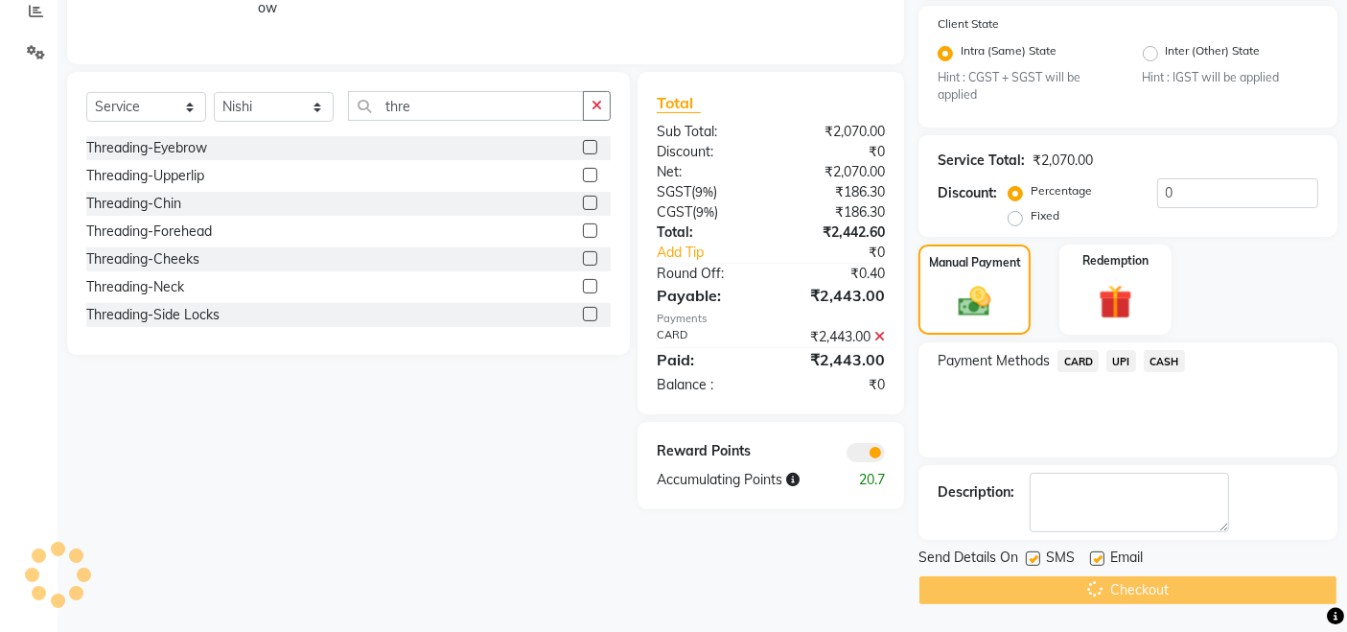
select select "1: Object"
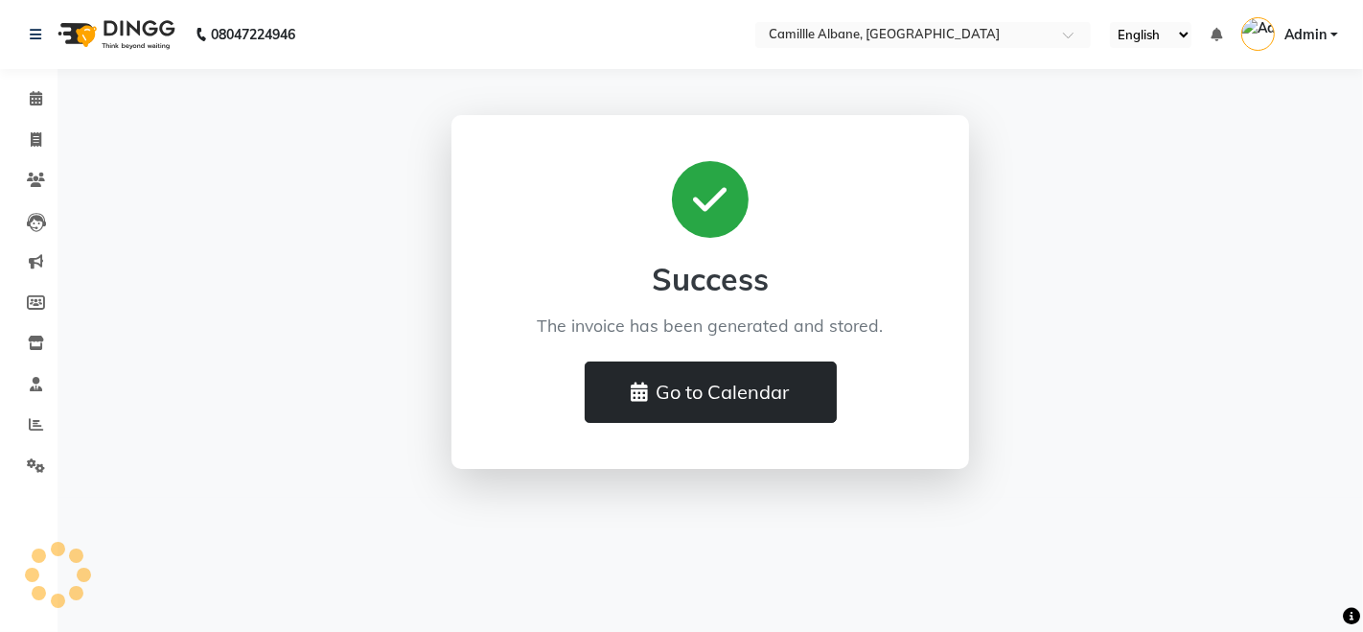
click at [679, 387] on button "Go to Calendar" at bounding box center [711, 391] width 252 height 61
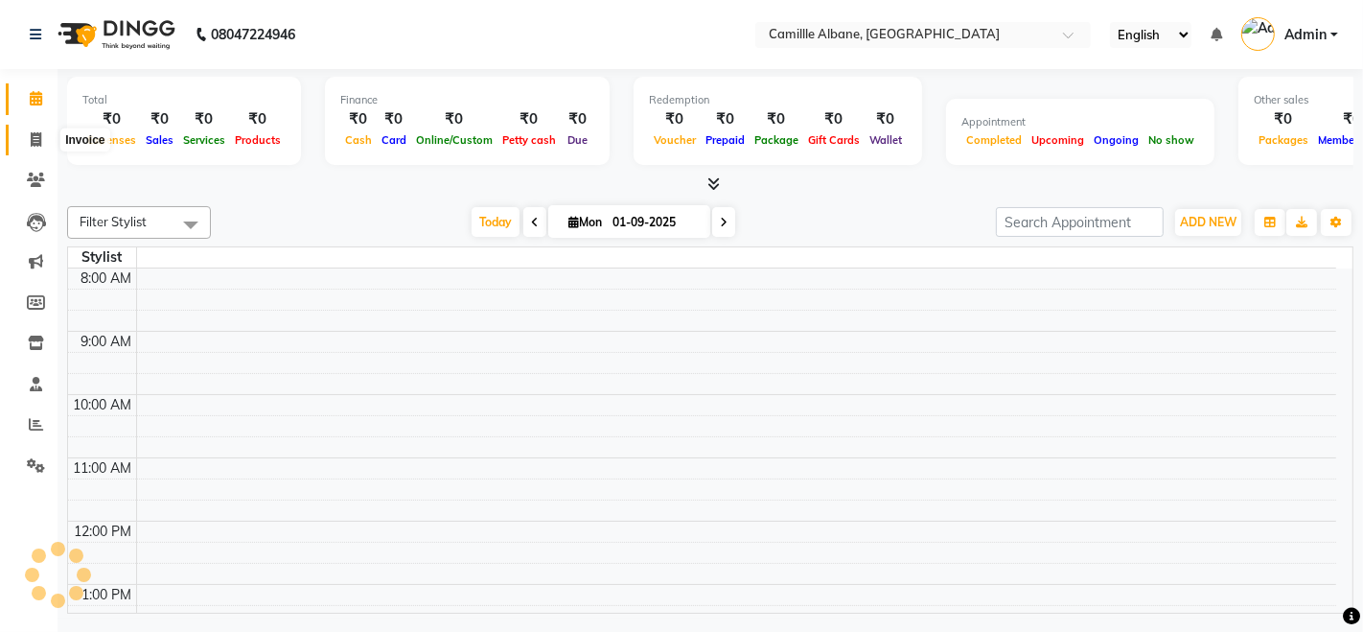
click at [37, 135] on icon at bounding box center [36, 139] width 11 height 14
select select "service"
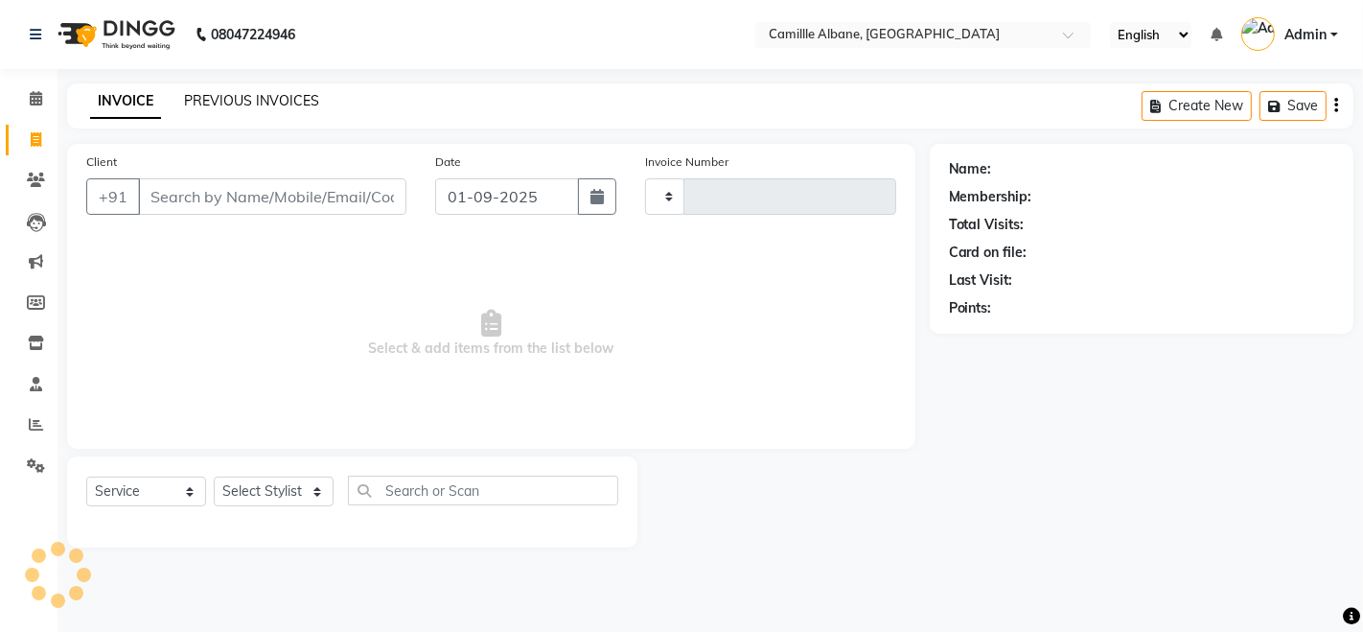
click at [313, 100] on link "PREVIOUS INVOICES" at bounding box center [251, 100] width 135 height 17
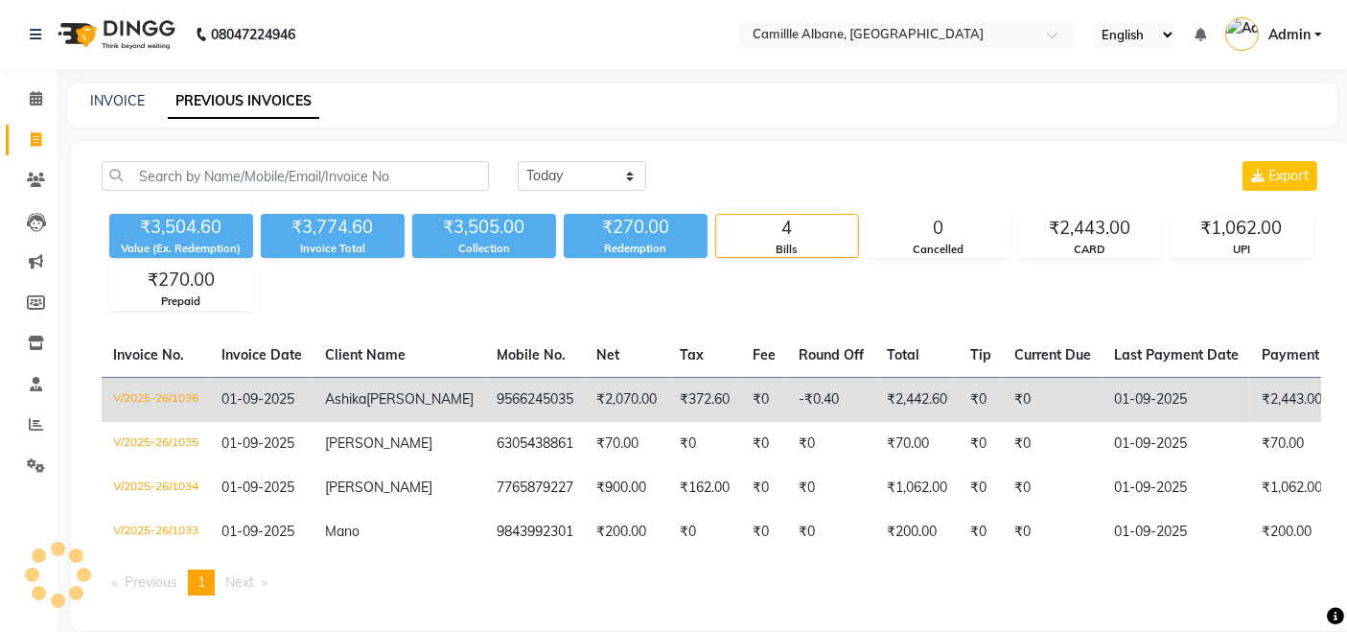
click at [373, 407] on span "Prem Kumar" at bounding box center [419, 398] width 107 height 17
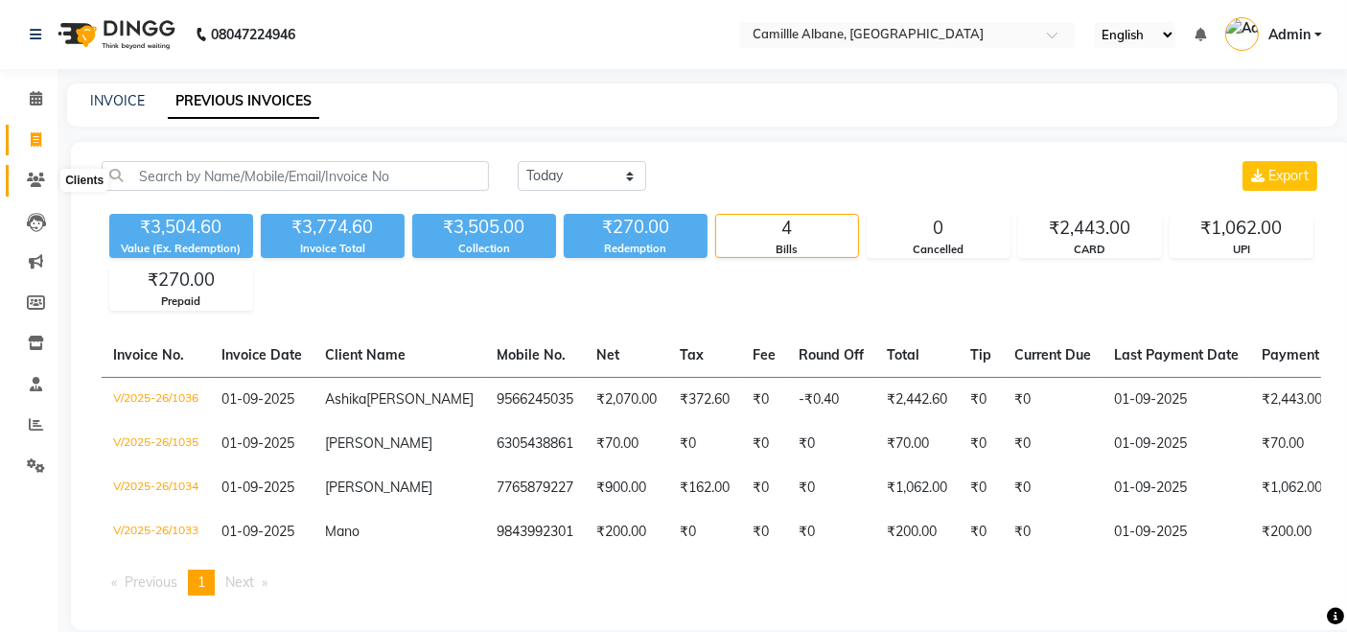
click at [42, 184] on icon at bounding box center [36, 180] width 18 height 14
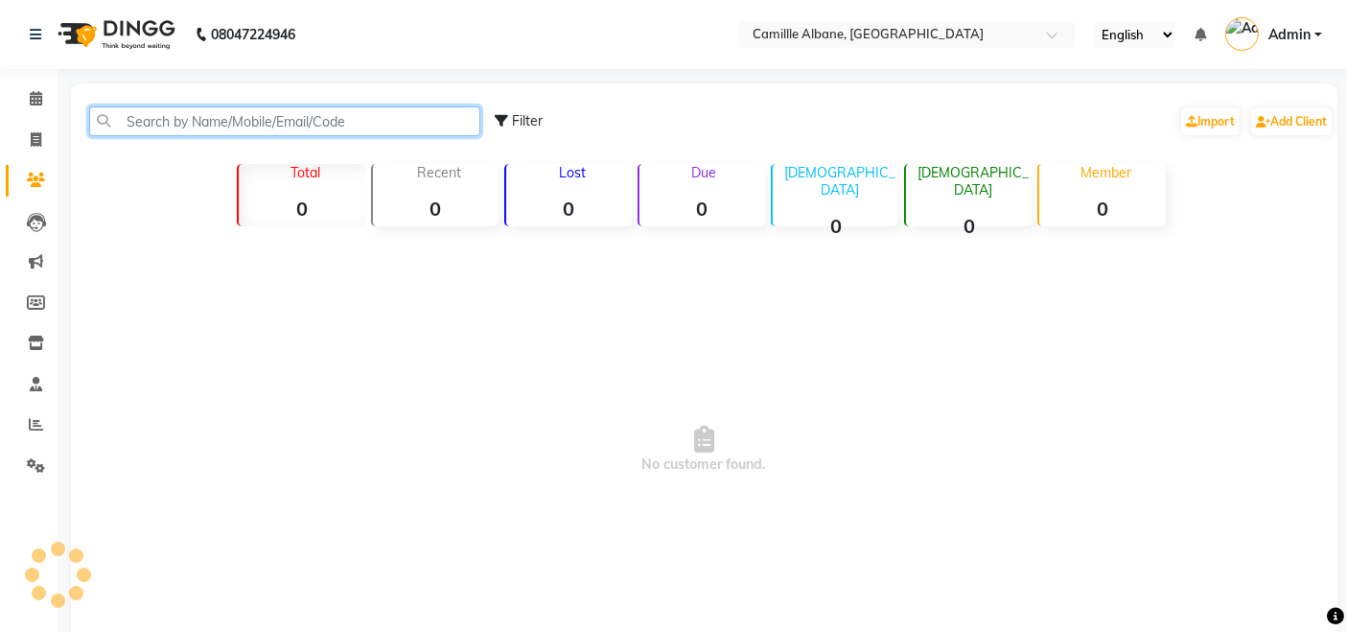
click at [190, 122] on input "text" at bounding box center [284, 121] width 391 height 30
paste input "9566245035"
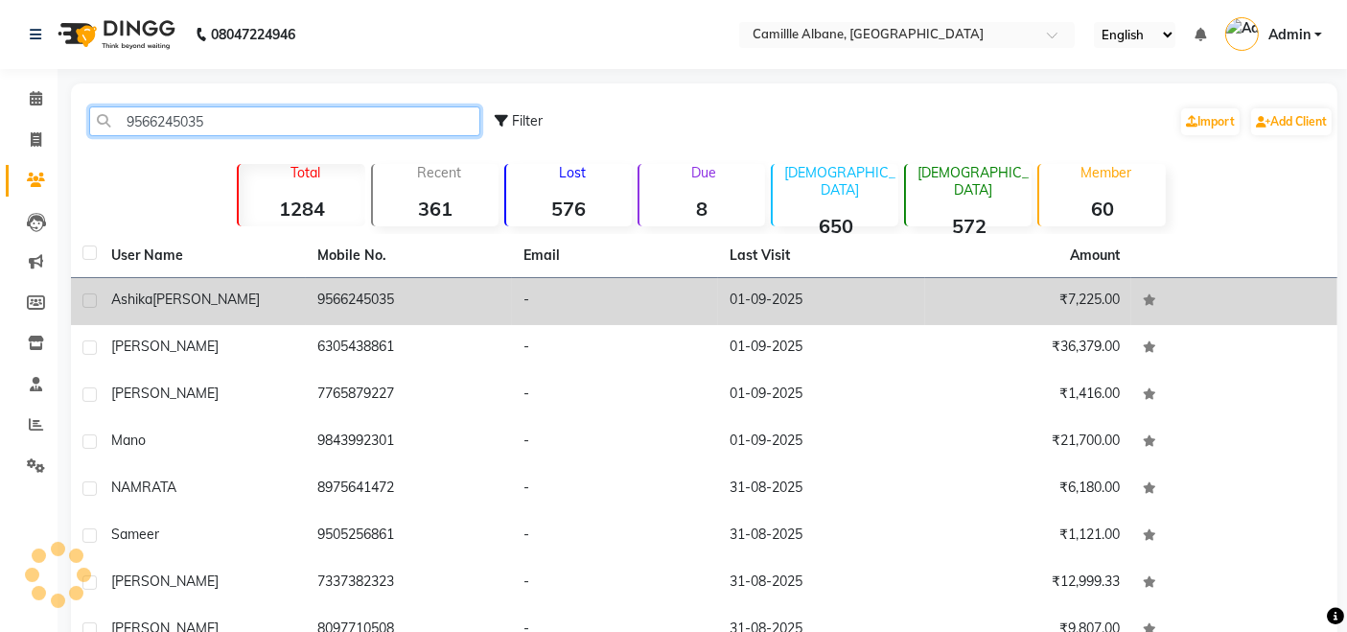
type input "9566245035"
click at [192, 299] on span "Prem Kumar" at bounding box center [205, 298] width 107 height 17
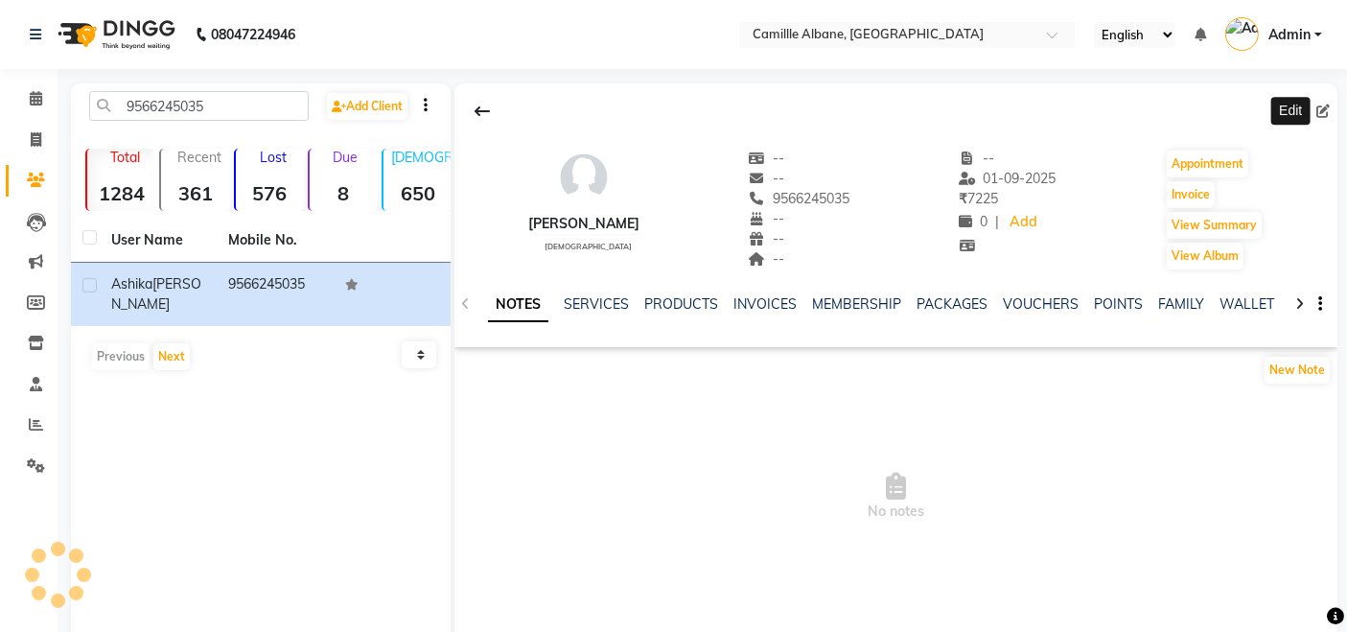
click at [1319, 108] on icon at bounding box center [1322, 110] width 13 height 13
select select "female"
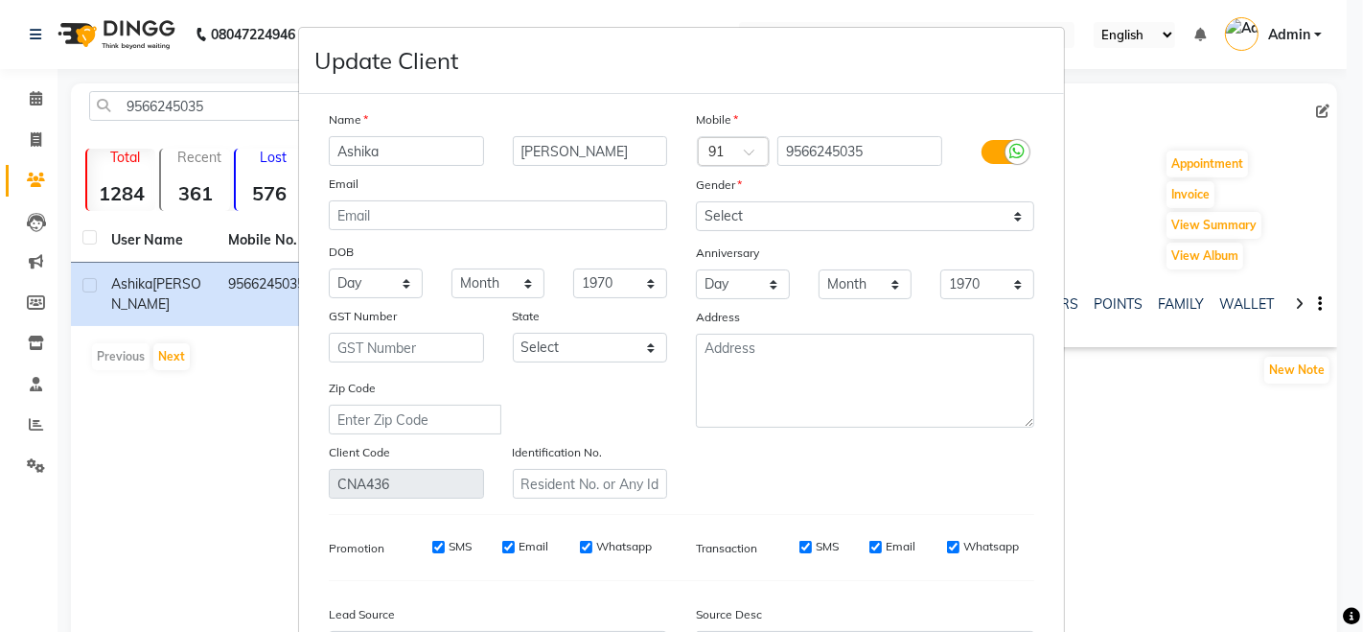
click at [338, 146] on input "Ashika" at bounding box center [406, 151] width 155 height 30
type input "Aashika"
click at [553, 146] on input "Prem Kumar" at bounding box center [590, 151] width 155 height 30
type input "Premkumar"
click at [576, 183] on div "Email" at bounding box center [497, 186] width 367 height 27
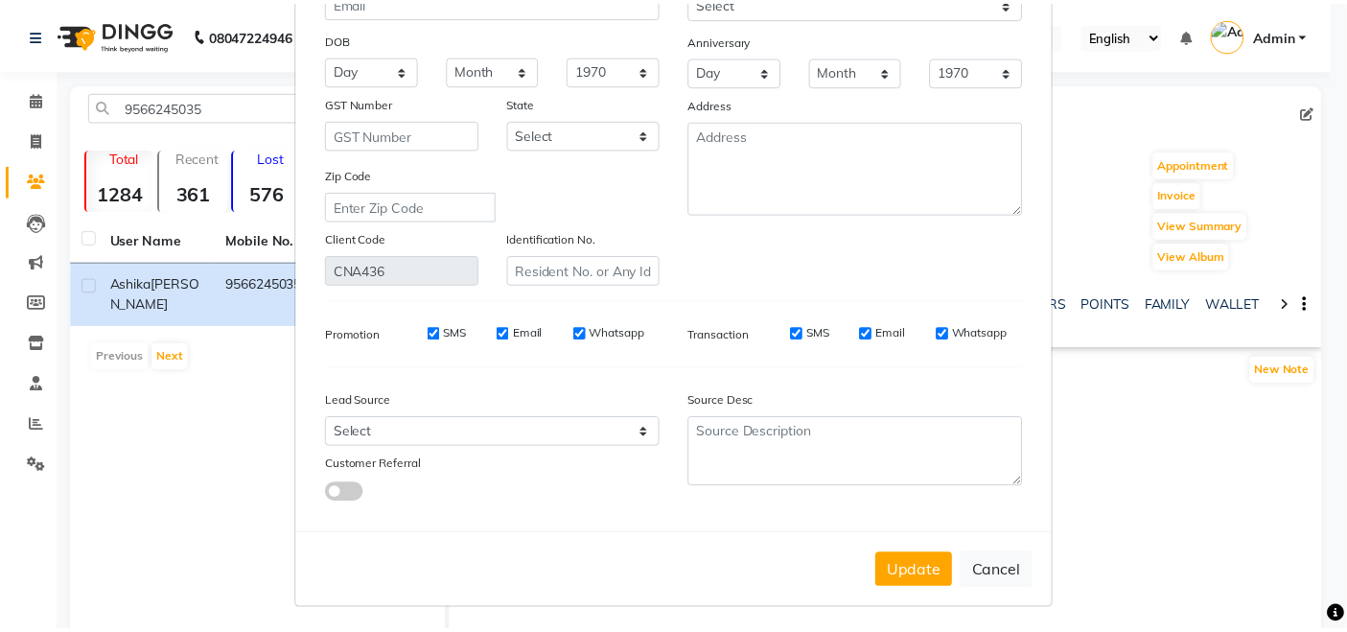
scroll to position [218, 0]
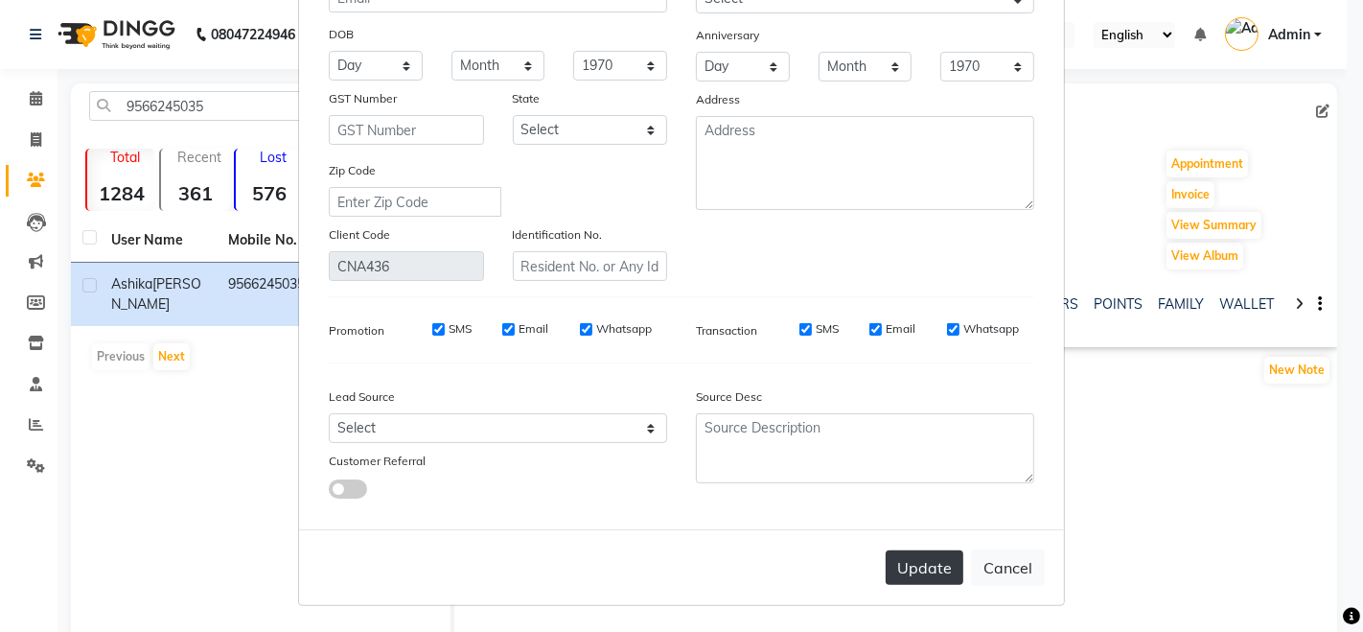
click at [934, 560] on button "Update" at bounding box center [925, 567] width 78 height 35
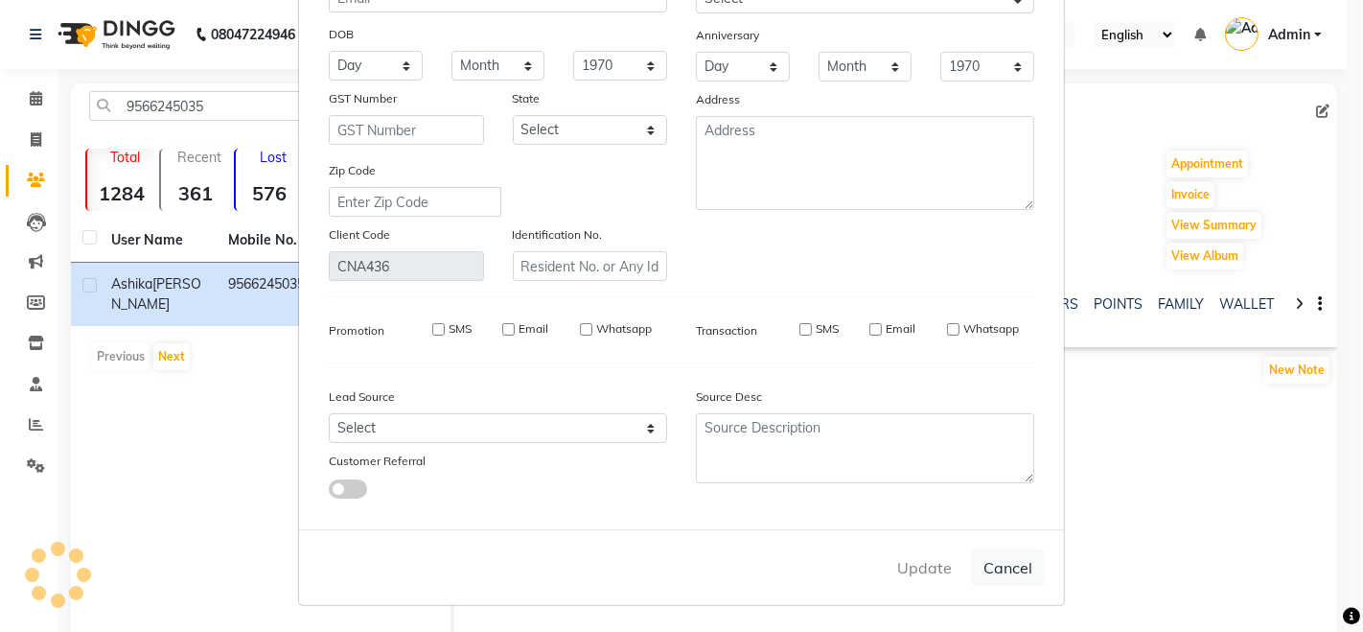
select select
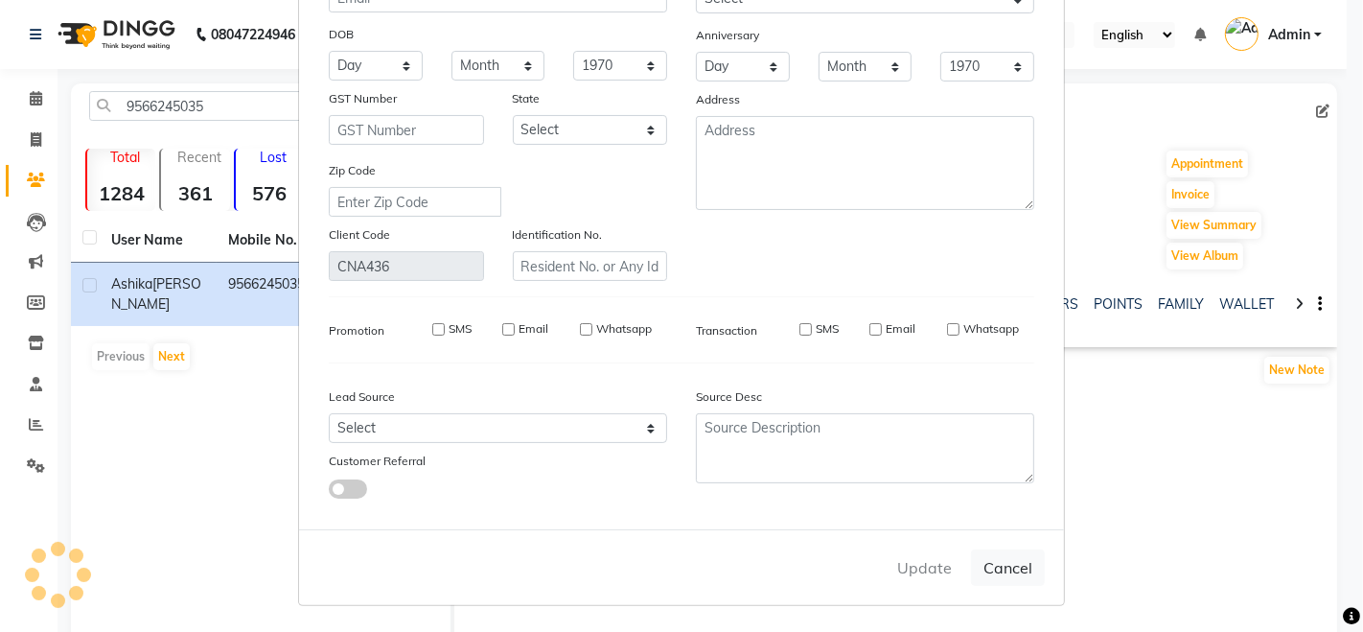
select select
checkbox input "false"
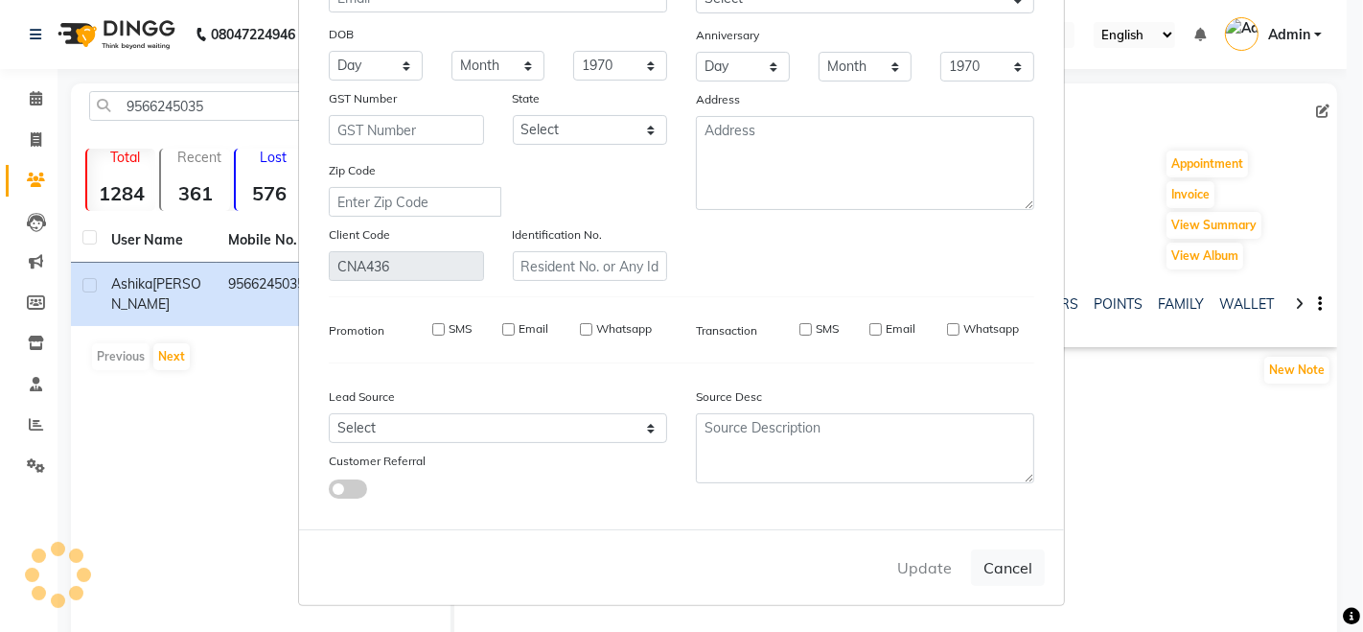
checkbox input "false"
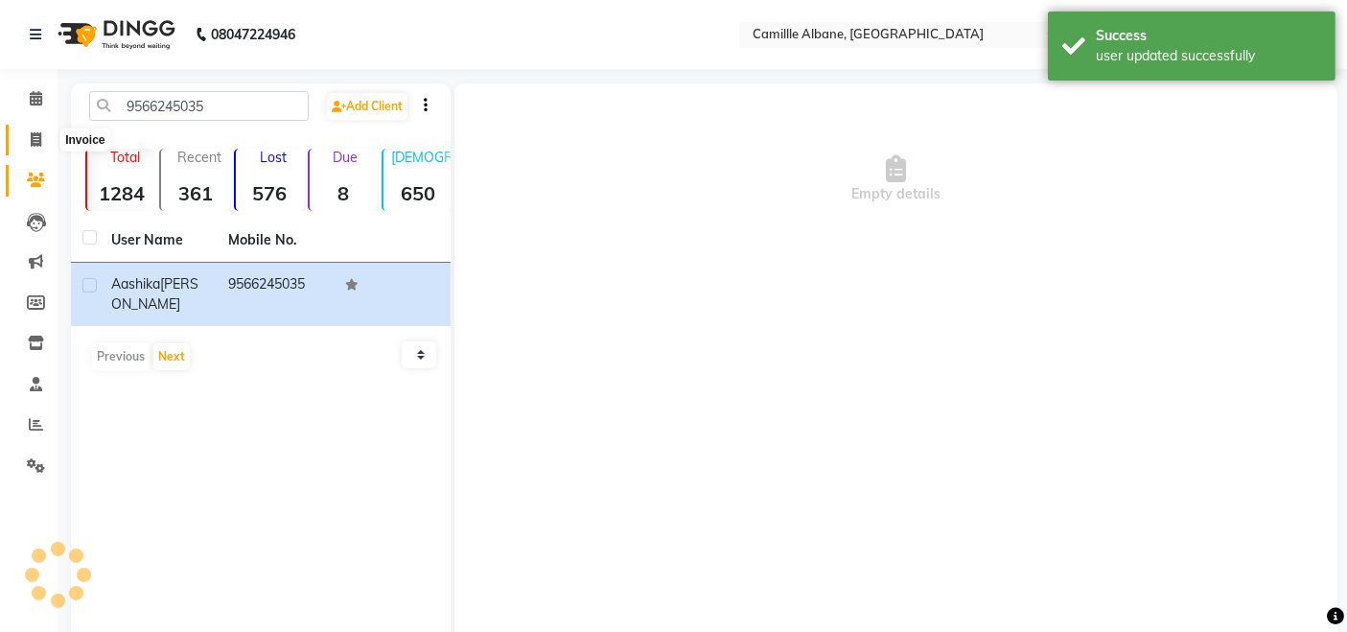
click at [33, 143] on icon at bounding box center [36, 139] width 11 height 14
select select "service"
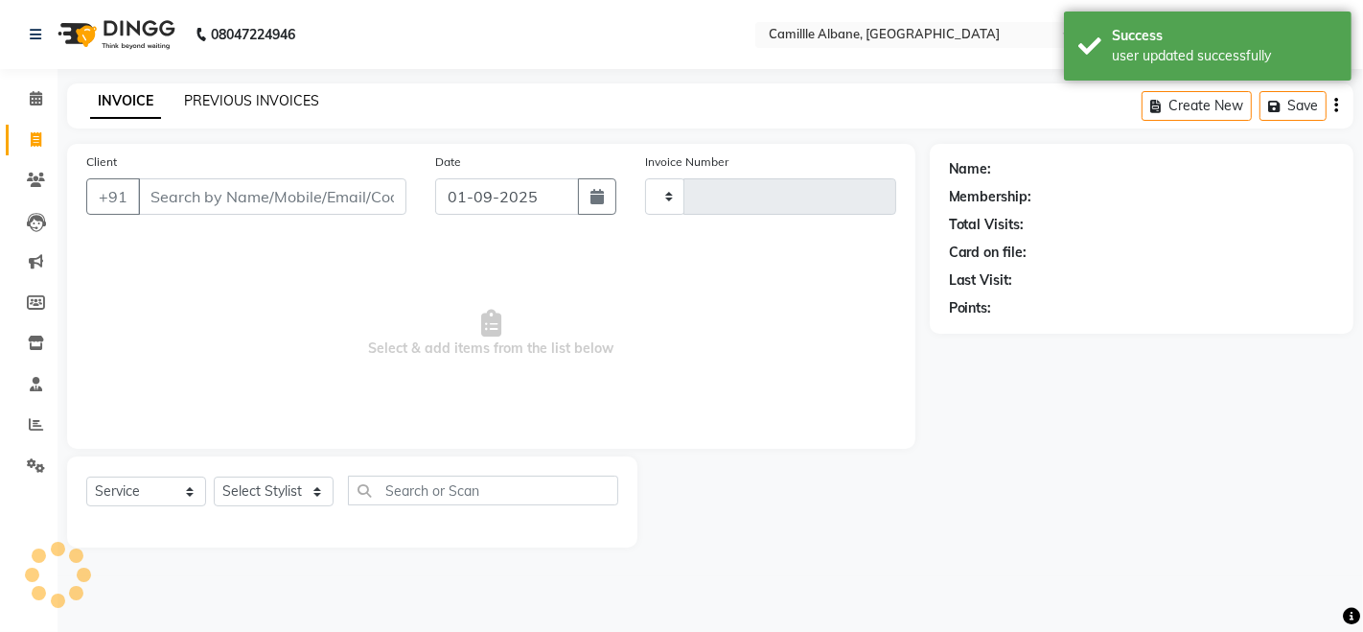
click at [263, 98] on link "PREVIOUS INVOICES" at bounding box center [251, 100] width 135 height 17
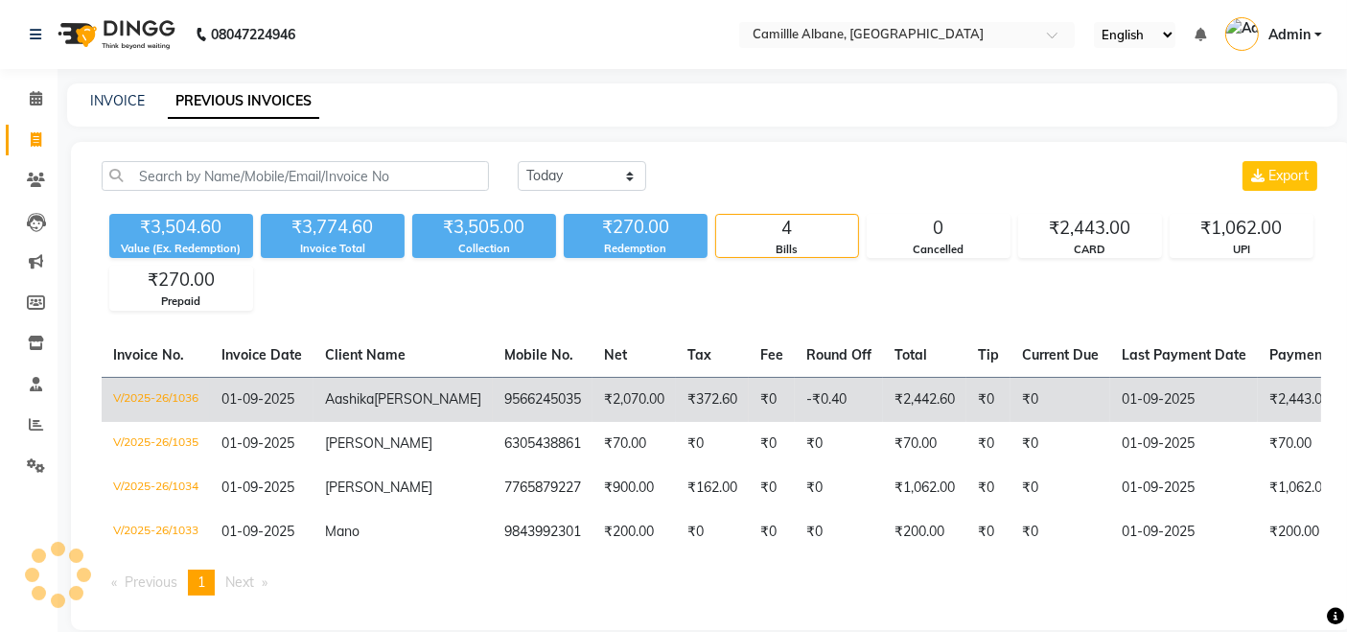
click at [170, 393] on td "V/2025-26/1036" at bounding box center [156, 399] width 108 height 45
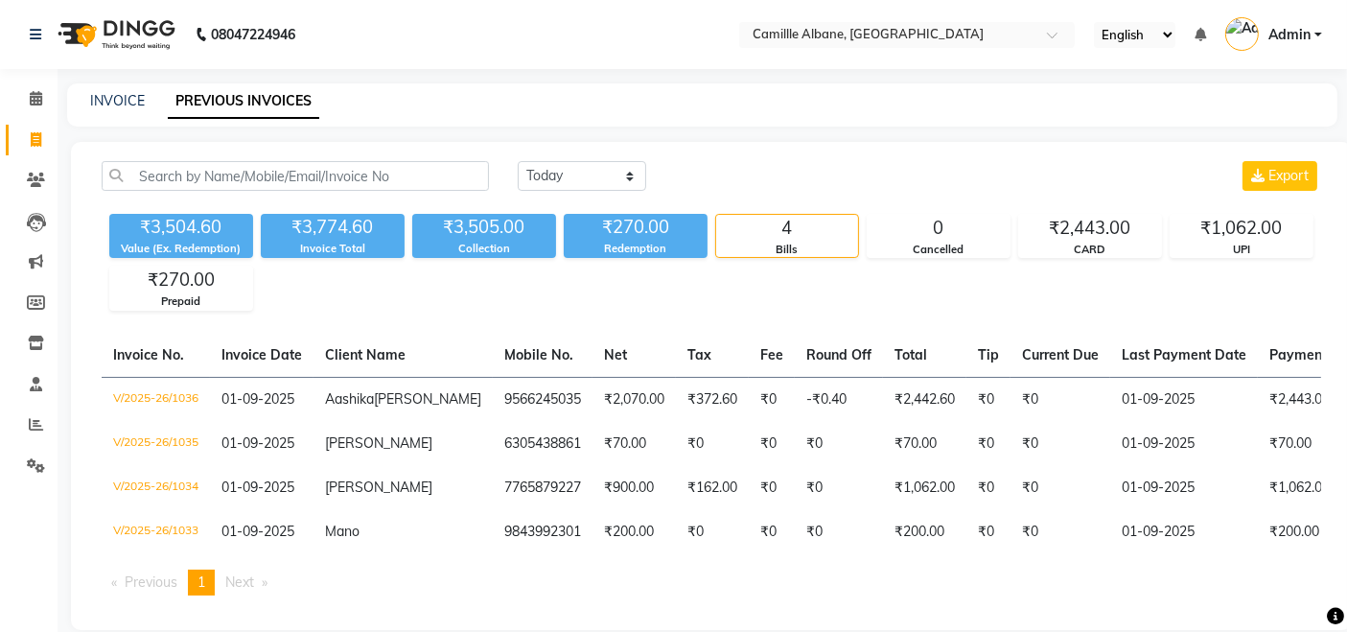
scroll to position [59, 0]
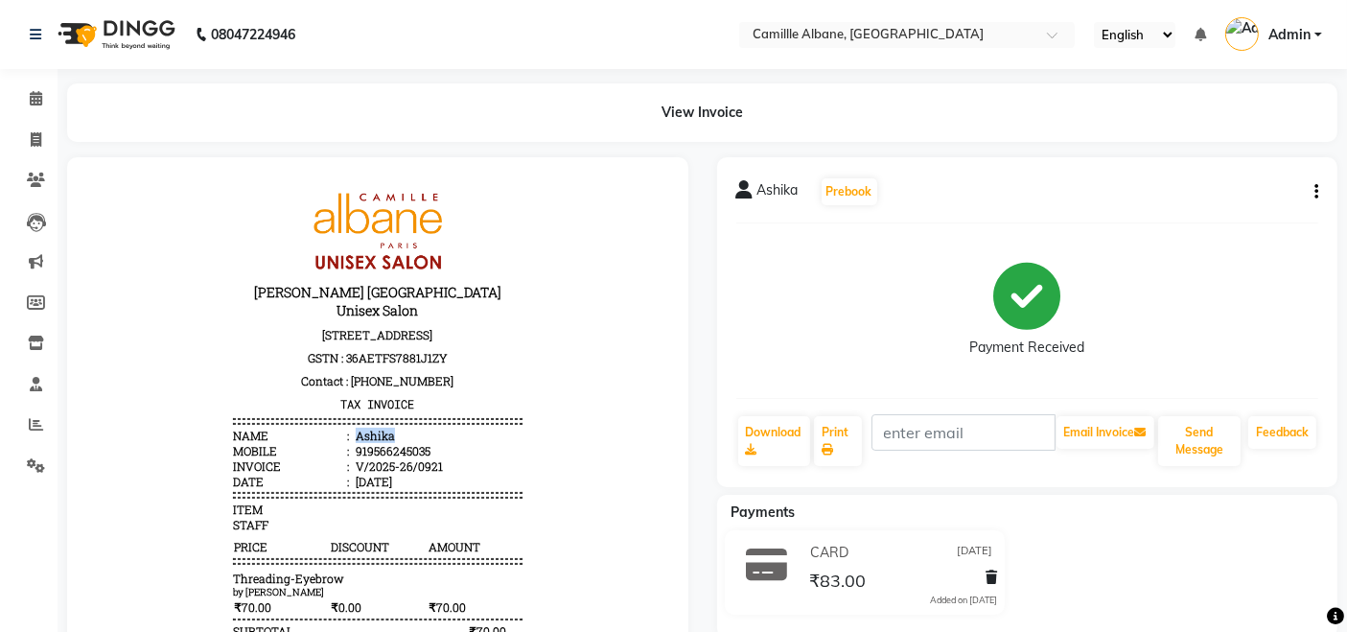
drag, startPoint x: 338, startPoint y: 425, endPoint x: 377, endPoint y: 419, distance: 38.8
click at [377, 427] on li "Name : [PERSON_NAME]" at bounding box center [376, 434] width 289 height 15
copy div "Ashika"
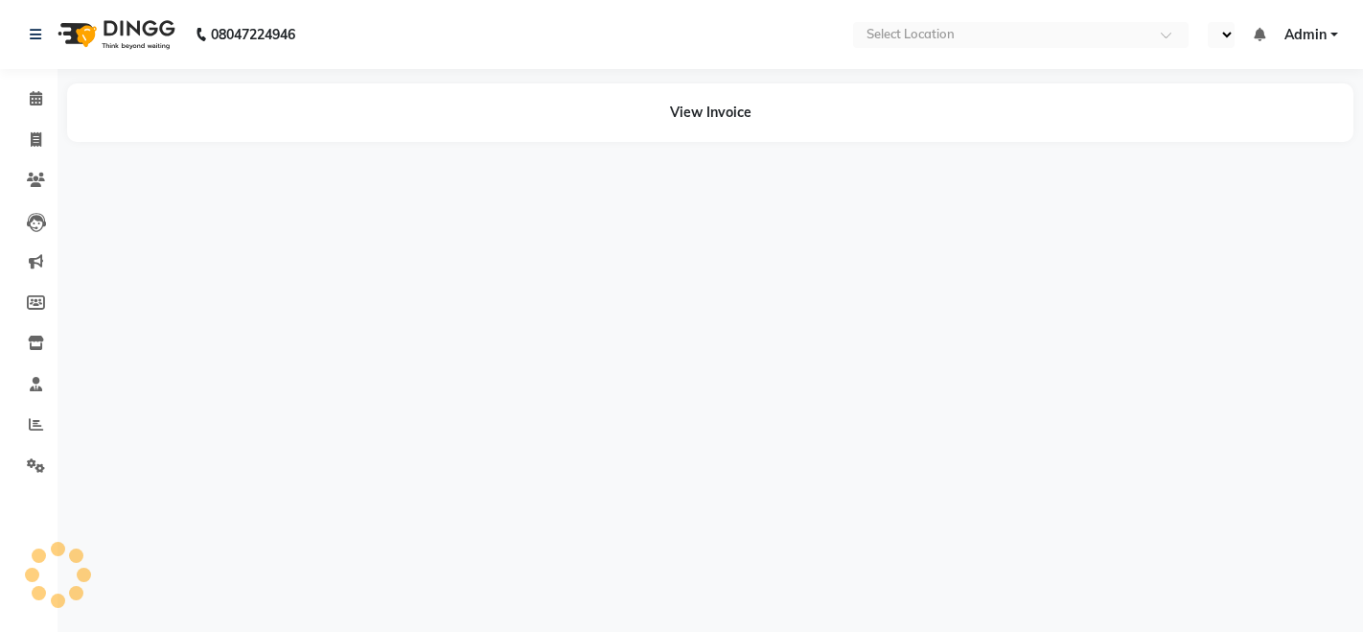
select select "en"
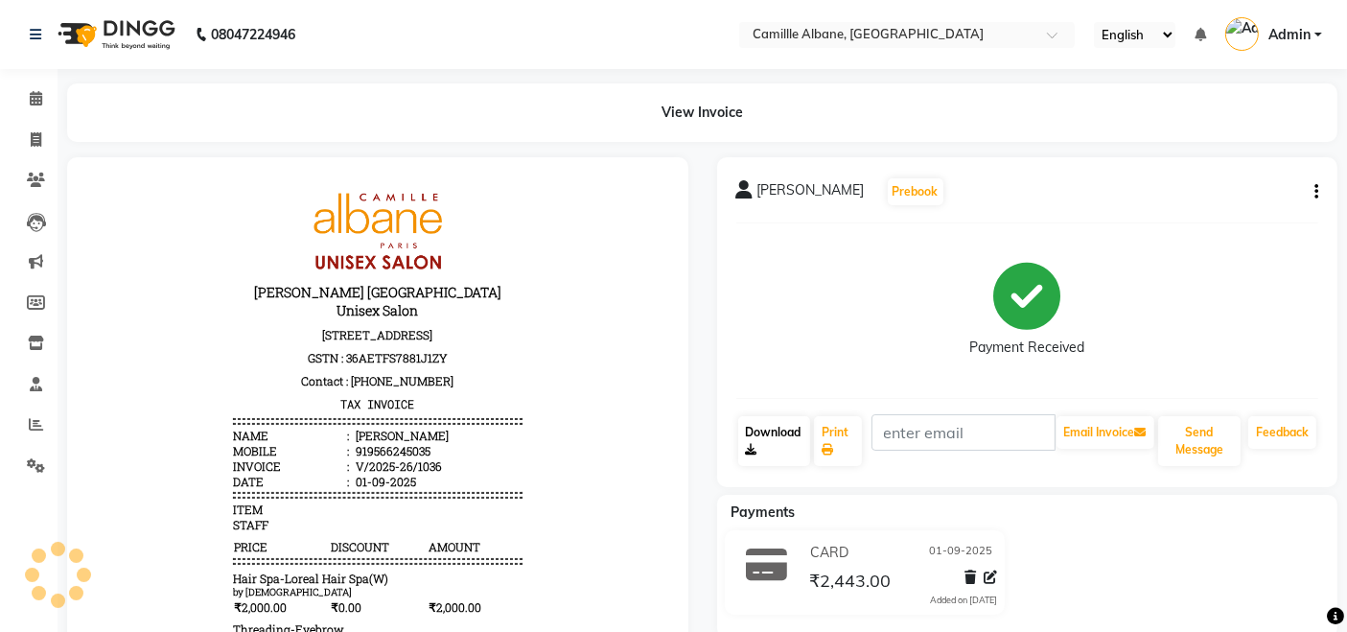
click at [764, 437] on link "Download" at bounding box center [774, 441] width 73 height 50
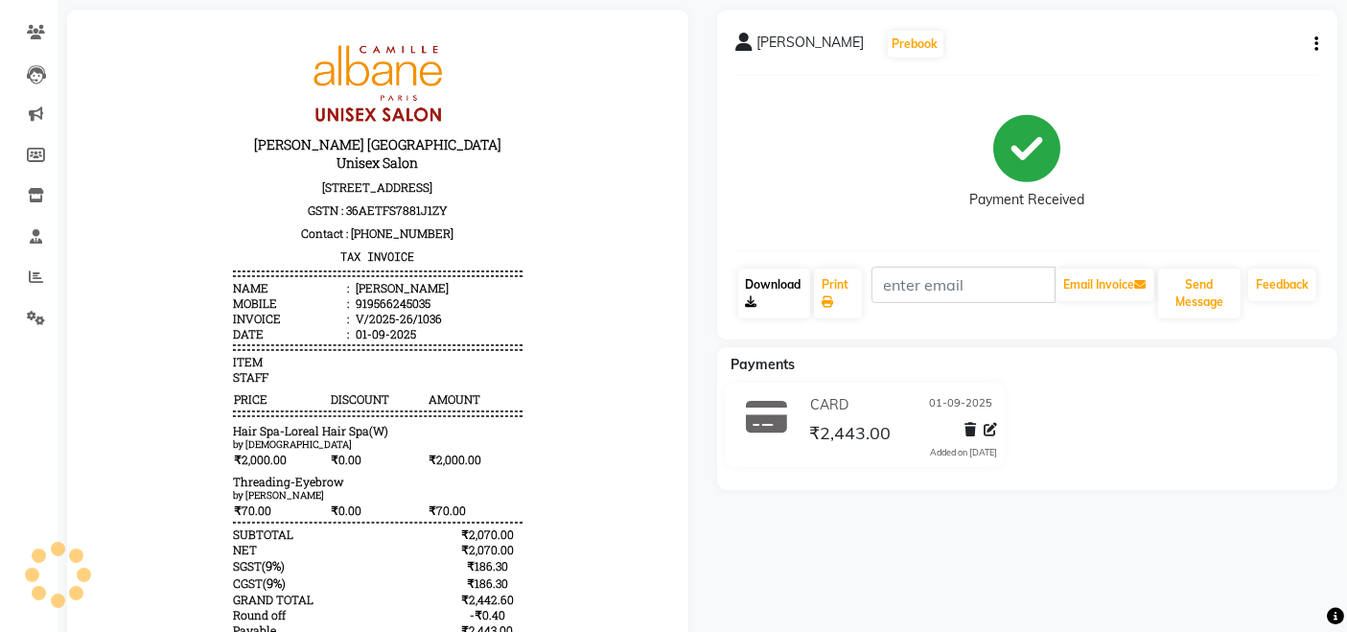
scroll to position [284, 0]
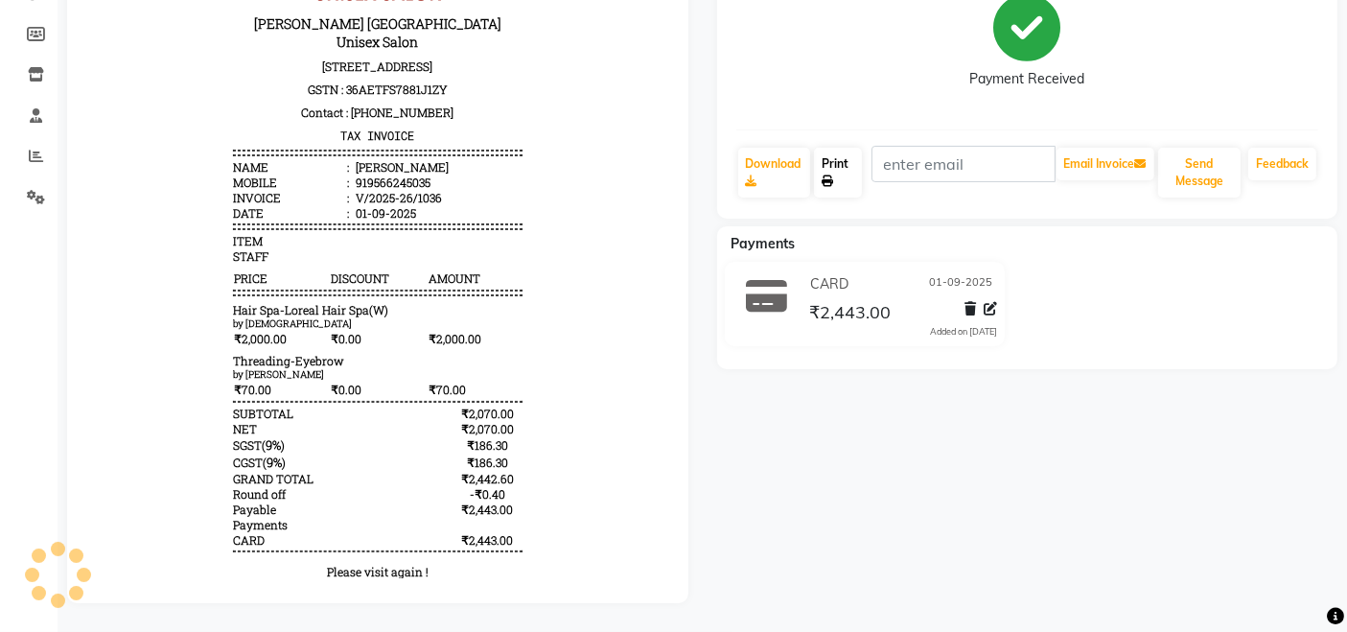
click at [840, 150] on link "Print" at bounding box center [837, 173] width 47 height 50
click at [764, 151] on link "Download" at bounding box center [774, 173] width 73 height 50
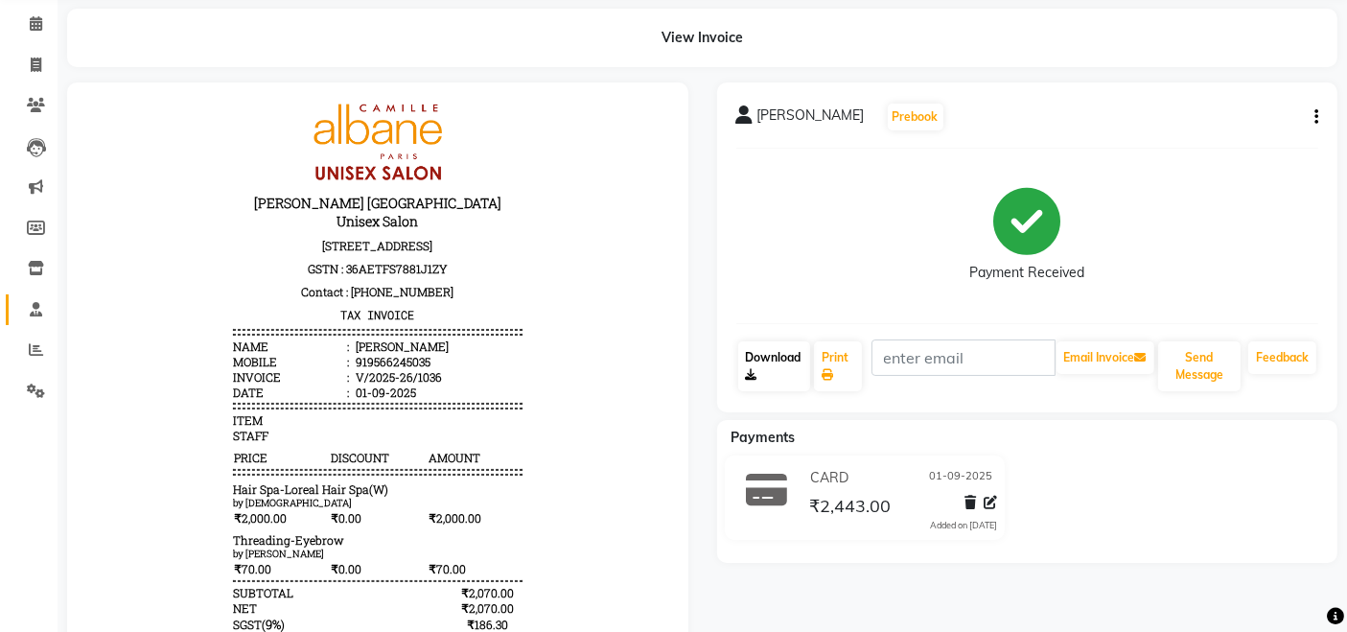
scroll to position [0, 0]
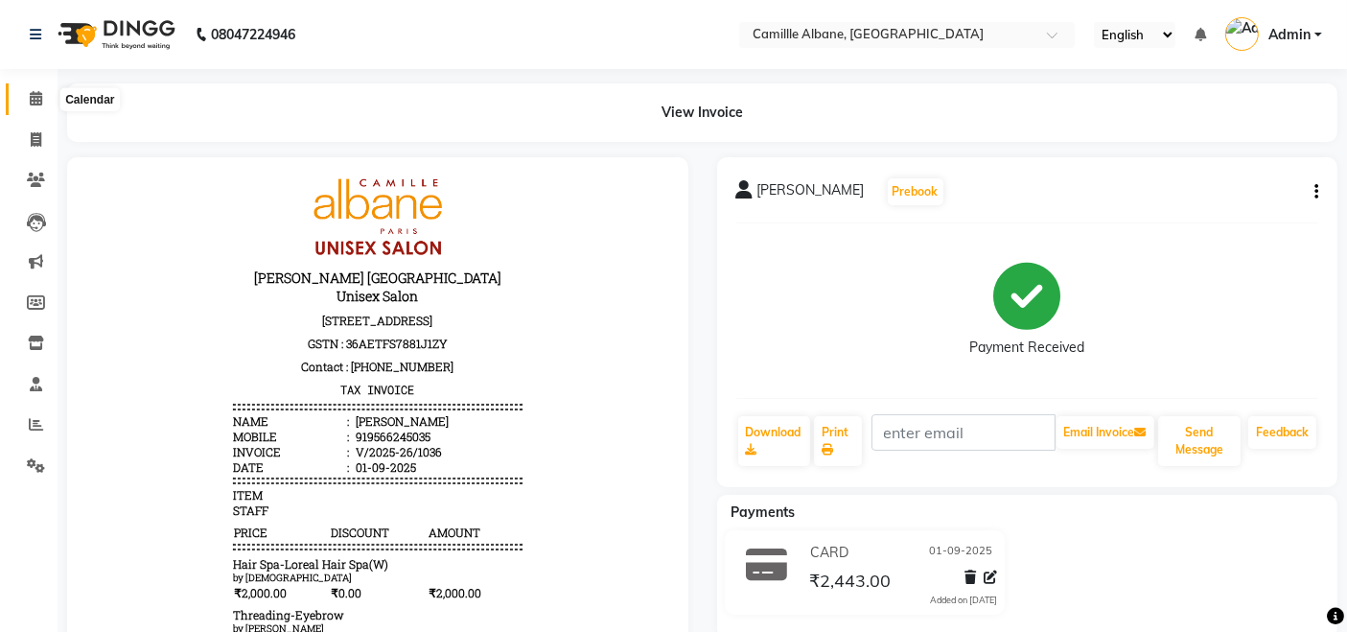
click at [33, 100] on icon at bounding box center [36, 98] width 12 height 14
